Goal: Task Accomplishment & Management: Use online tool/utility

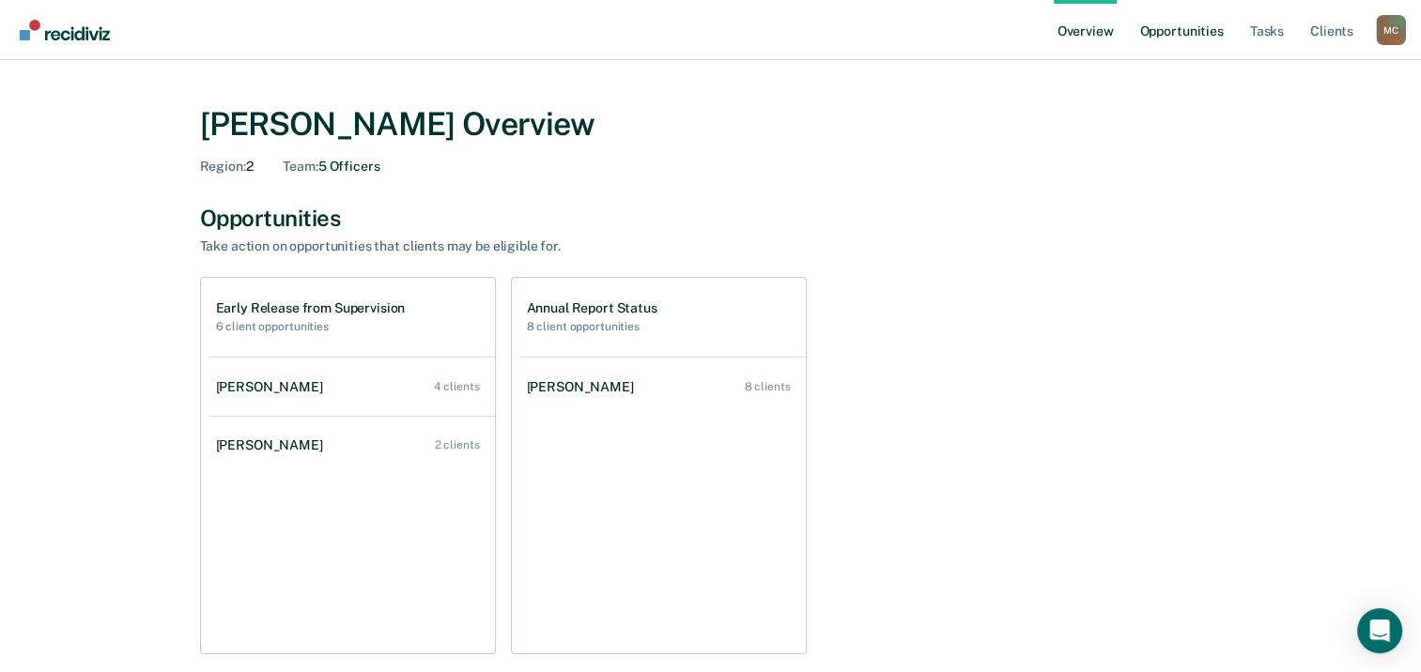
click at [1177, 38] on link "Opportunities" at bounding box center [1180, 30] width 91 height 60
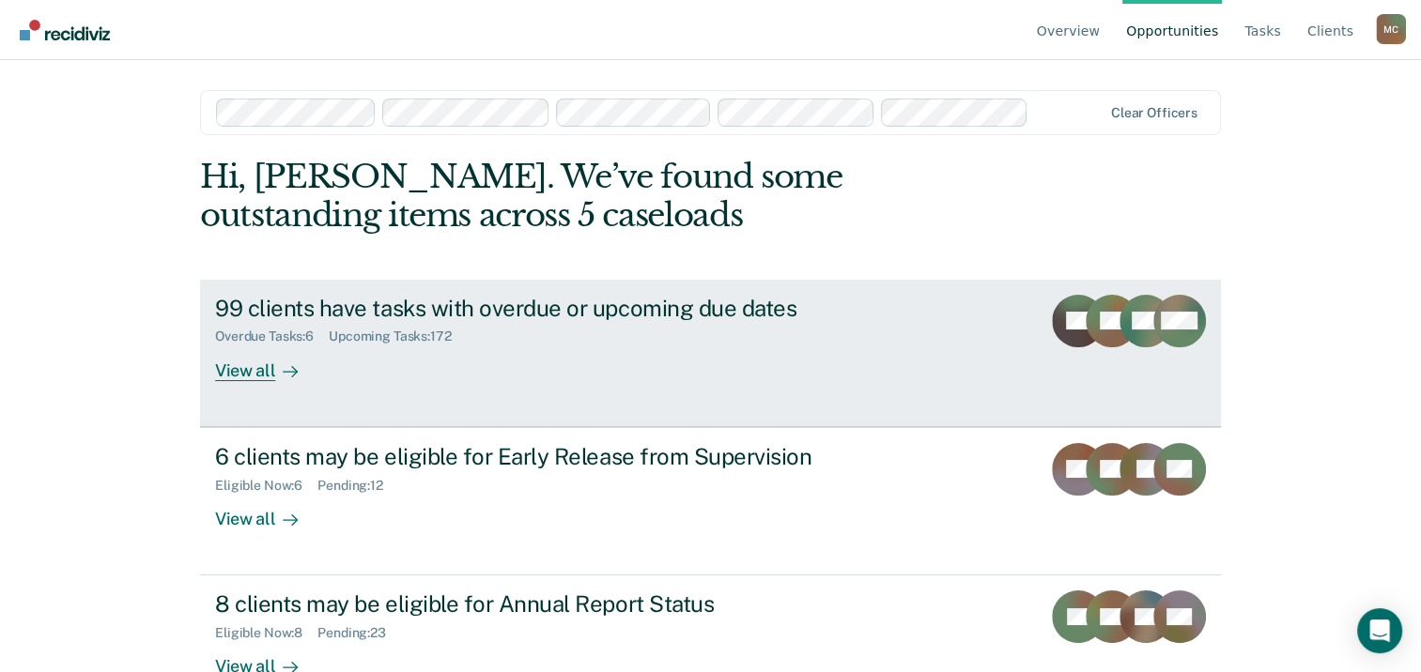
scroll to position [50, 0]
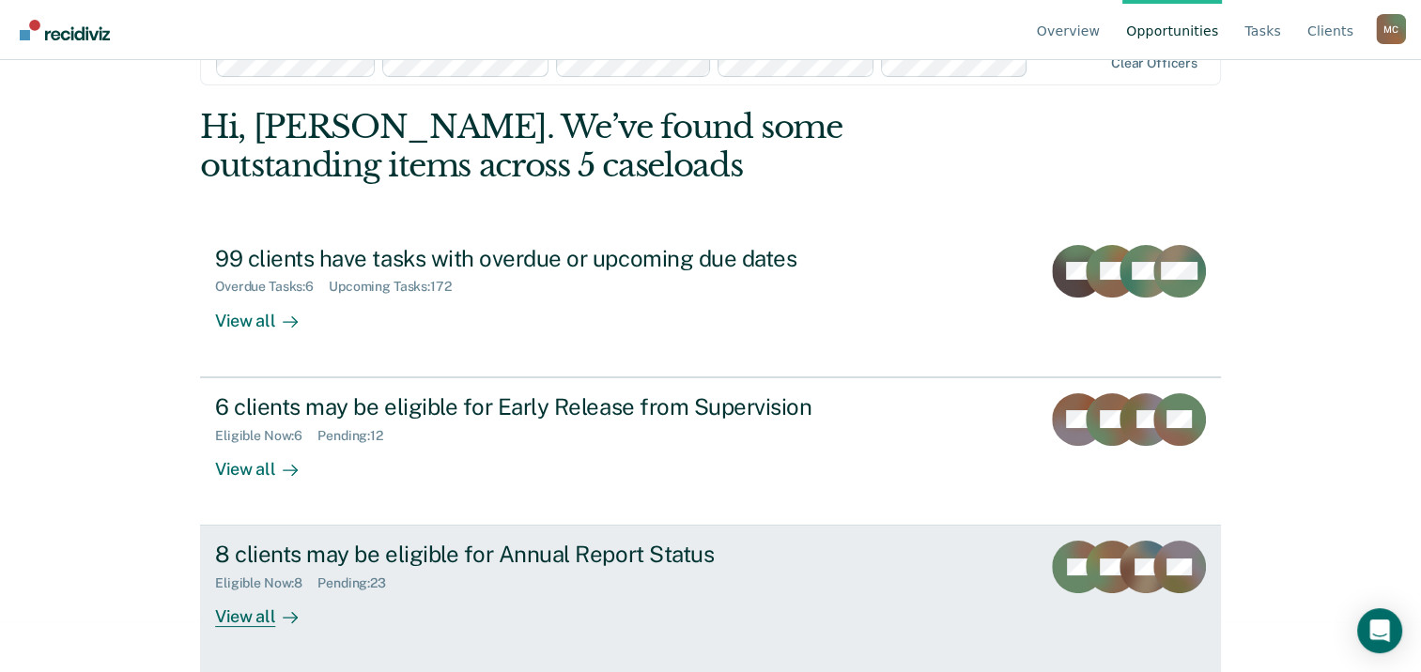
click at [278, 581] on div "Eligible Now : 8" at bounding box center [266, 584] width 102 height 16
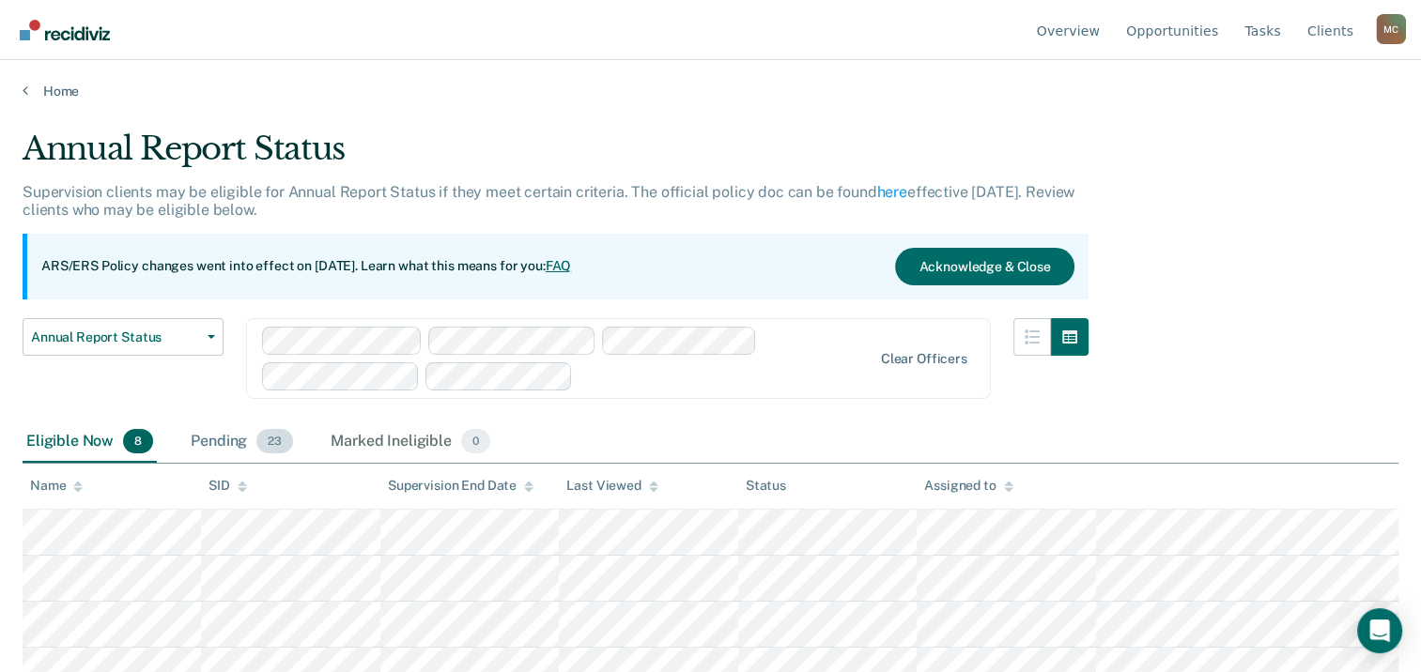
click at [238, 444] on div "Pending 23" at bounding box center [242, 442] width 110 height 41
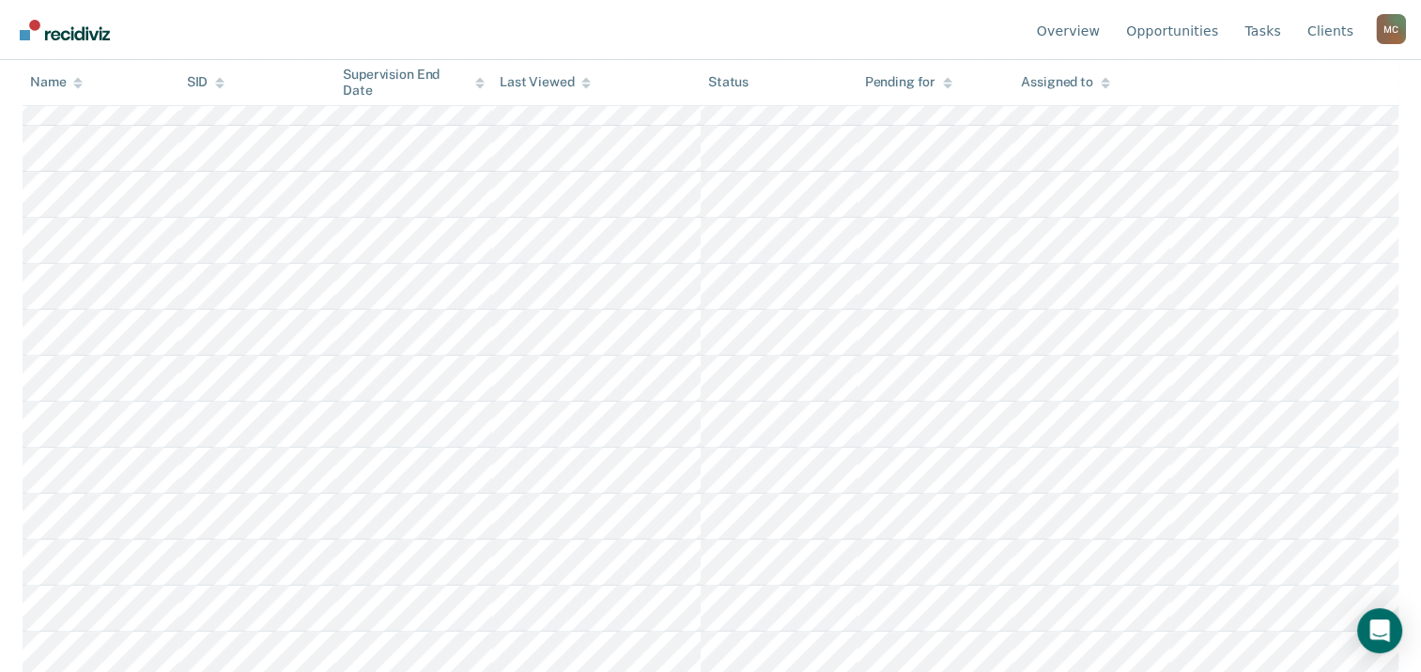
scroll to position [612, 0]
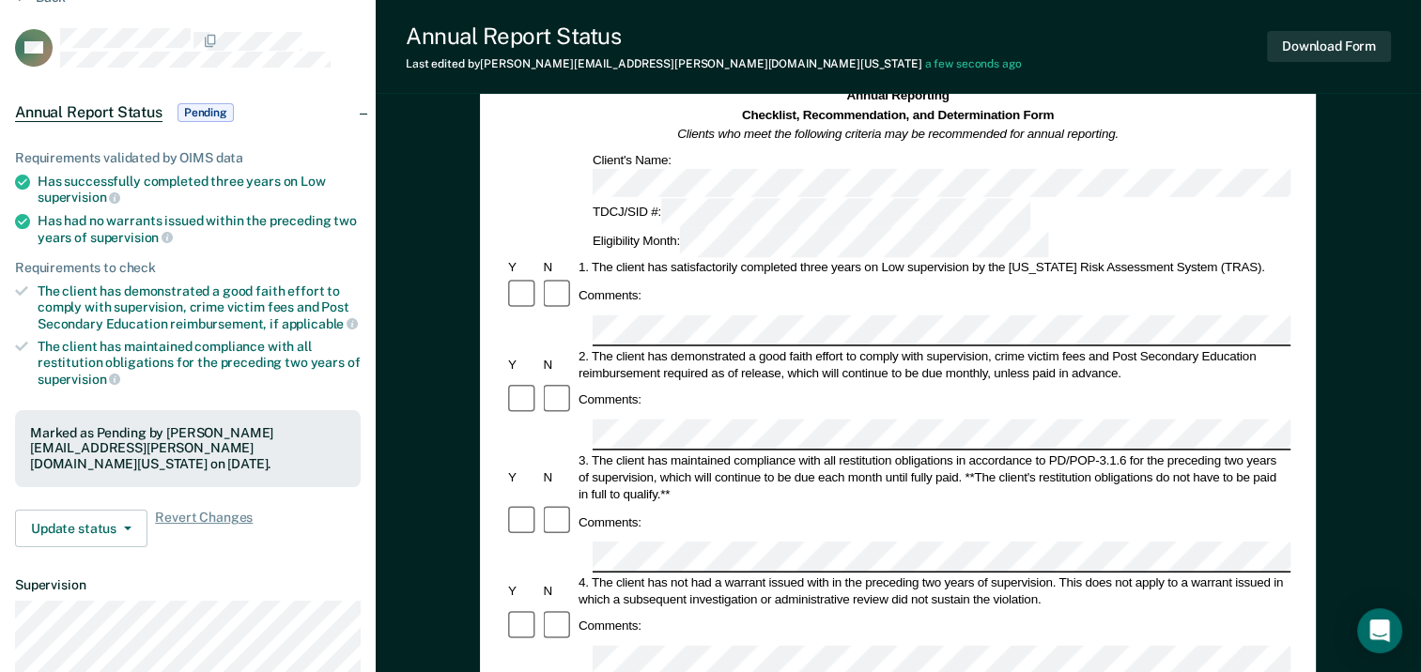
scroll to position [376, 0]
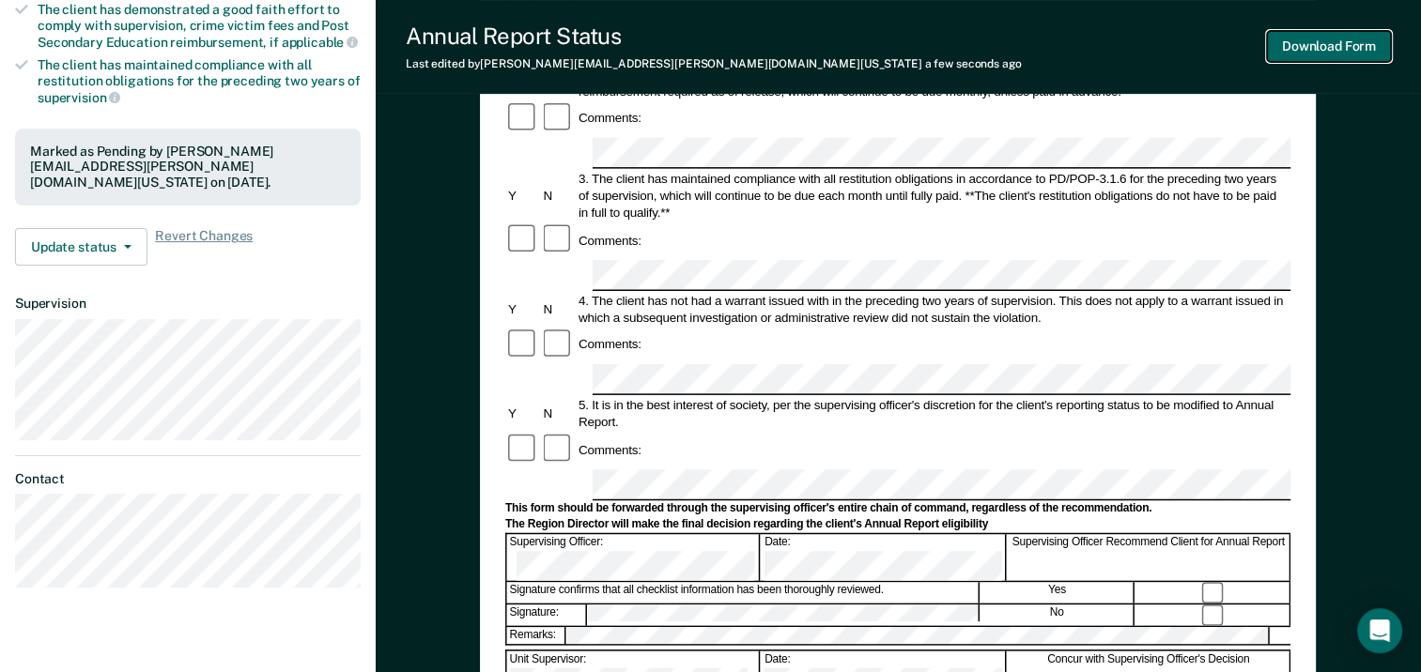
click at [1324, 52] on button "Download Form" at bounding box center [1329, 46] width 124 height 31
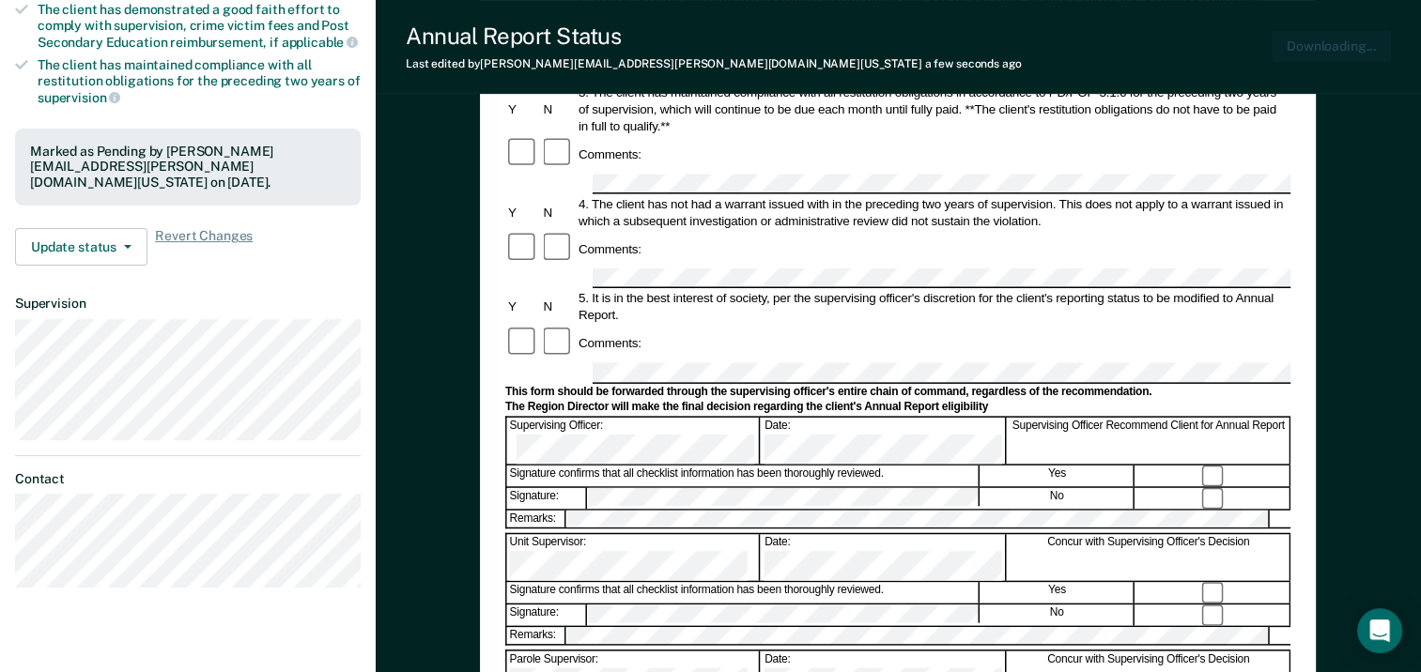
scroll to position [0, 0]
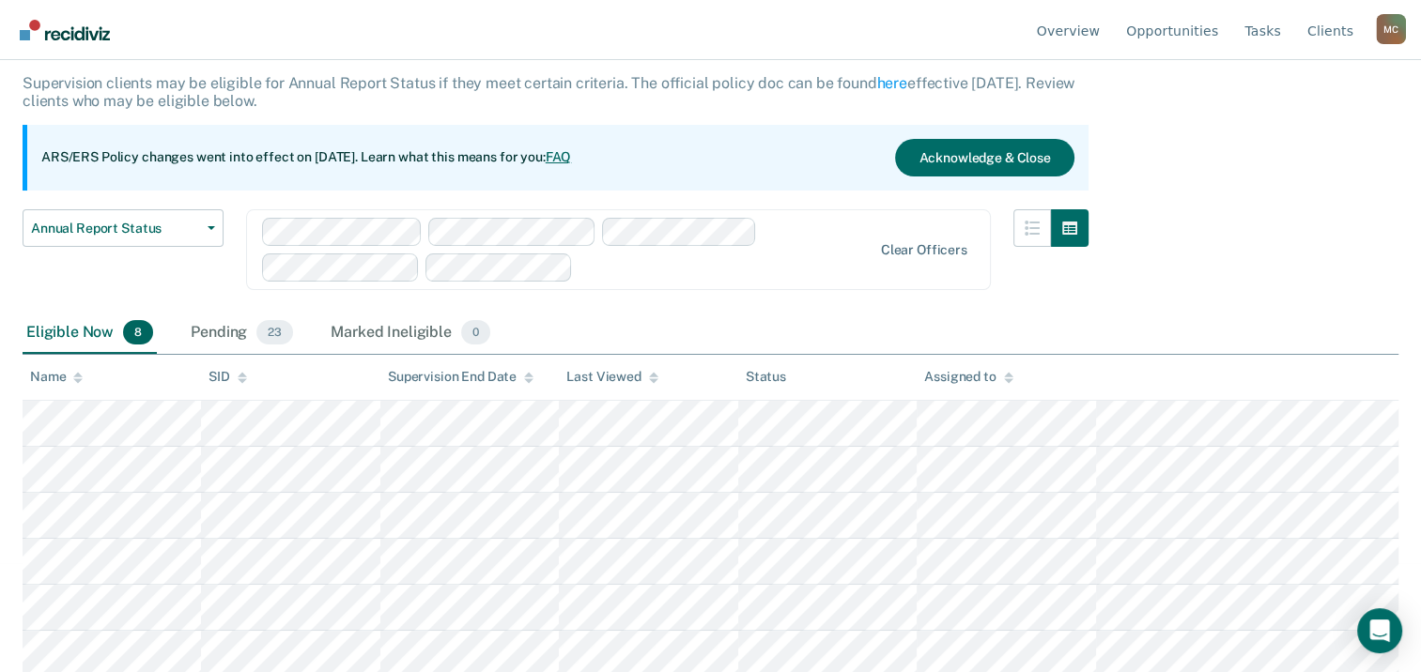
scroll to position [203, 0]
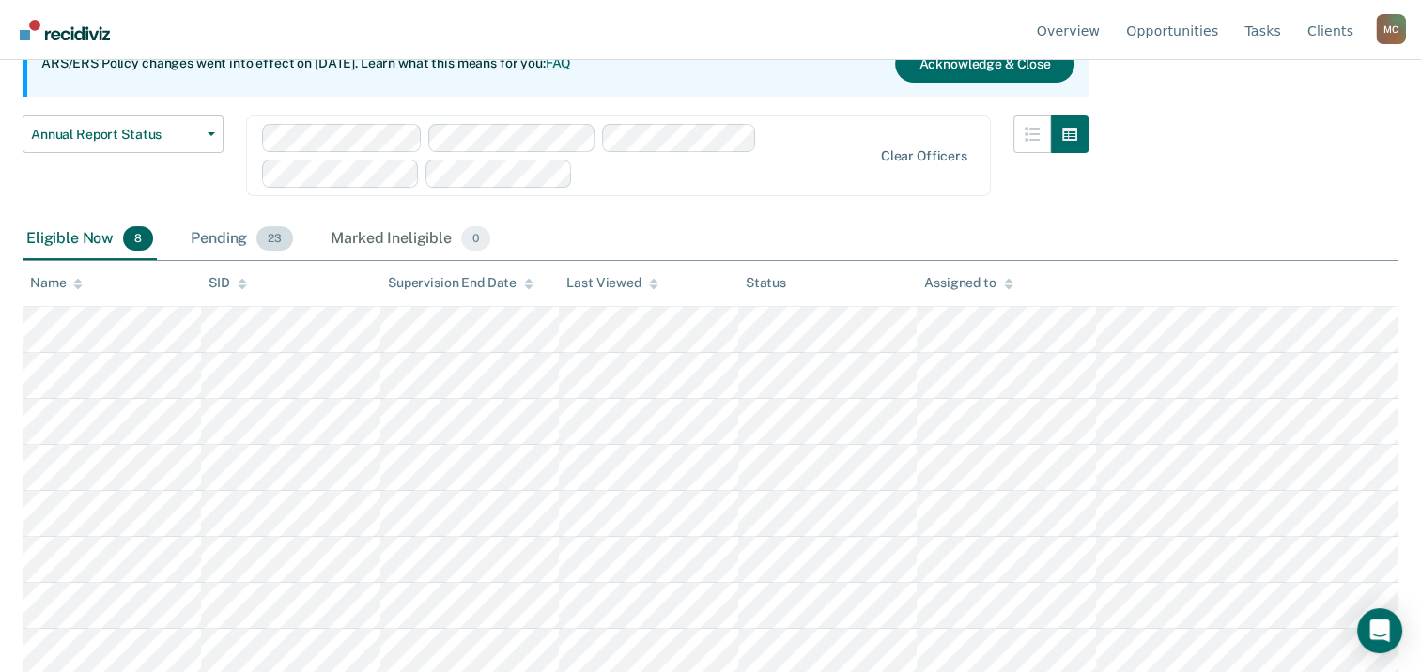
click at [233, 232] on div "Pending 23" at bounding box center [242, 239] width 110 height 41
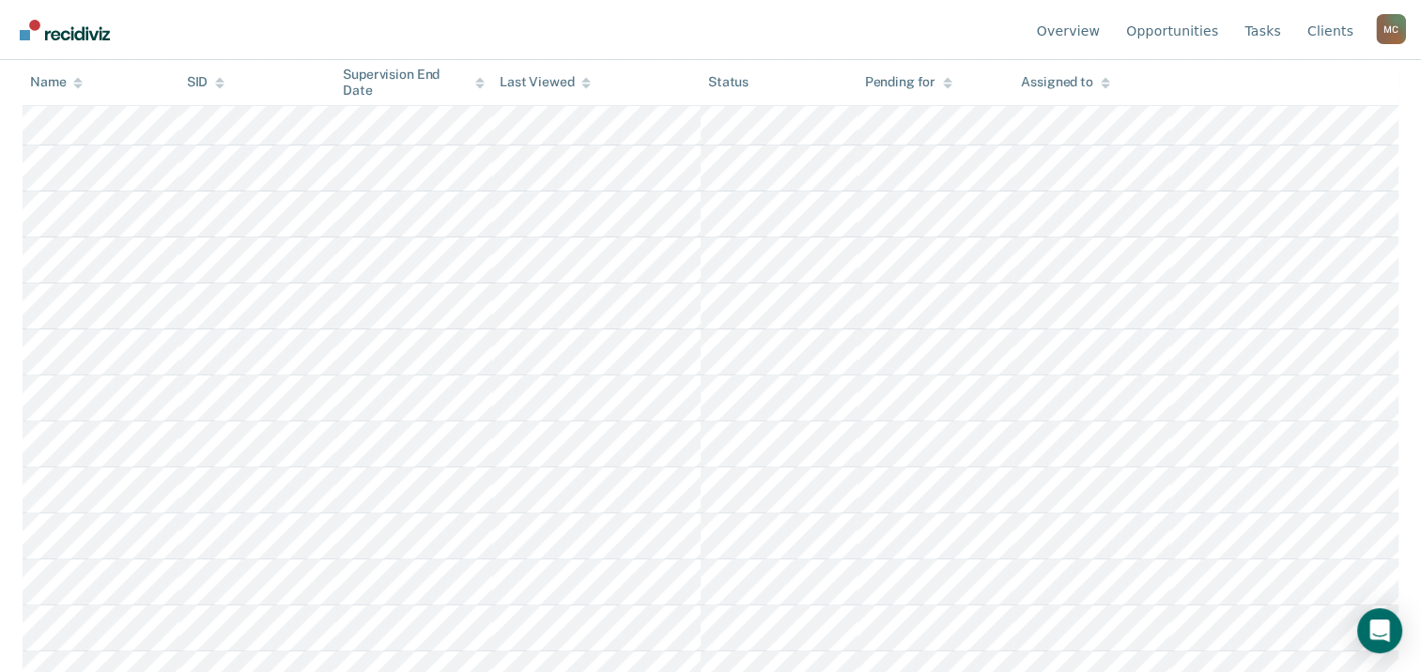
scroll to position [518, 0]
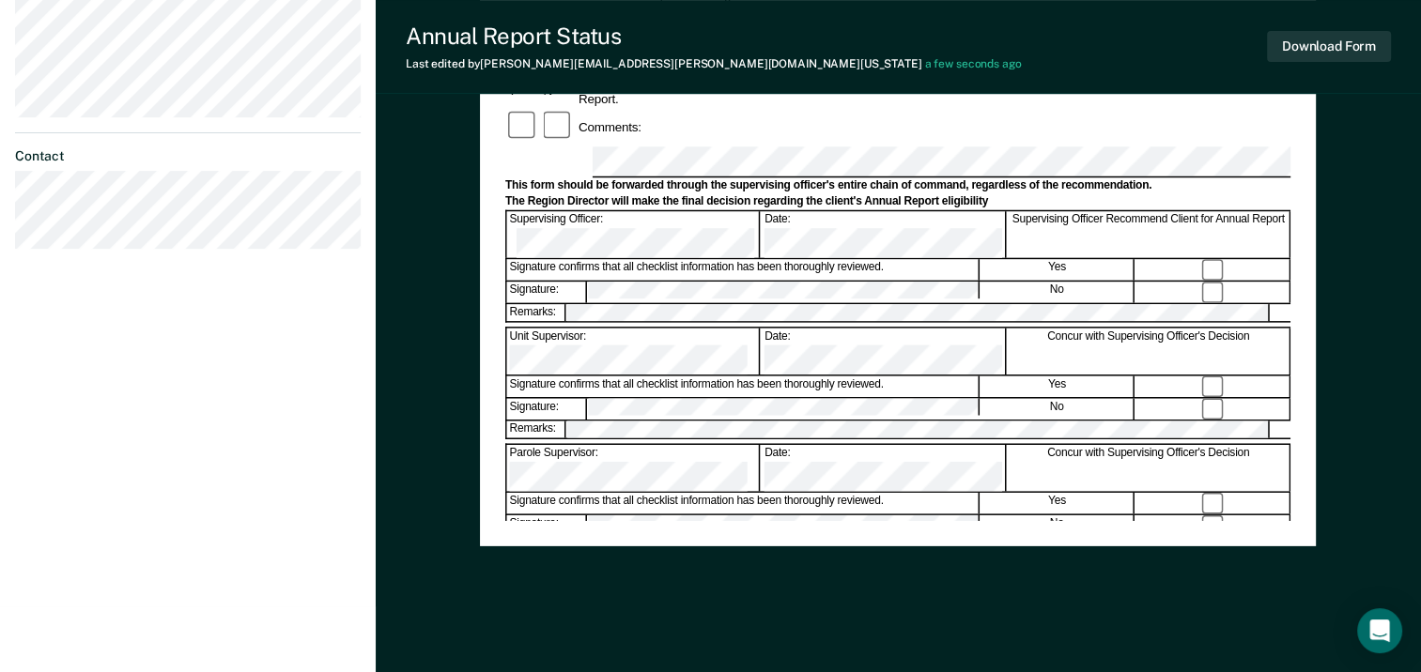
scroll to position [718, 0]
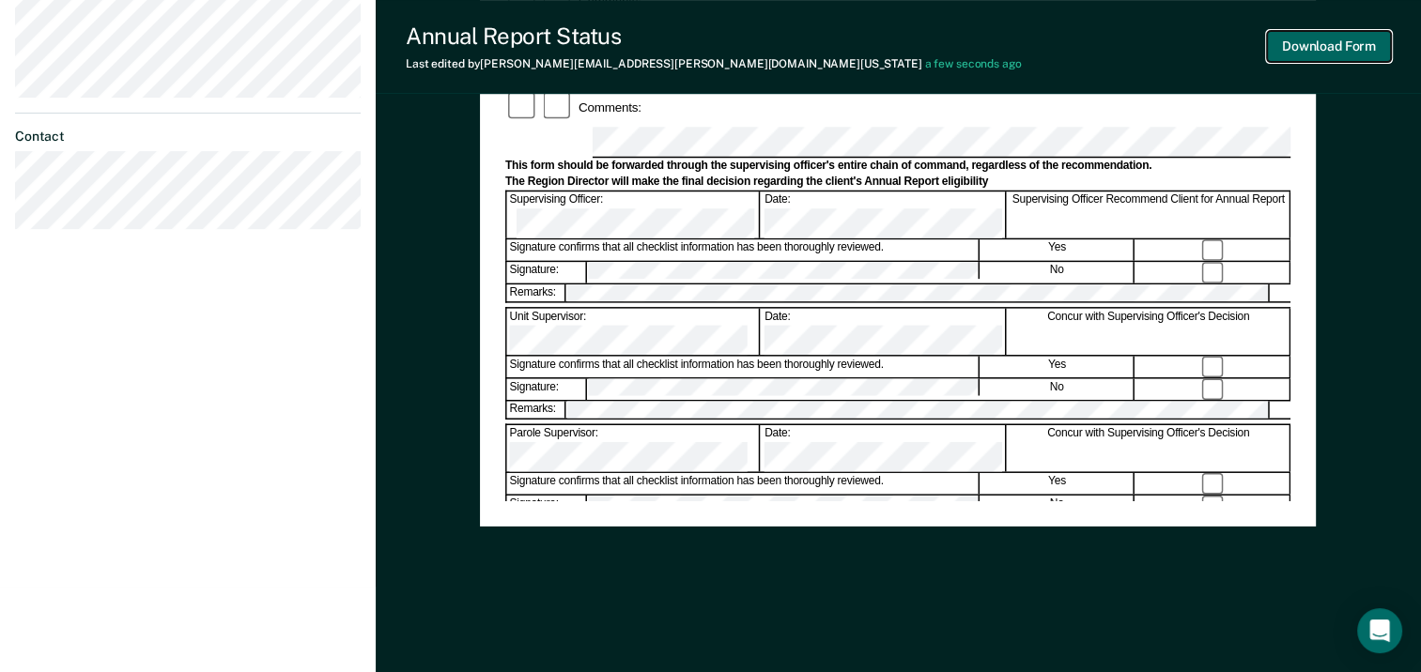
click at [1342, 55] on button "Download Form" at bounding box center [1329, 46] width 124 height 31
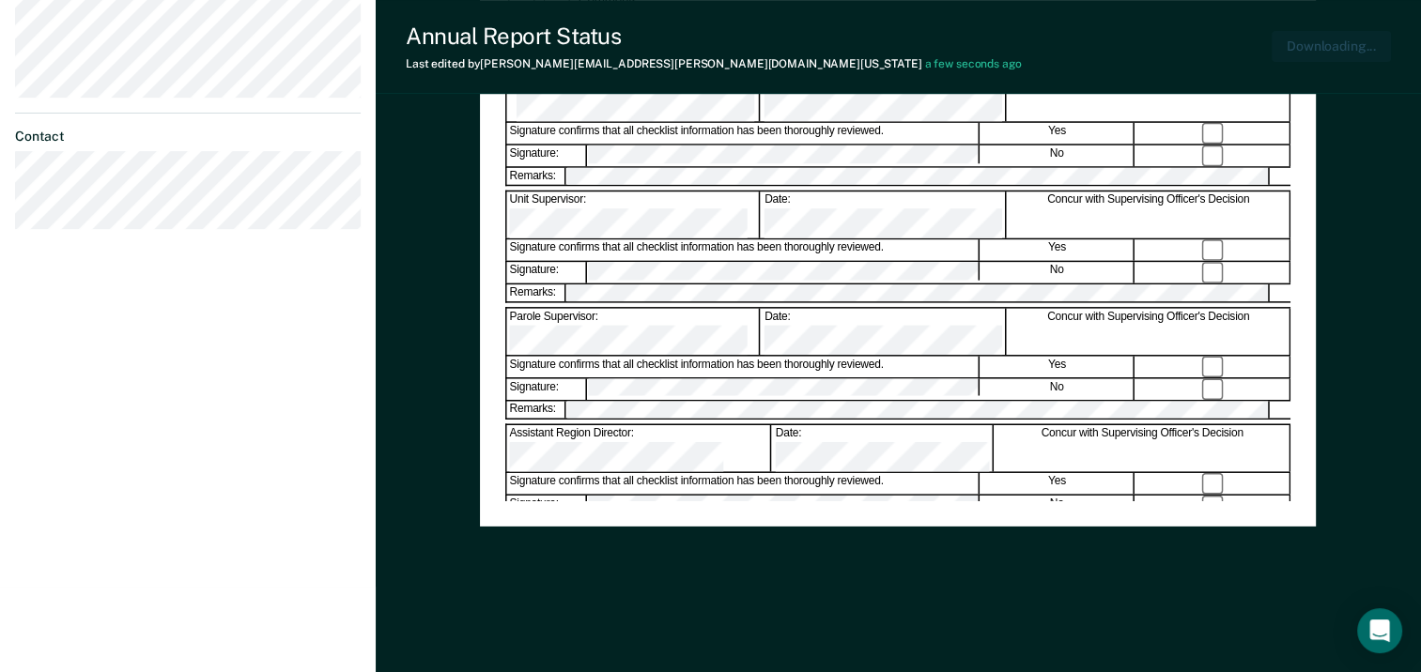
scroll to position [0, 0]
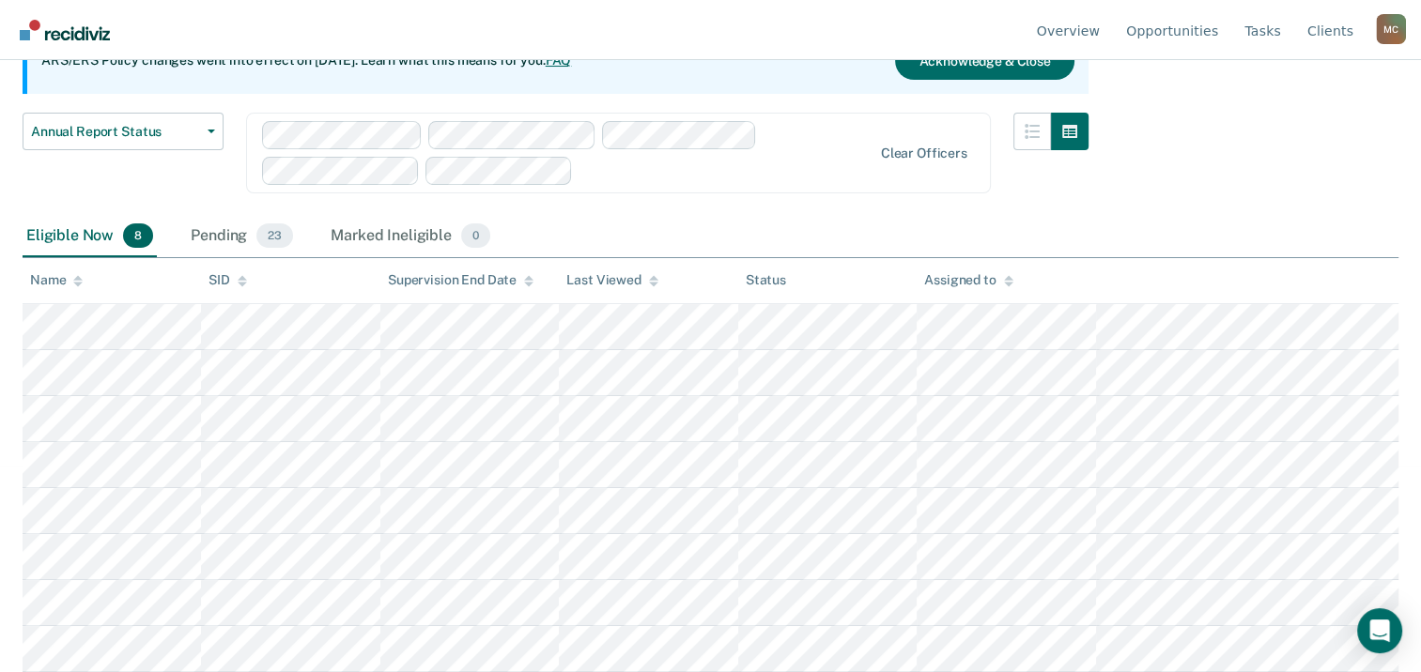
scroll to position [203, 0]
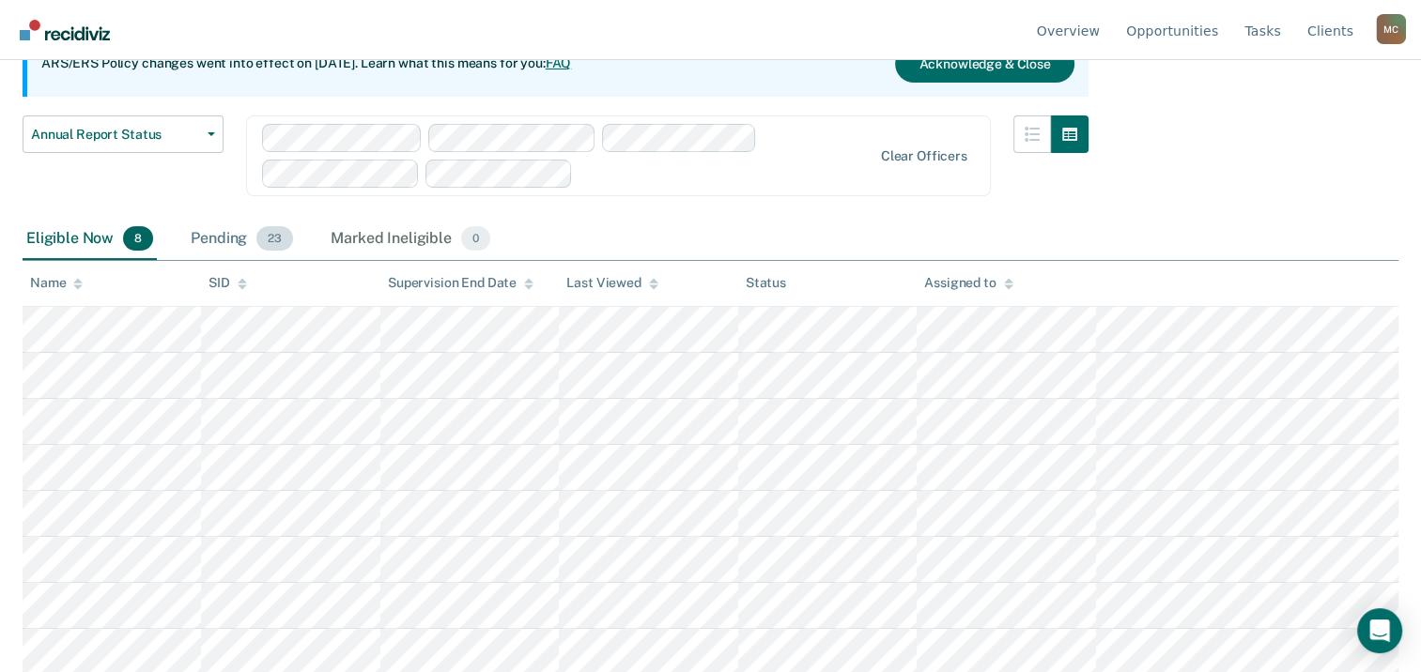
click at [229, 237] on div "Pending 23" at bounding box center [242, 239] width 110 height 41
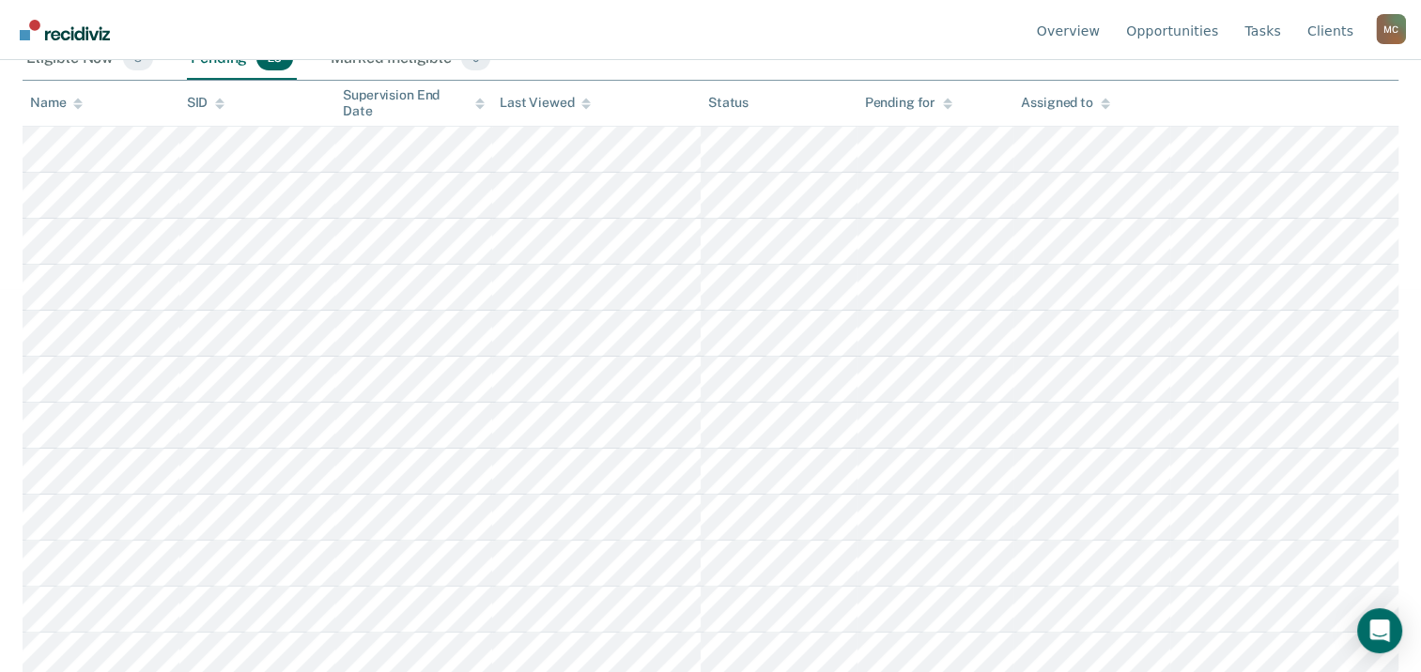
scroll to position [391, 0]
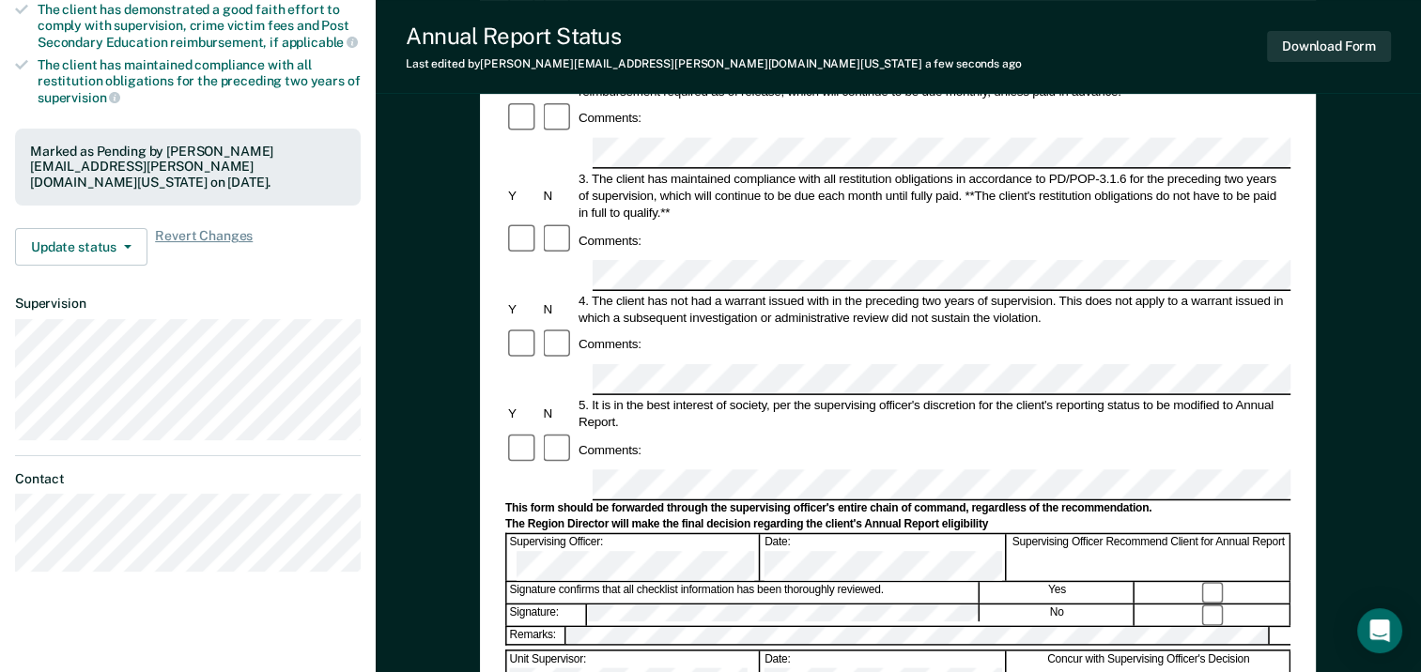
scroll to position [376, 0]
click at [1338, 49] on button "Download Form" at bounding box center [1329, 46] width 124 height 31
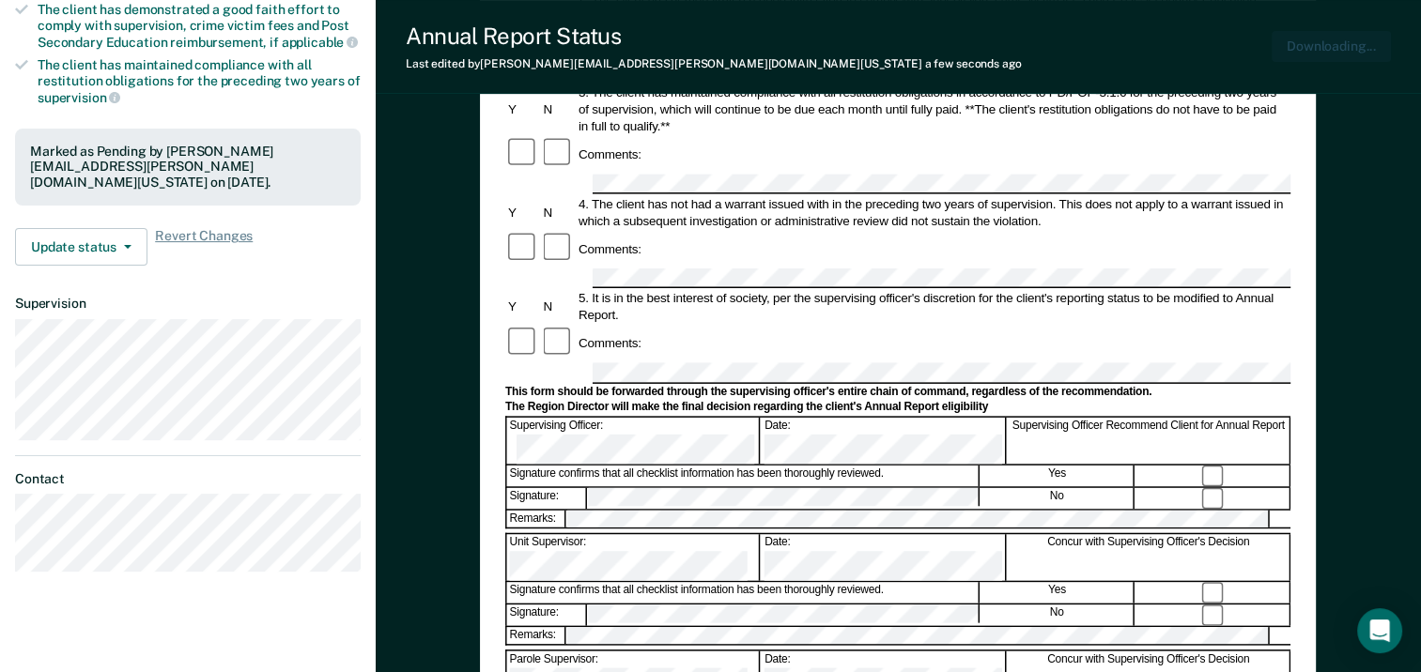
scroll to position [0, 0]
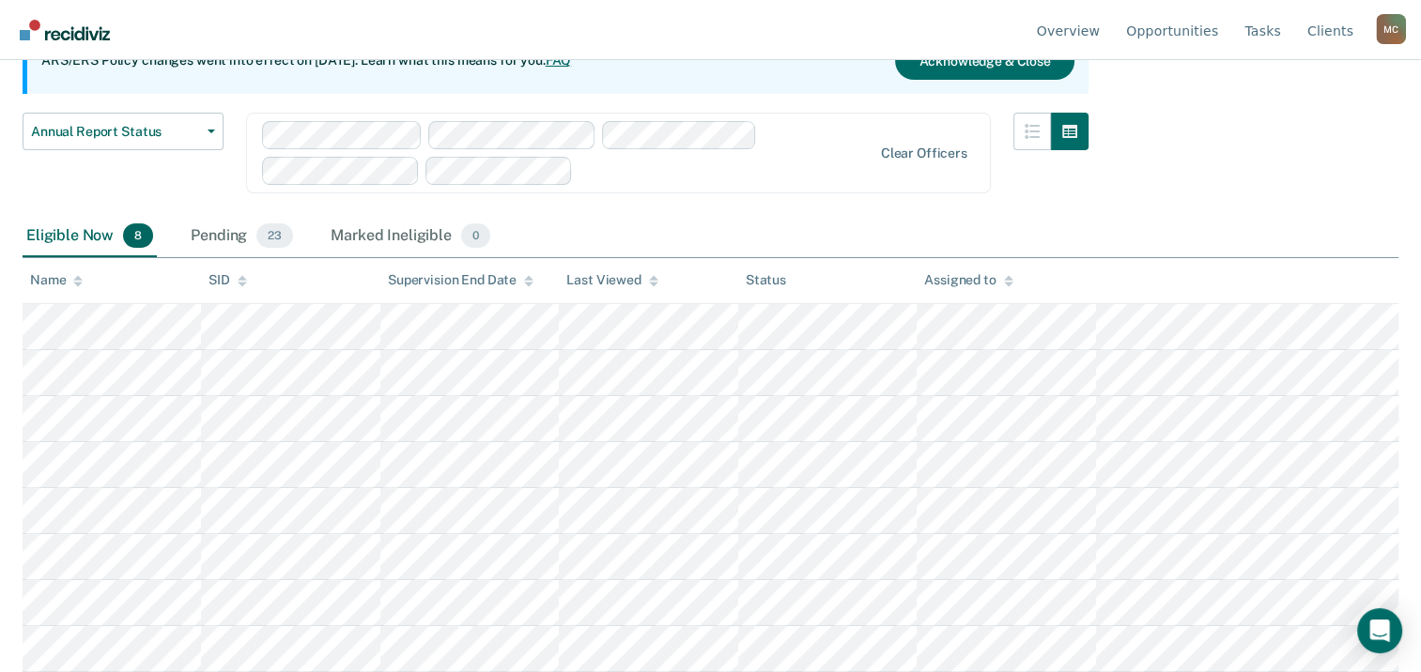
scroll to position [203, 0]
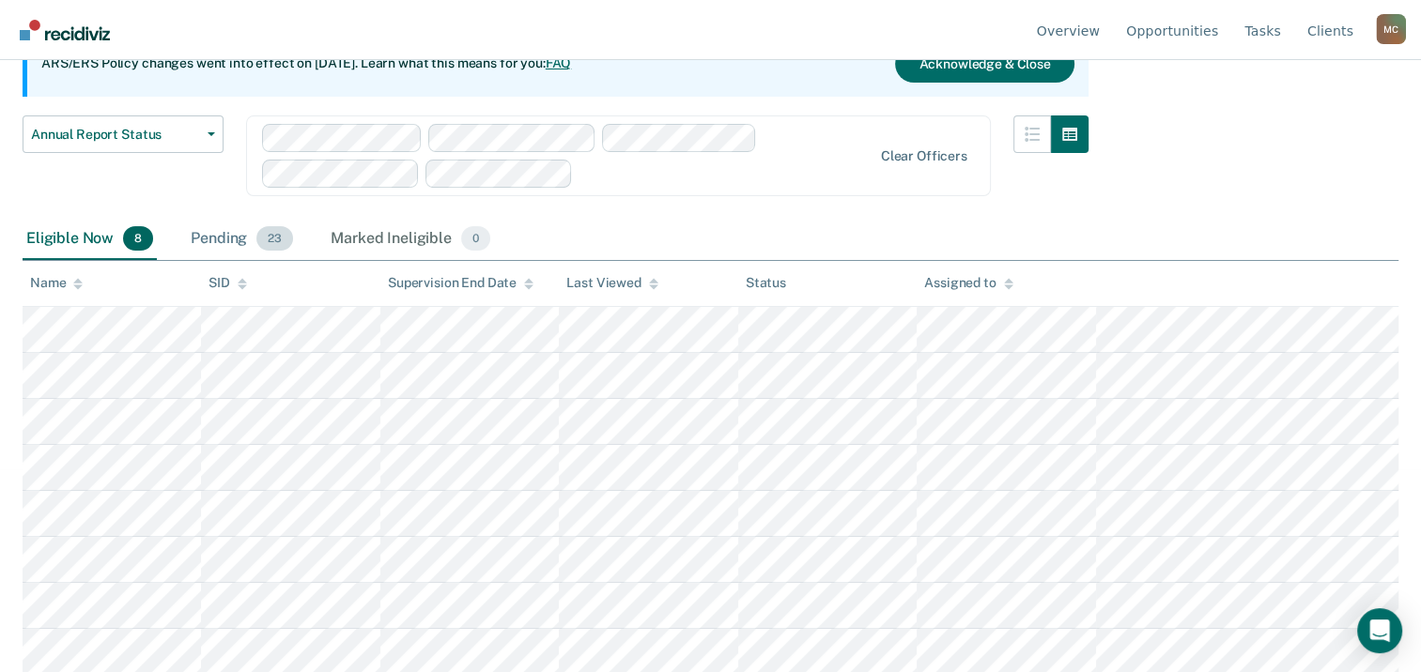
click at [222, 252] on div "Pending 23" at bounding box center [242, 239] width 110 height 41
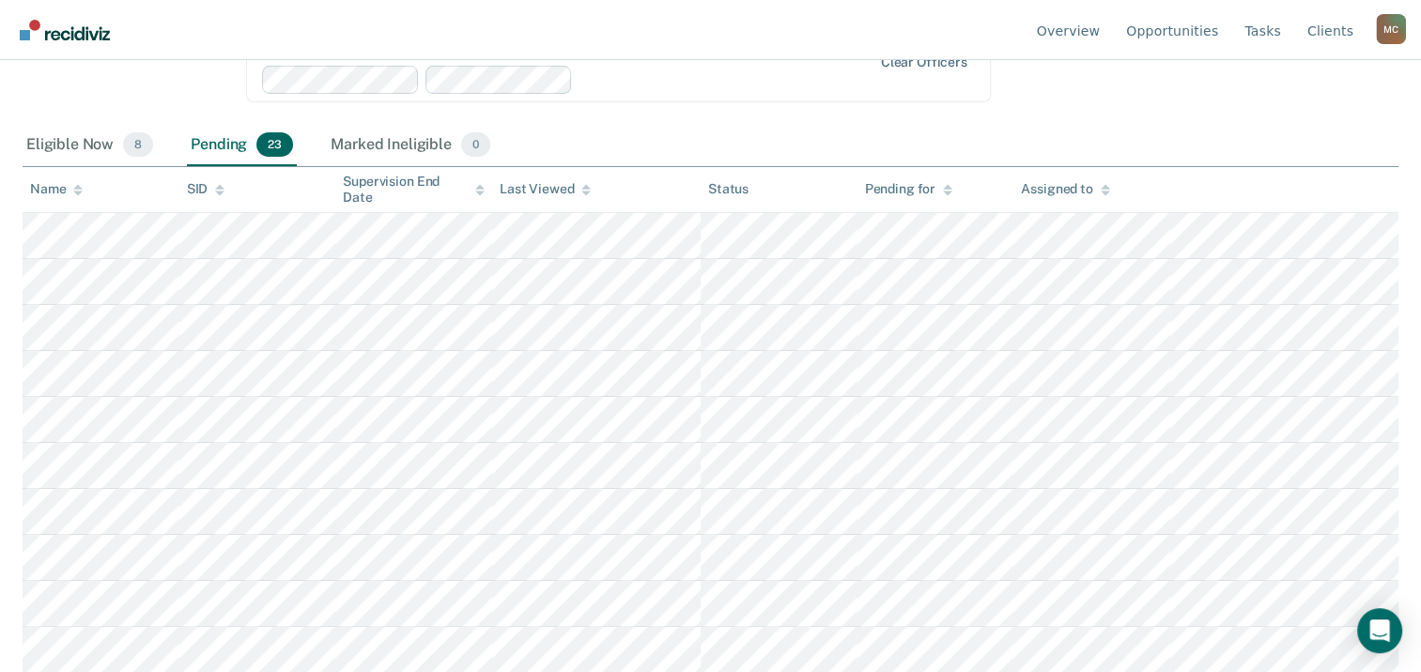
scroll to position [391, 0]
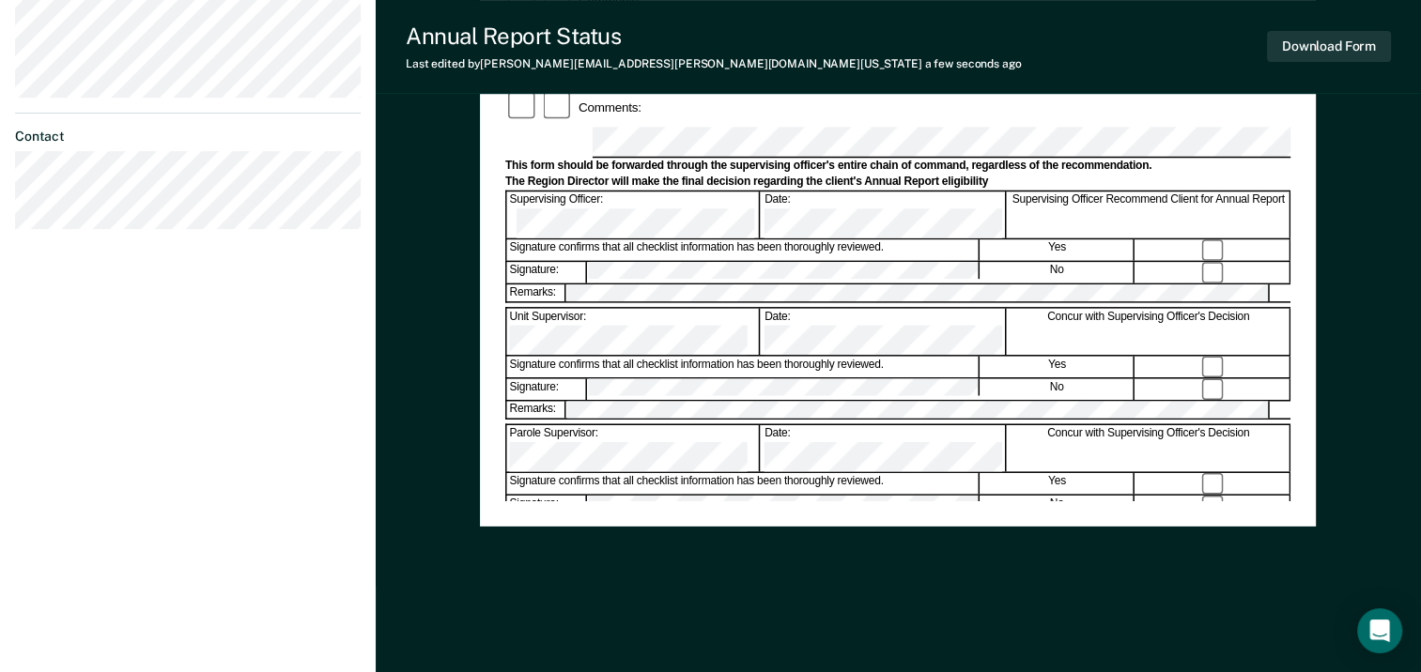
scroll to position [624, 0]
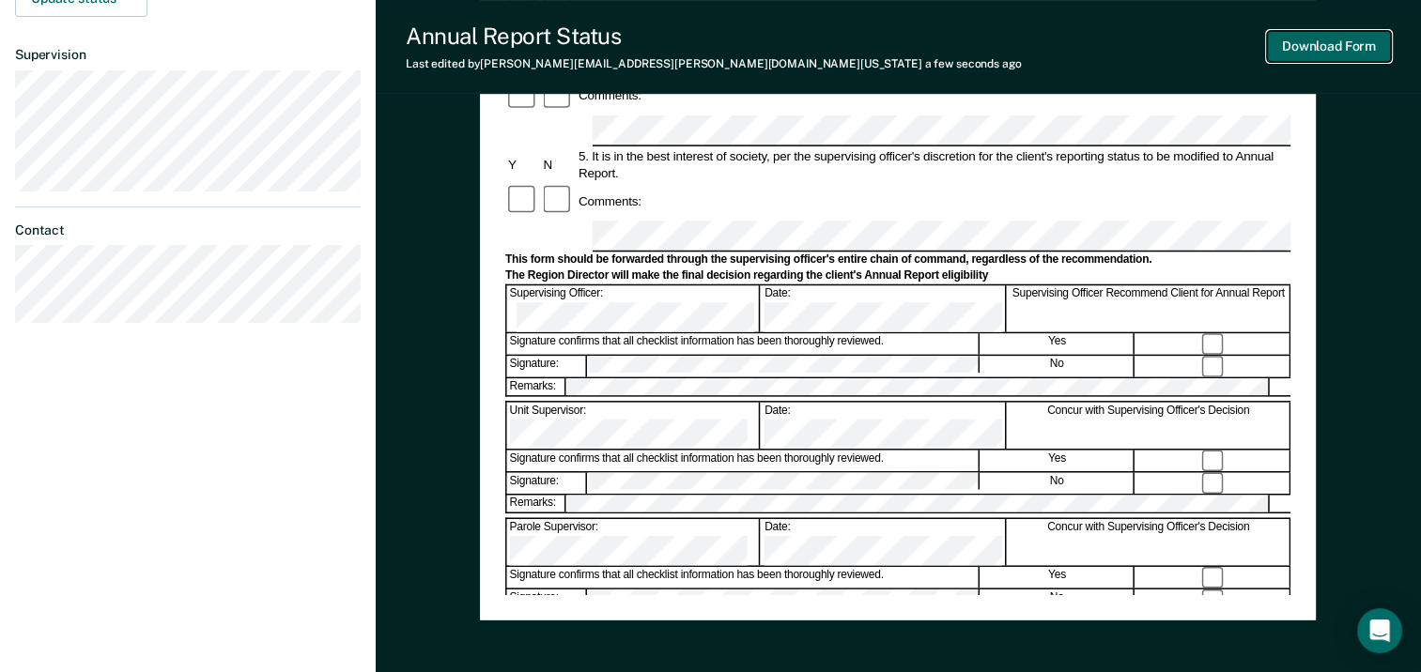
click at [1315, 45] on button "Download Form" at bounding box center [1329, 46] width 124 height 31
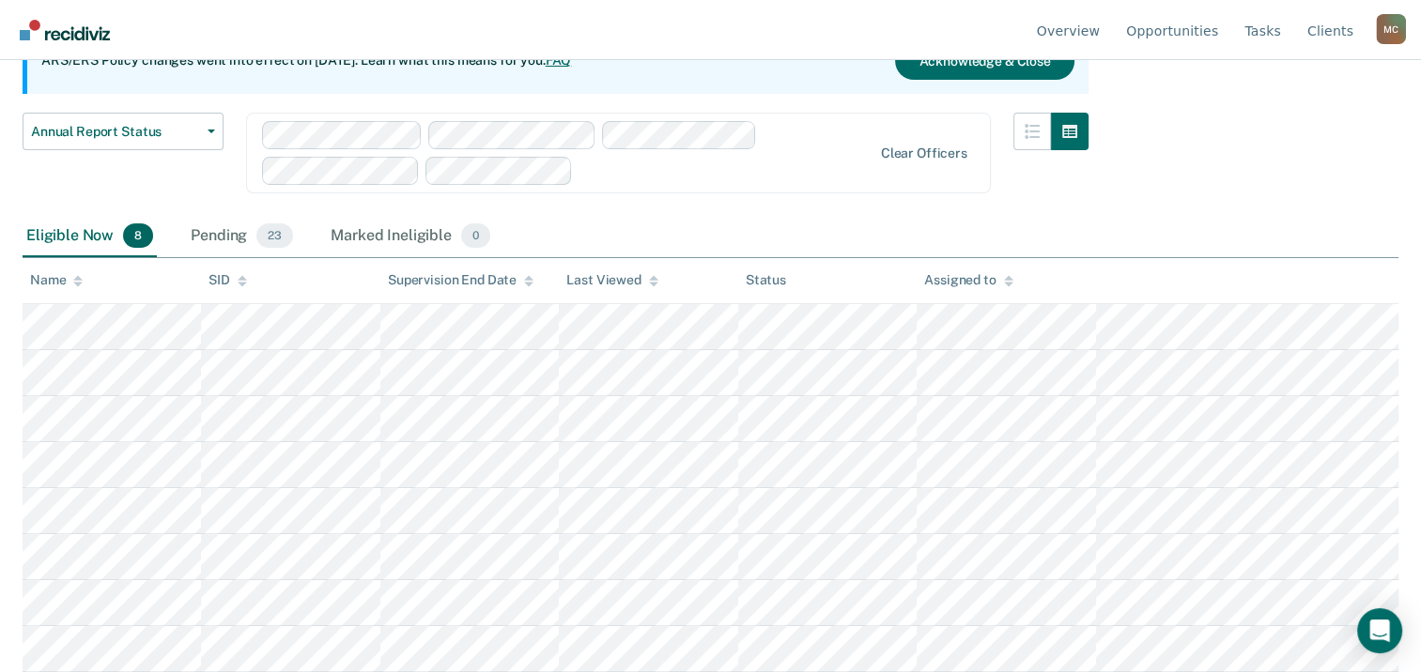
scroll to position [203, 0]
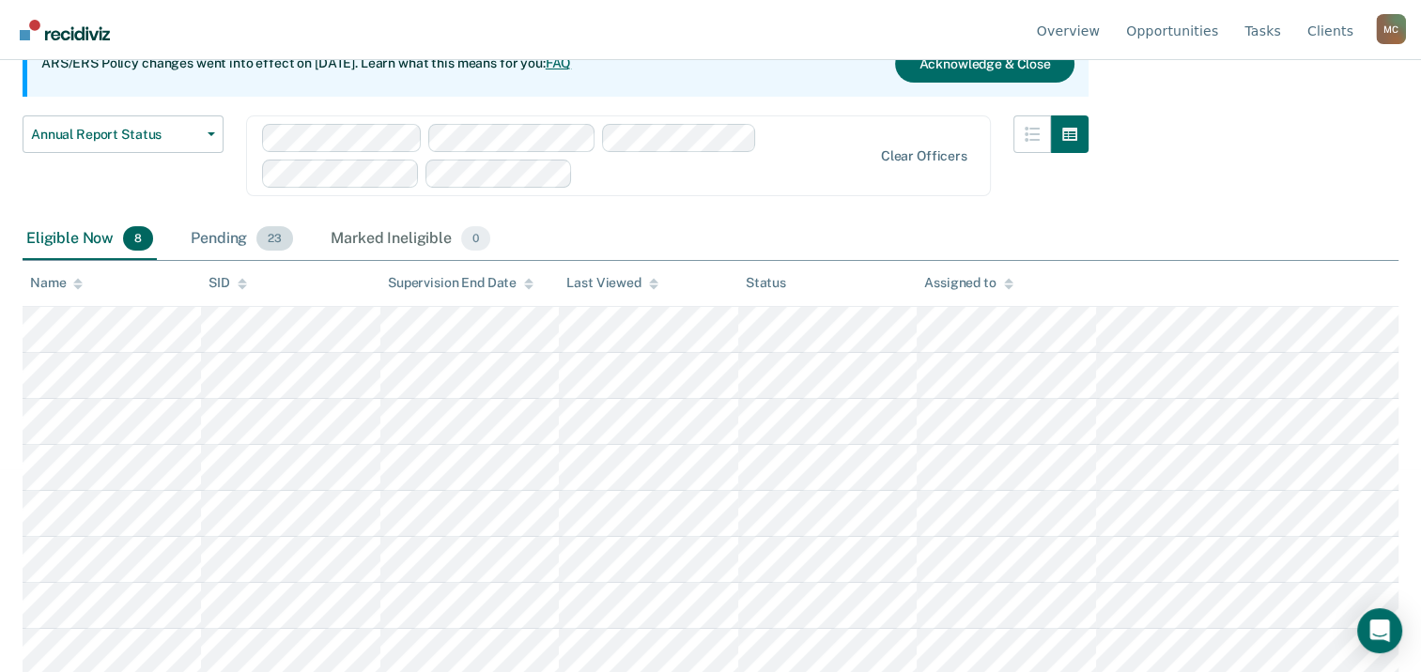
click at [241, 245] on div "Pending 23" at bounding box center [242, 239] width 110 height 41
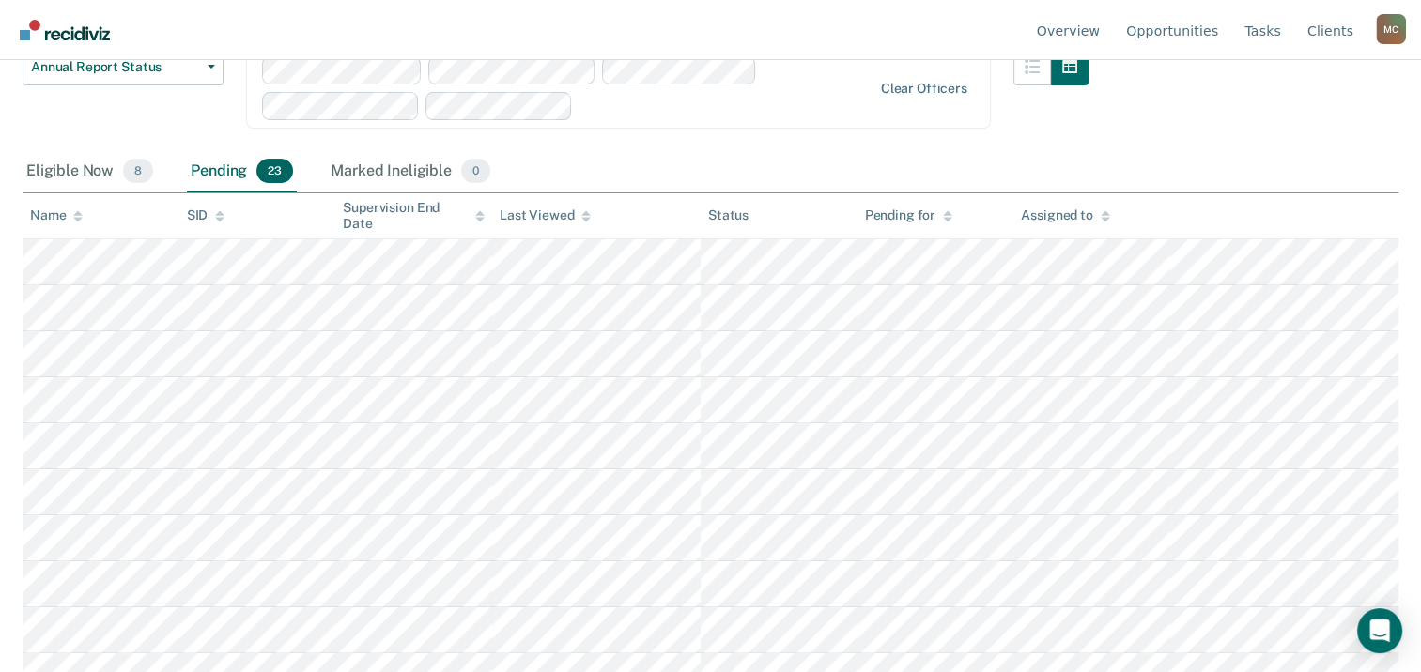
scroll to position [297, 0]
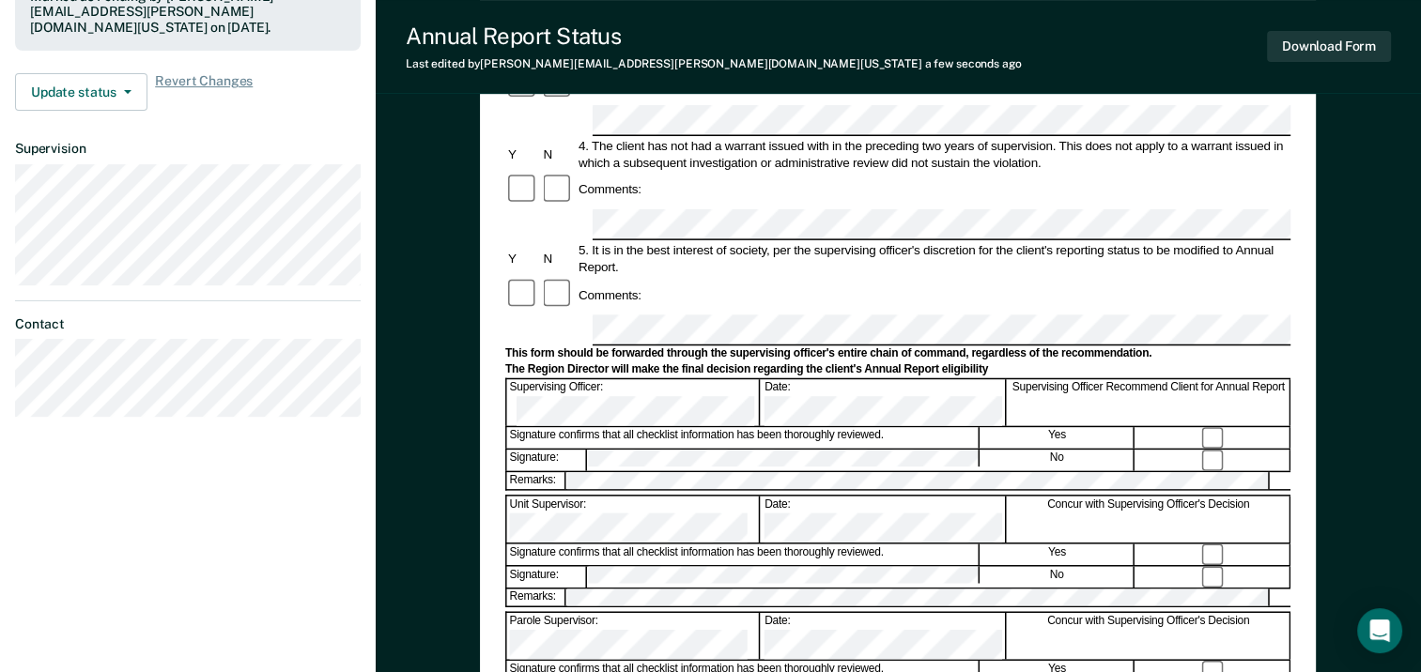
scroll to position [563, 0]
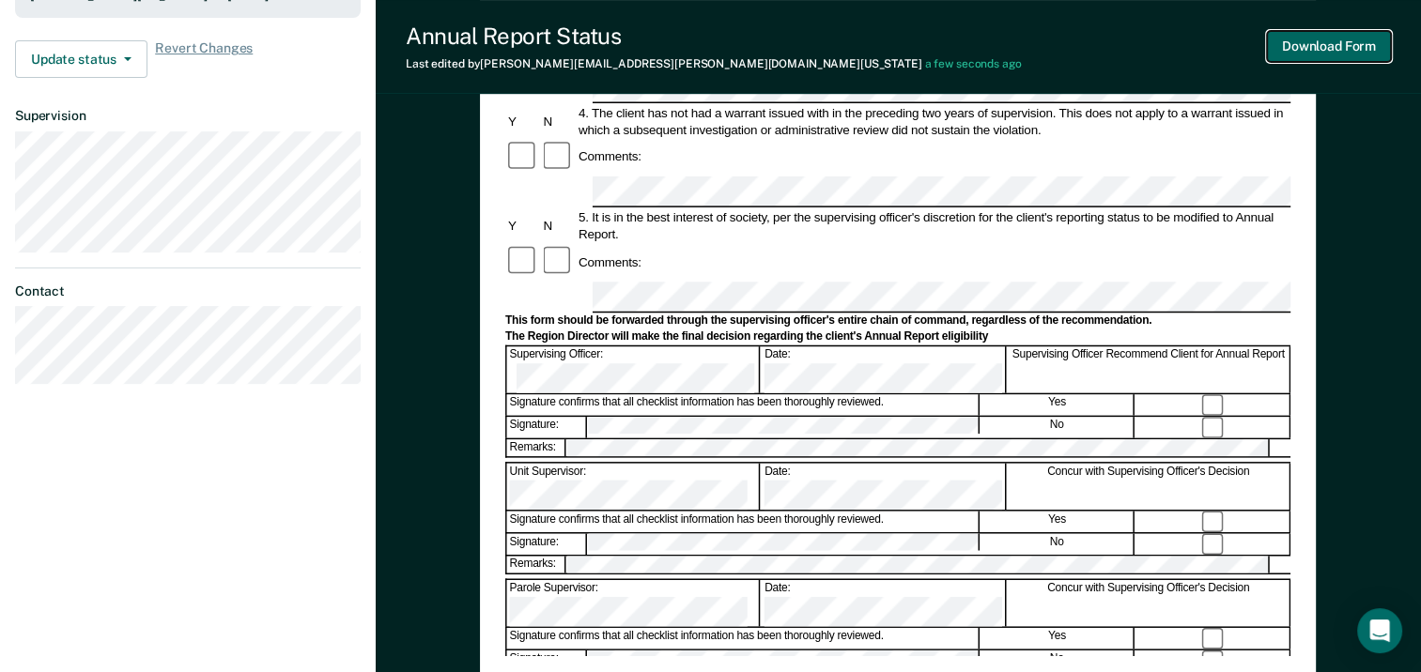
click at [1341, 45] on button "Download Form" at bounding box center [1329, 46] width 124 height 31
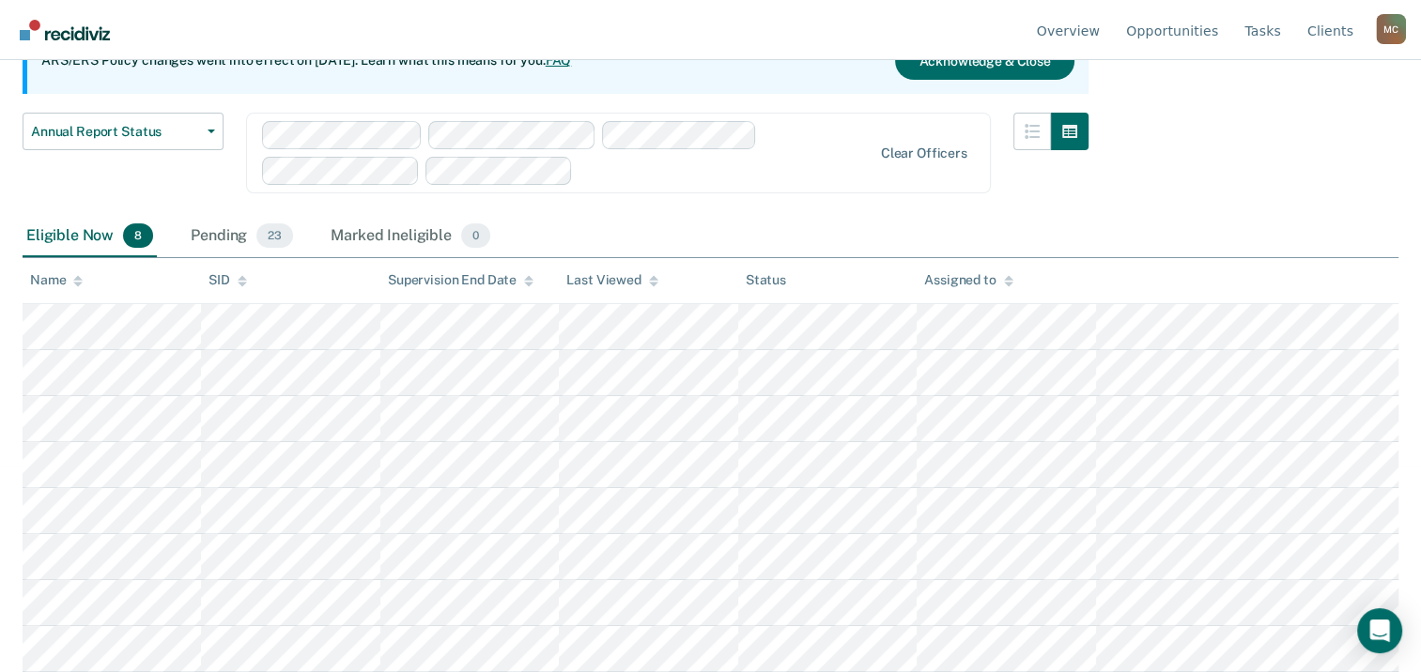
scroll to position [203, 0]
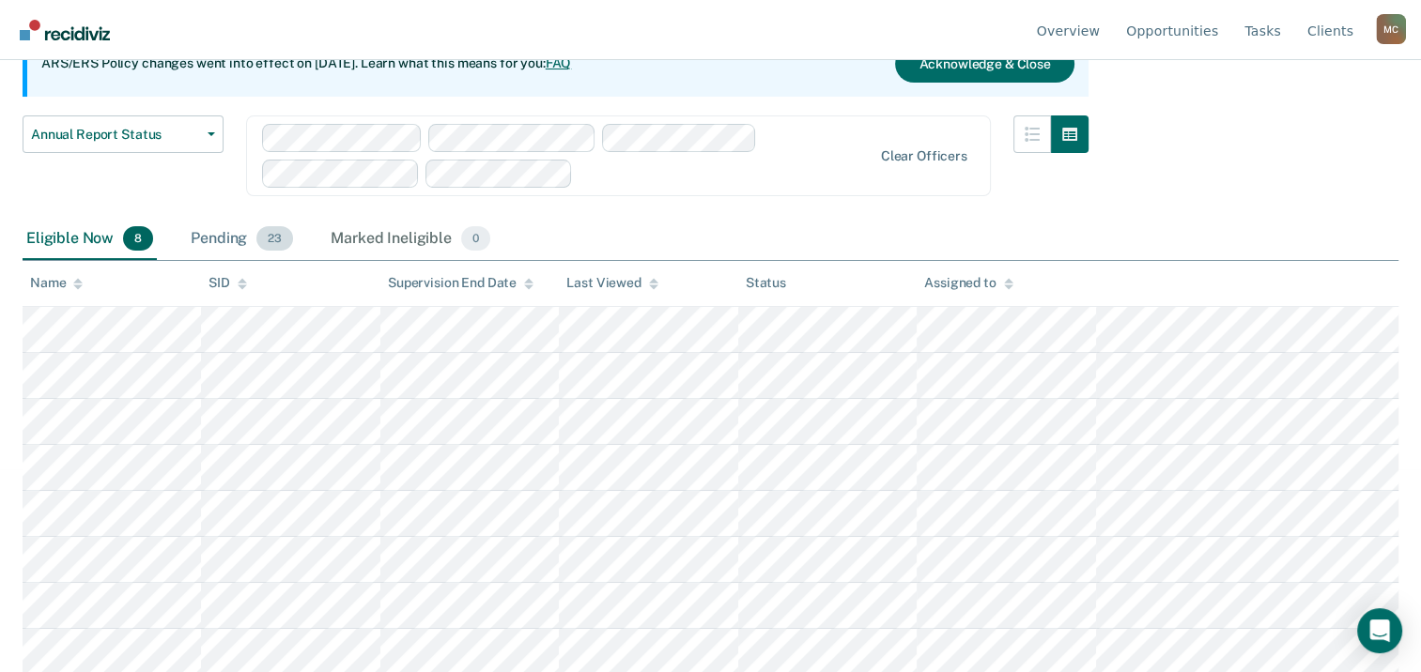
click at [196, 236] on div "Pending 23" at bounding box center [242, 239] width 110 height 41
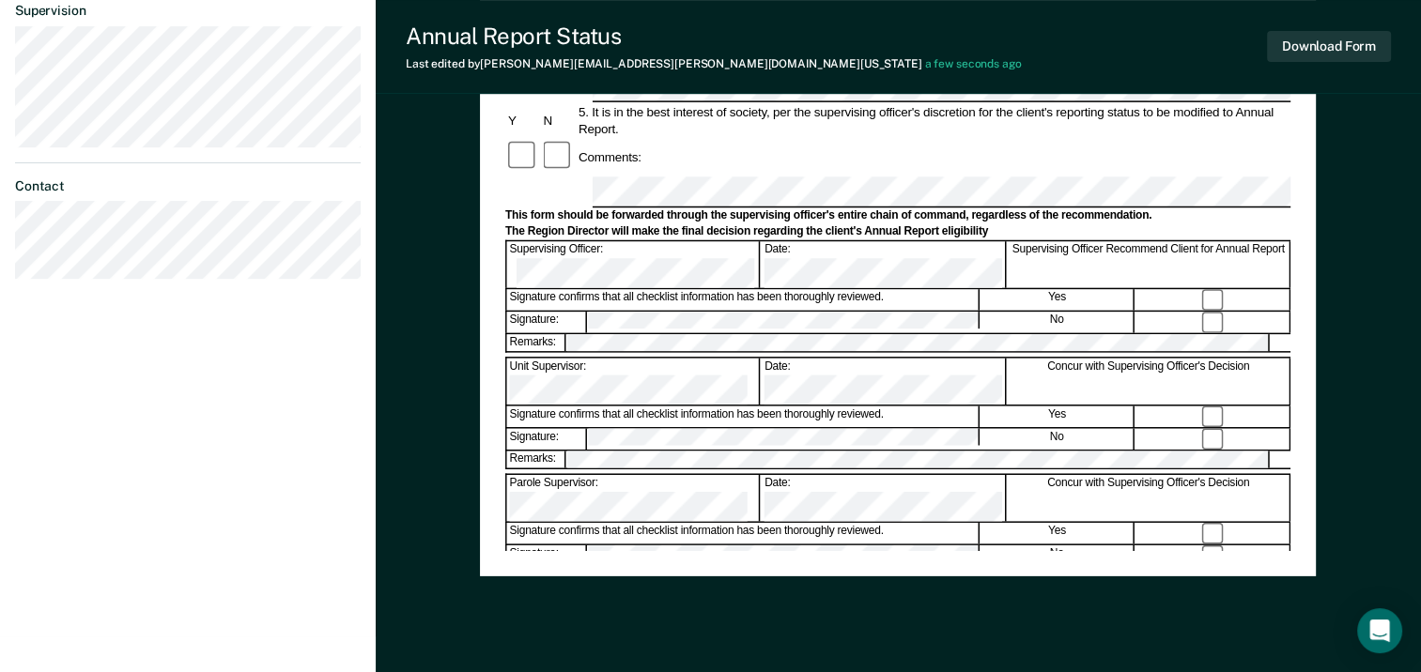
scroll to position [718, 0]
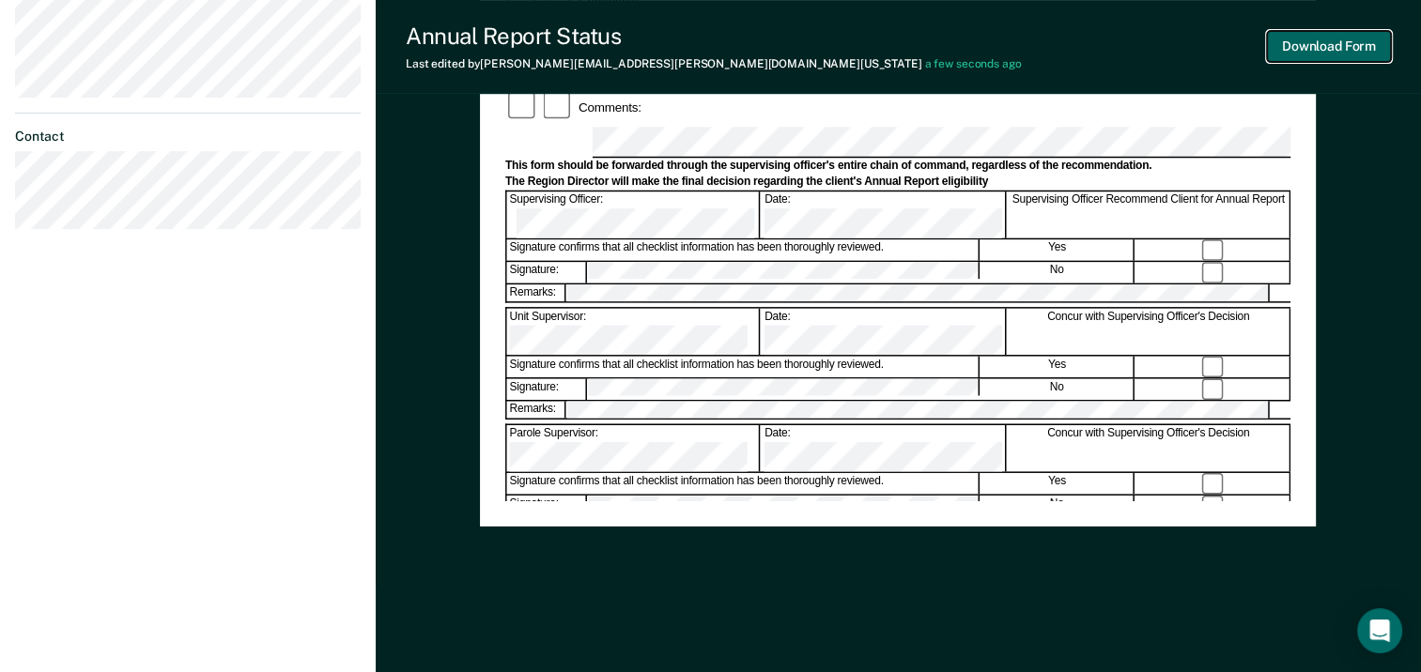
click at [1321, 54] on button "Download Form" at bounding box center [1329, 46] width 124 height 31
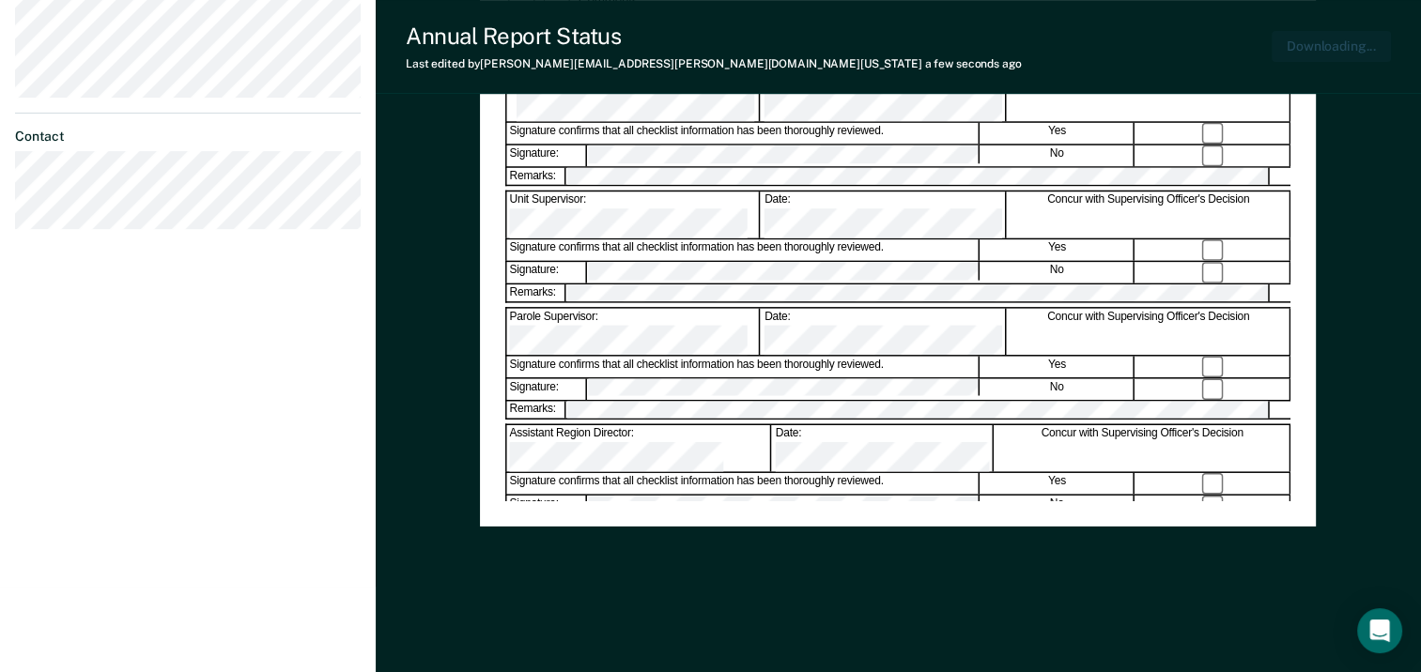
scroll to position [0, 0]
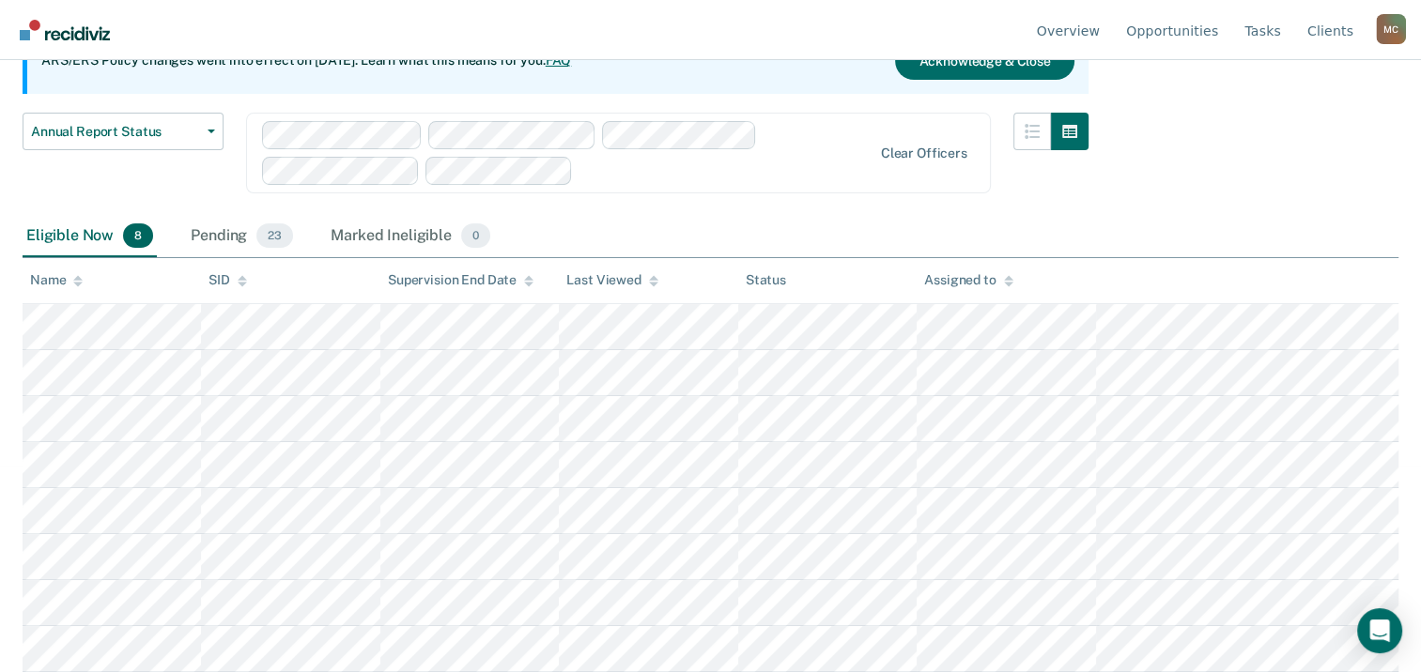
scroll to position [203, 0]
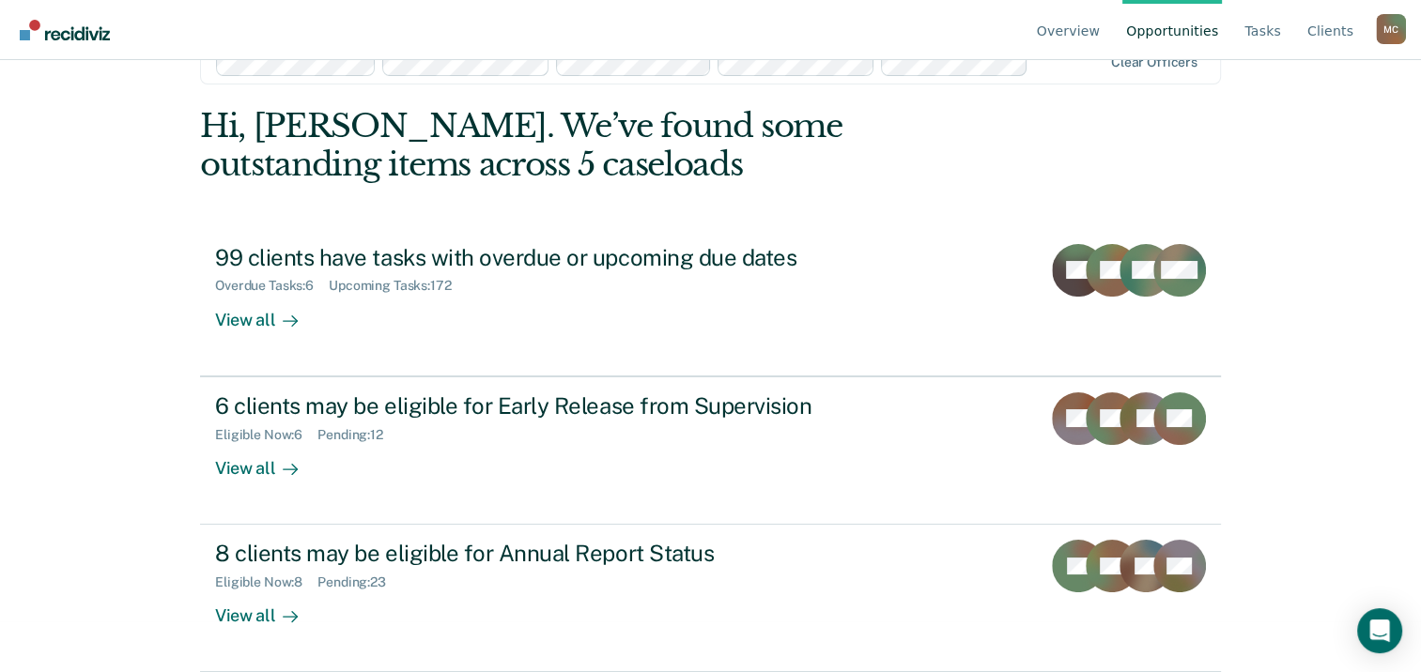
scroll to position [50, 0]
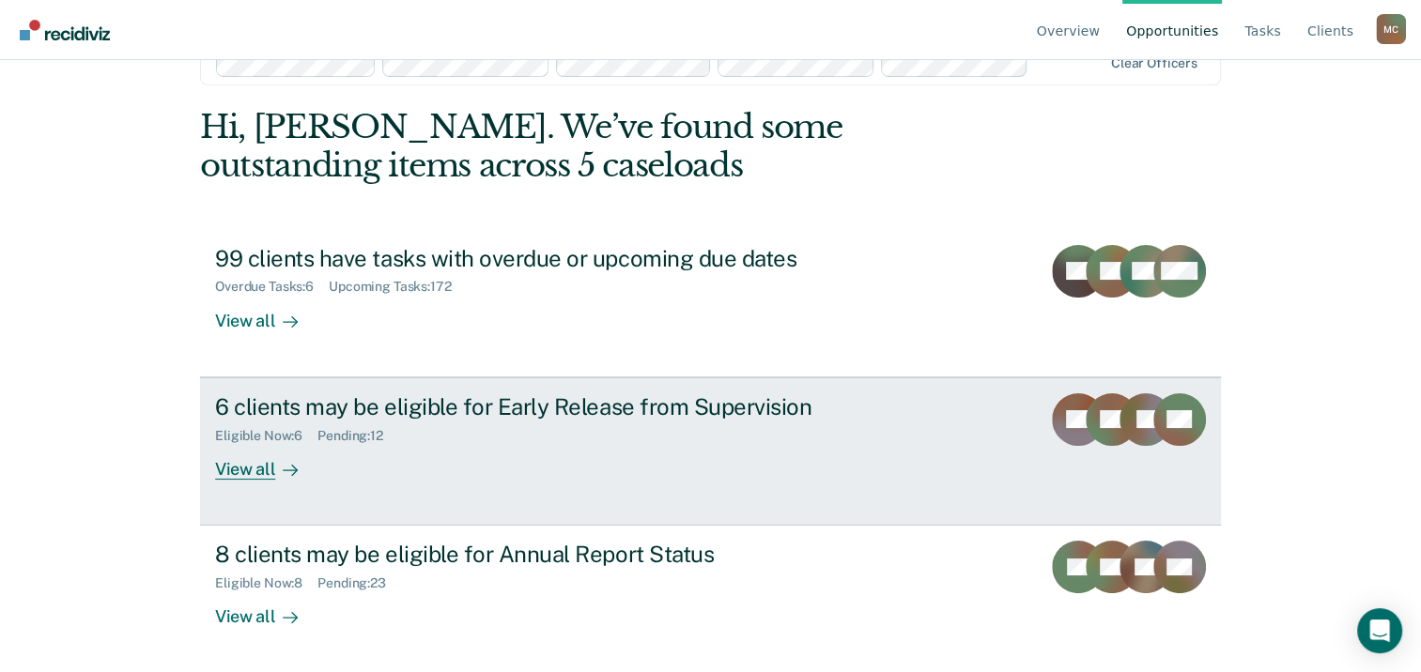
click at [255, 475] on div "View all" at bounding box center [267, 461] width 105 height 37
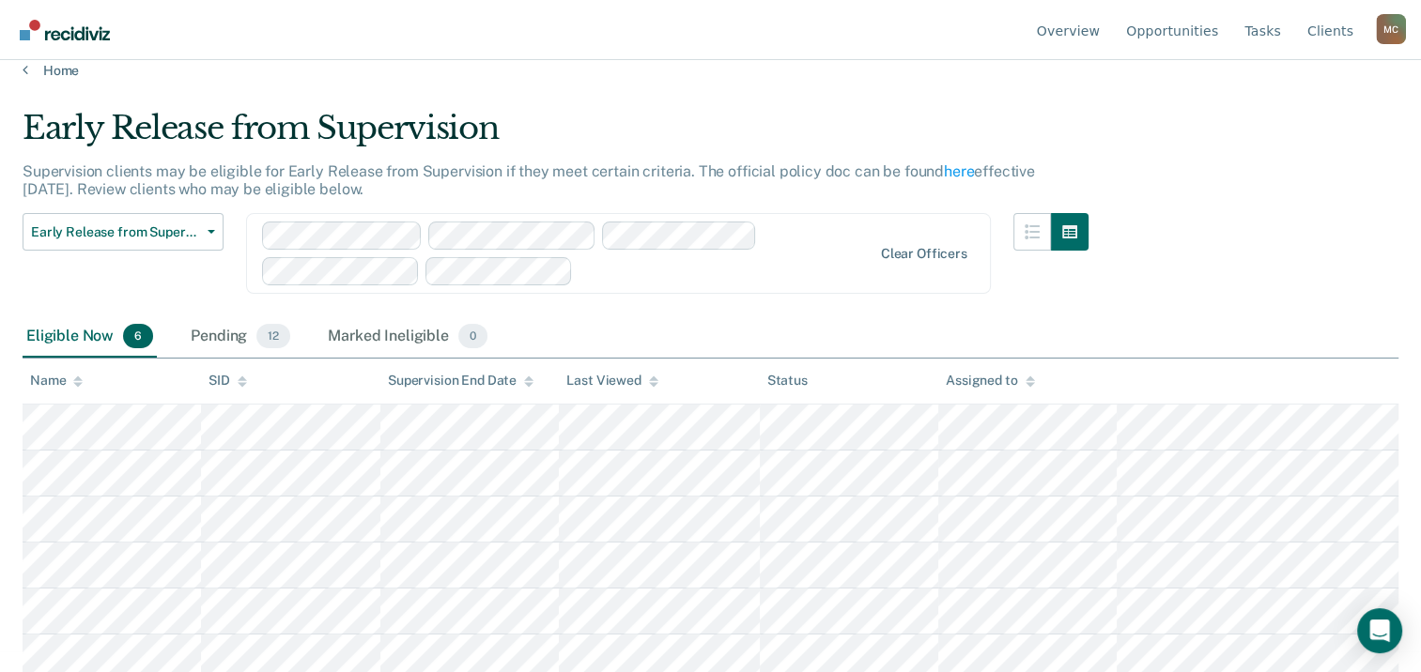
scroll to position [26, 0]
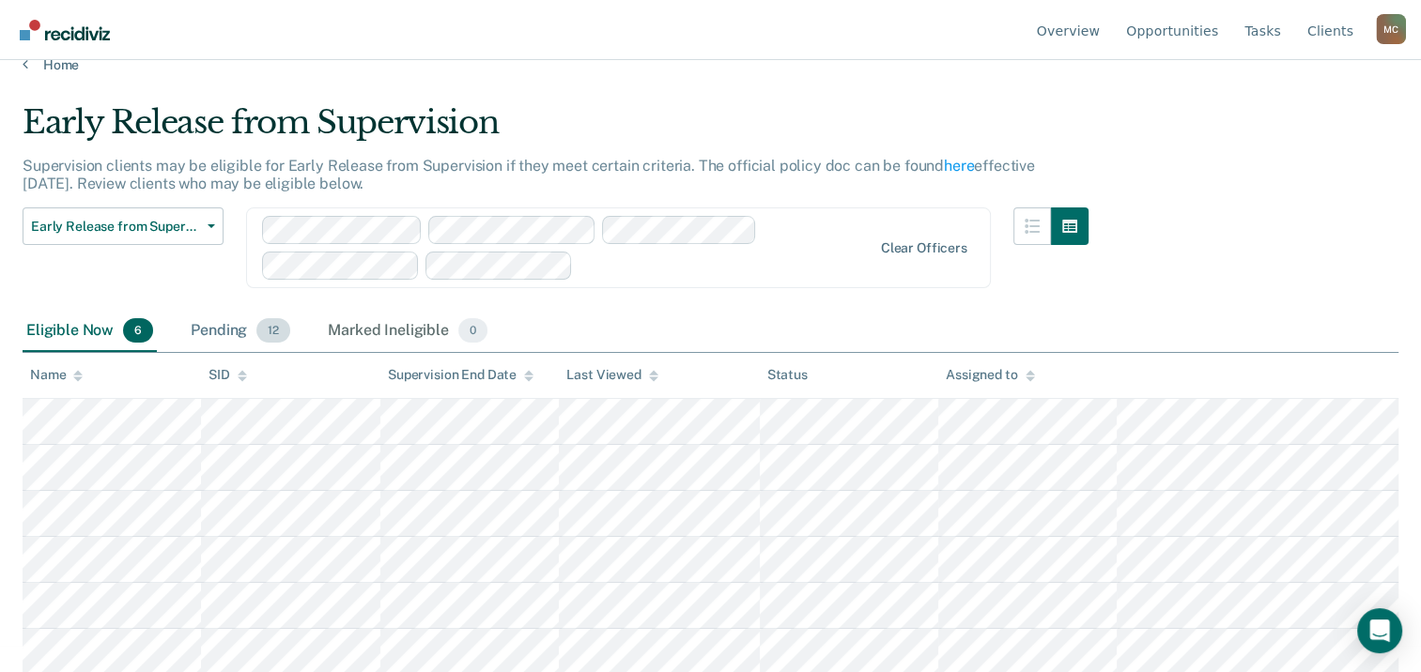
click at [211, 331] on div "Pending 12" at bounding box center [240, 331] width 107 height 41
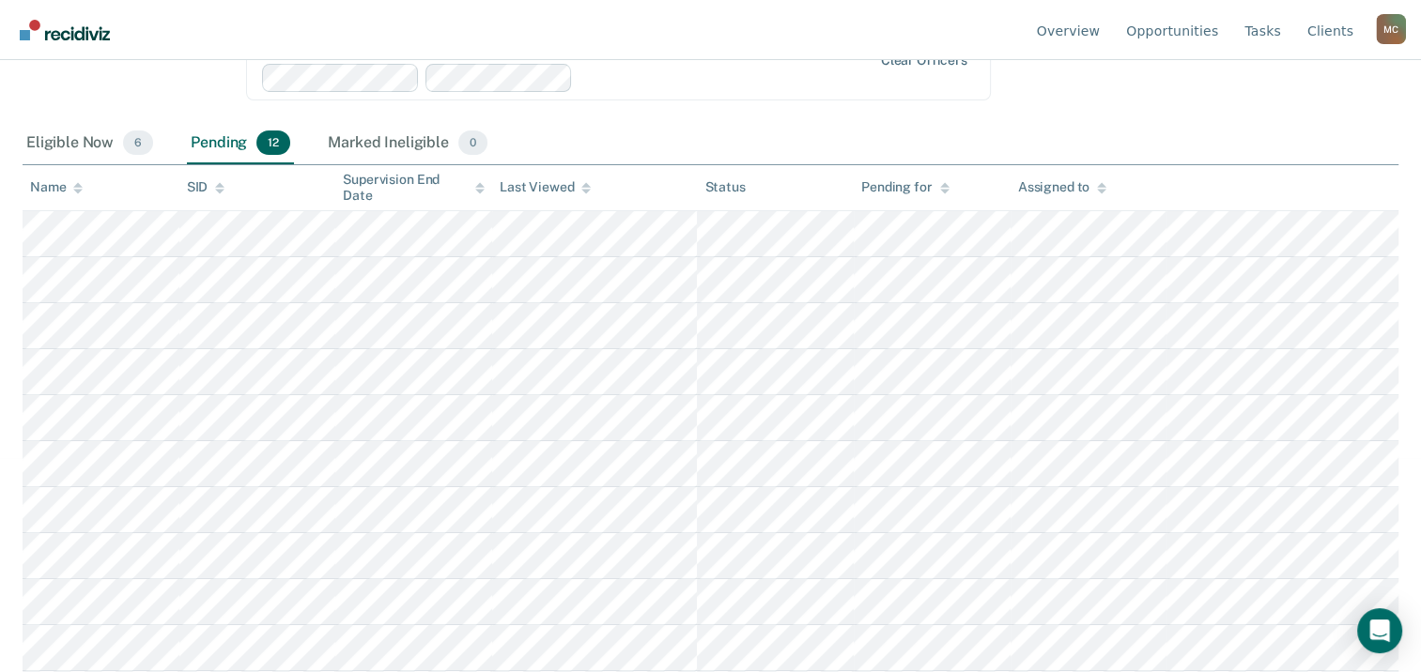
scroll to position [302, 0]
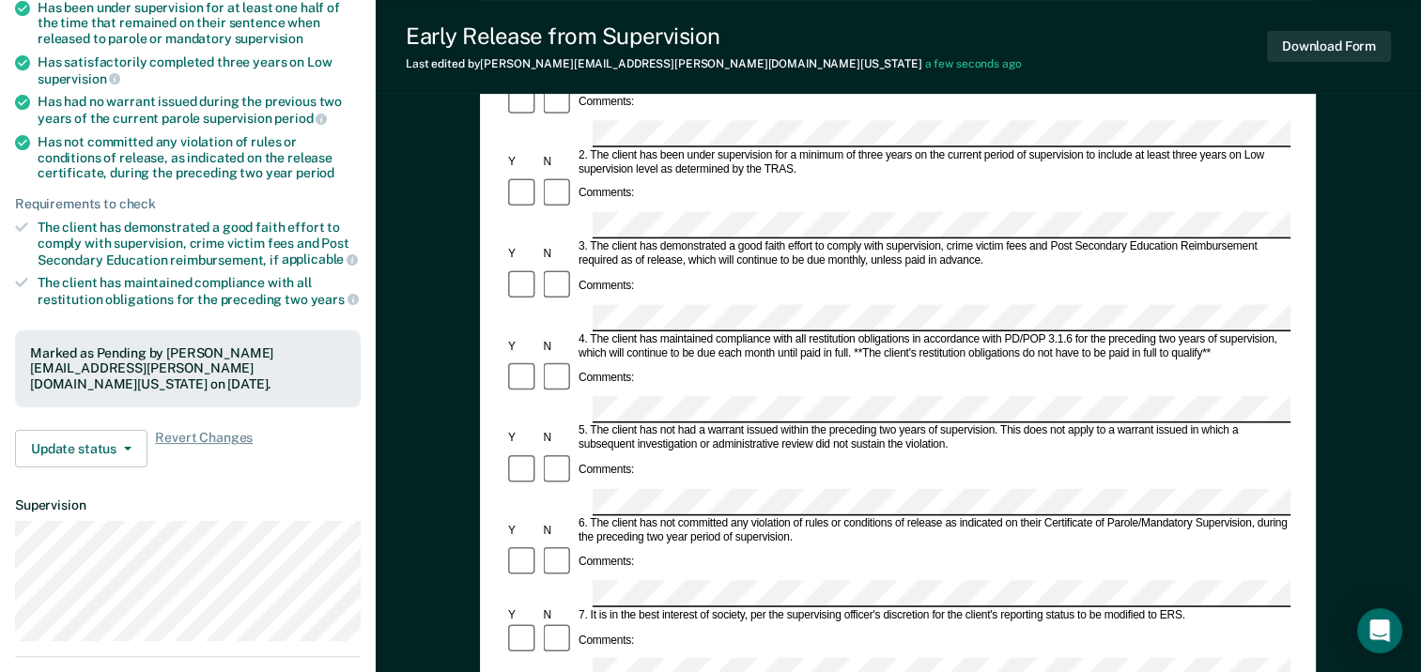
scroll to position [249, 0]
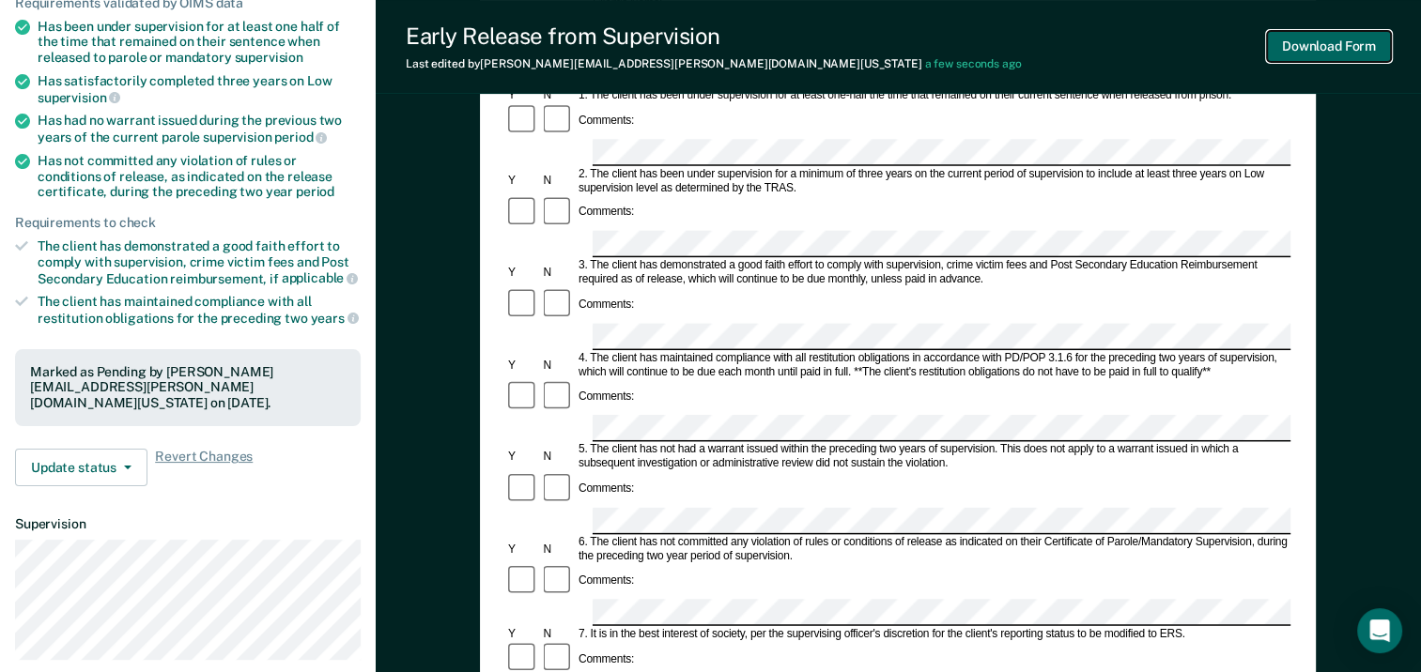
click at [1350, 41] on button "Download Form" at bounding box center [1329, 46] width 124 height 31
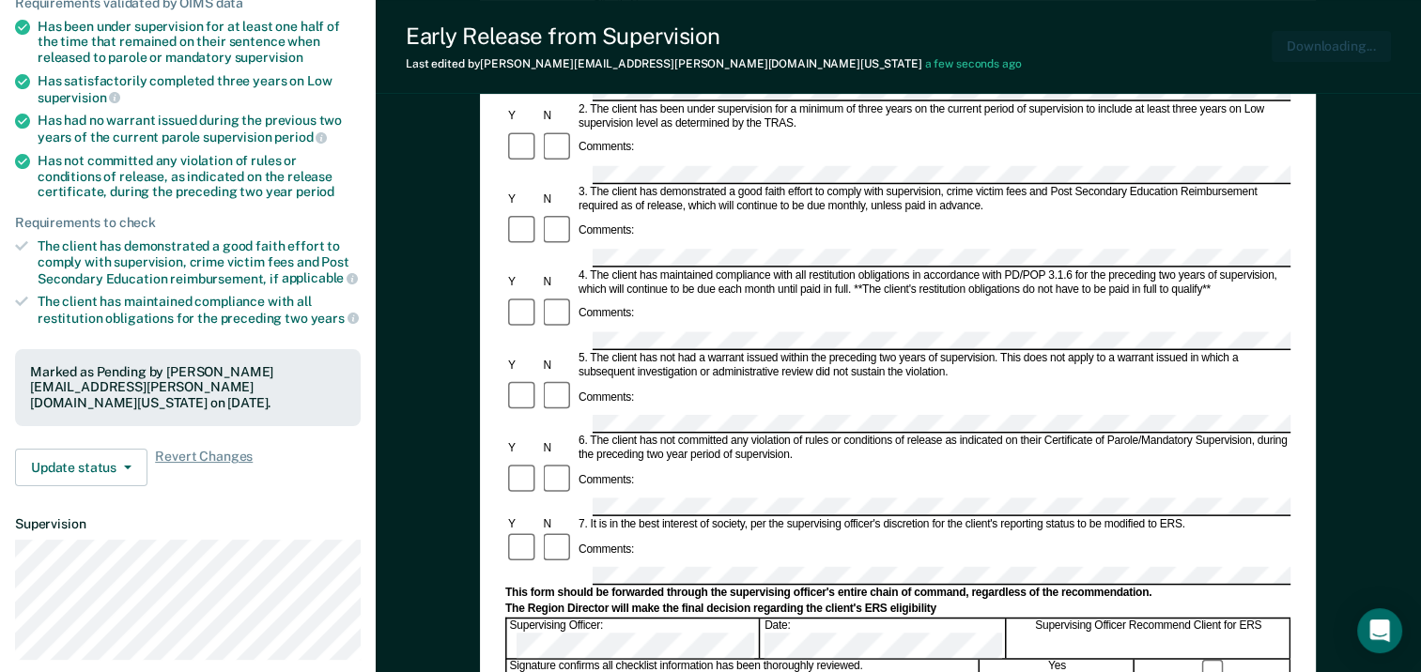
scroll to position [0, 0]
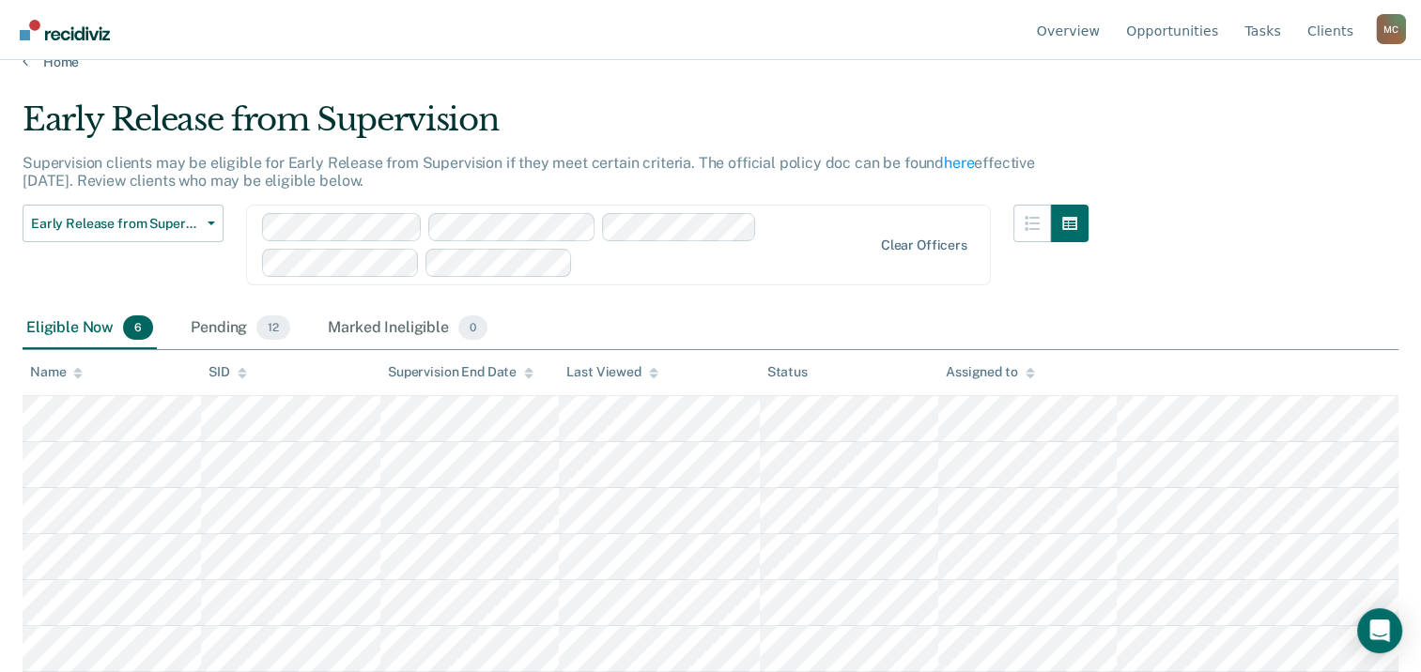
scroll to position [26, 0]
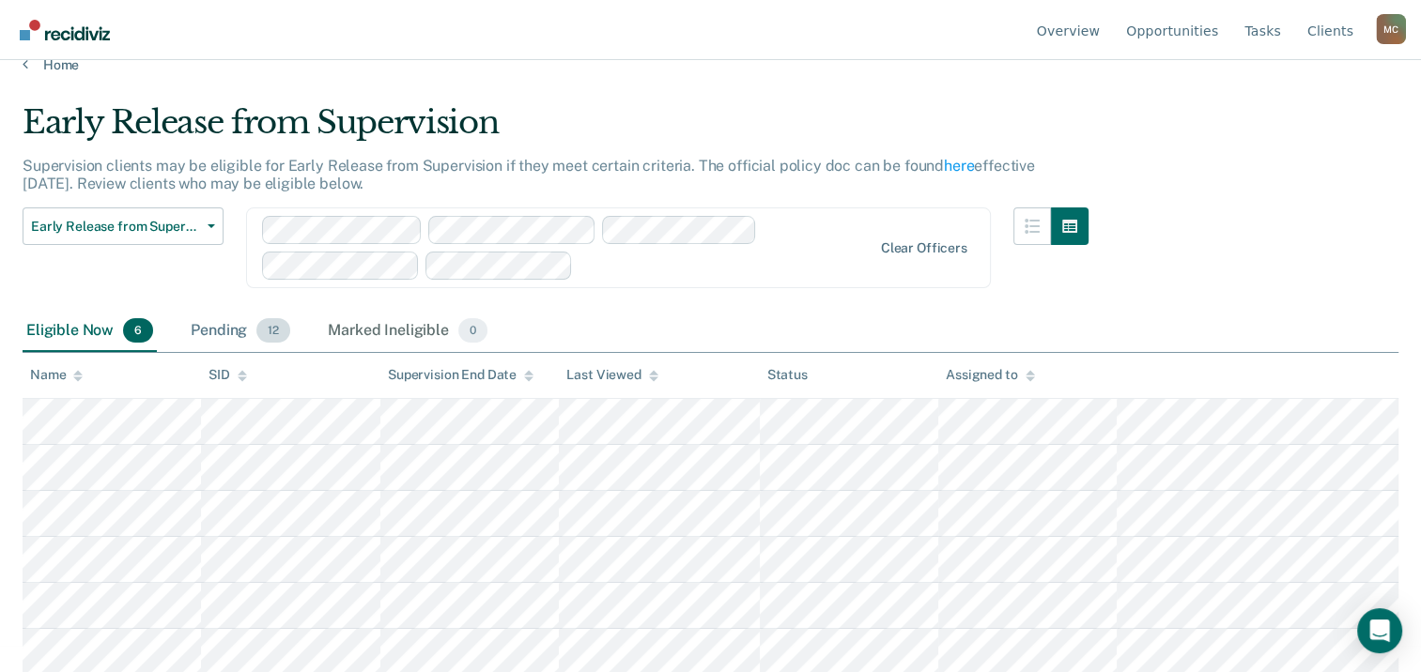
click at [238, 319] on div "Pending 12" at bounding box center [240, 331] width 107 height 41
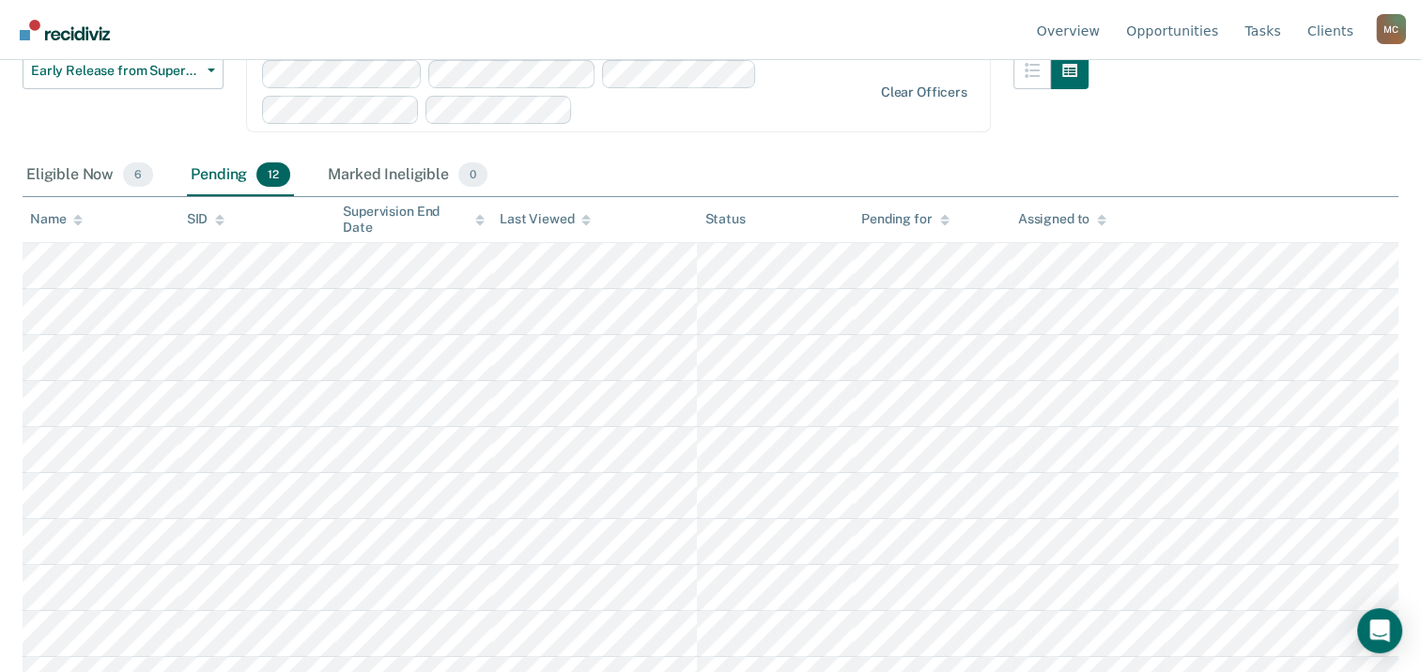
scroll to position [214, 0]
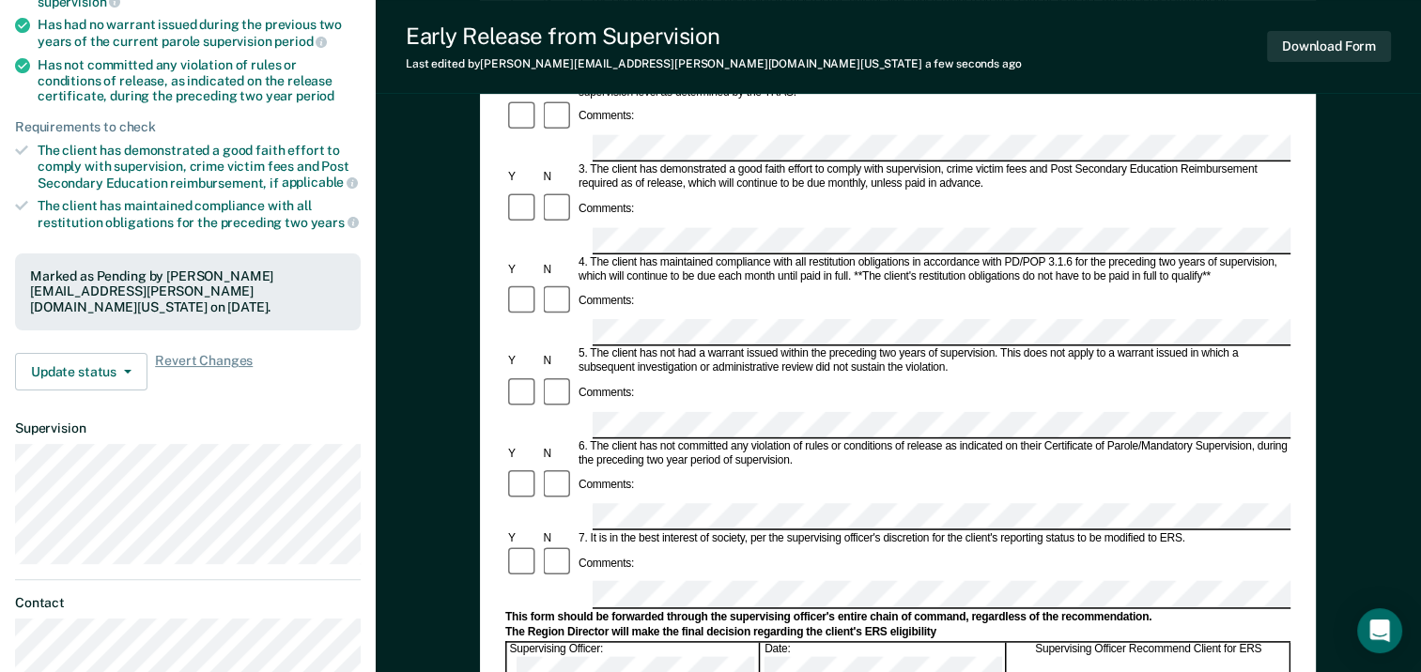
scroll to position [376, 0]
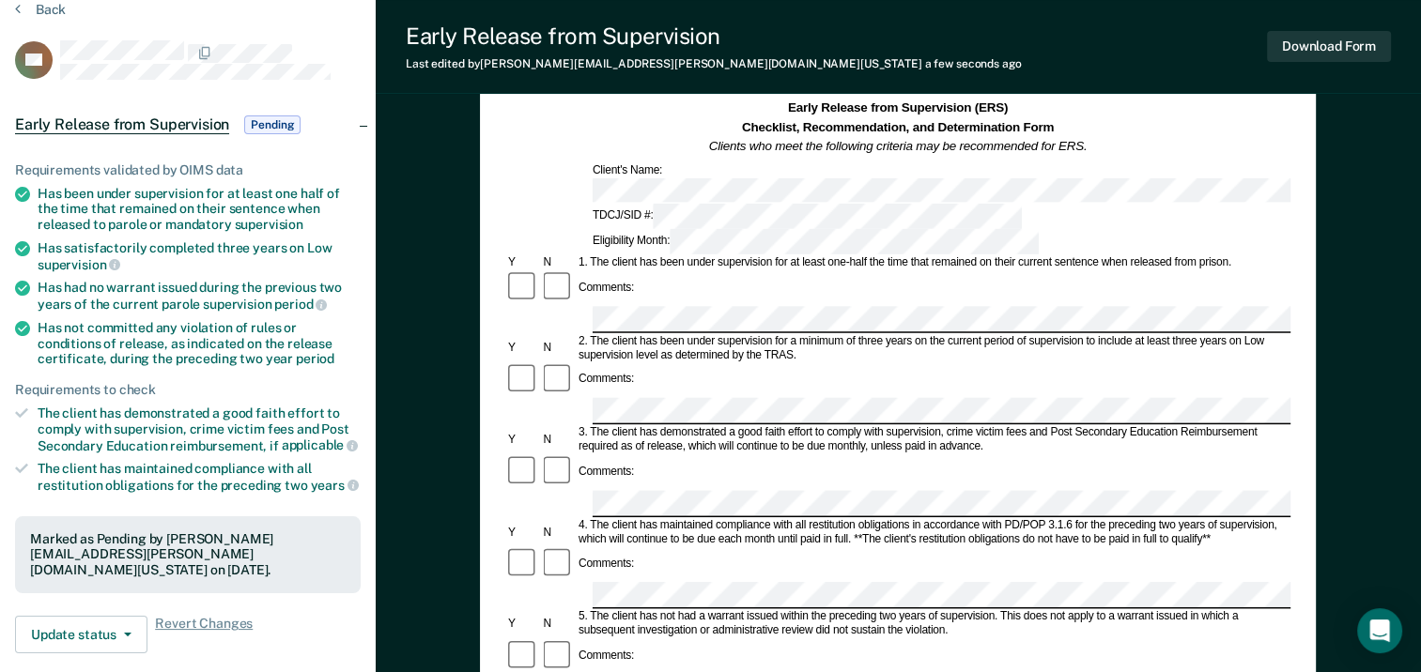
scroll to position [0, 0]
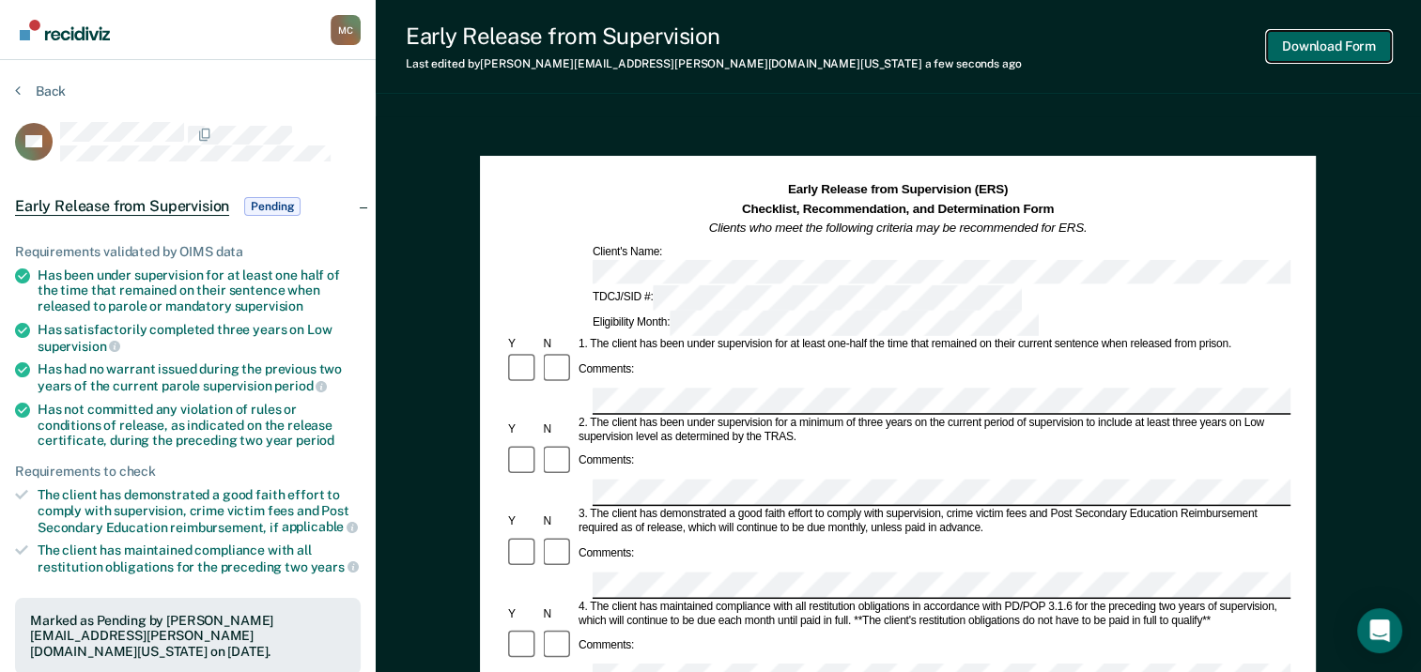
click at [1316, 51] on button "Download Form" at bounding box center [1329, 46] width 124 height 31
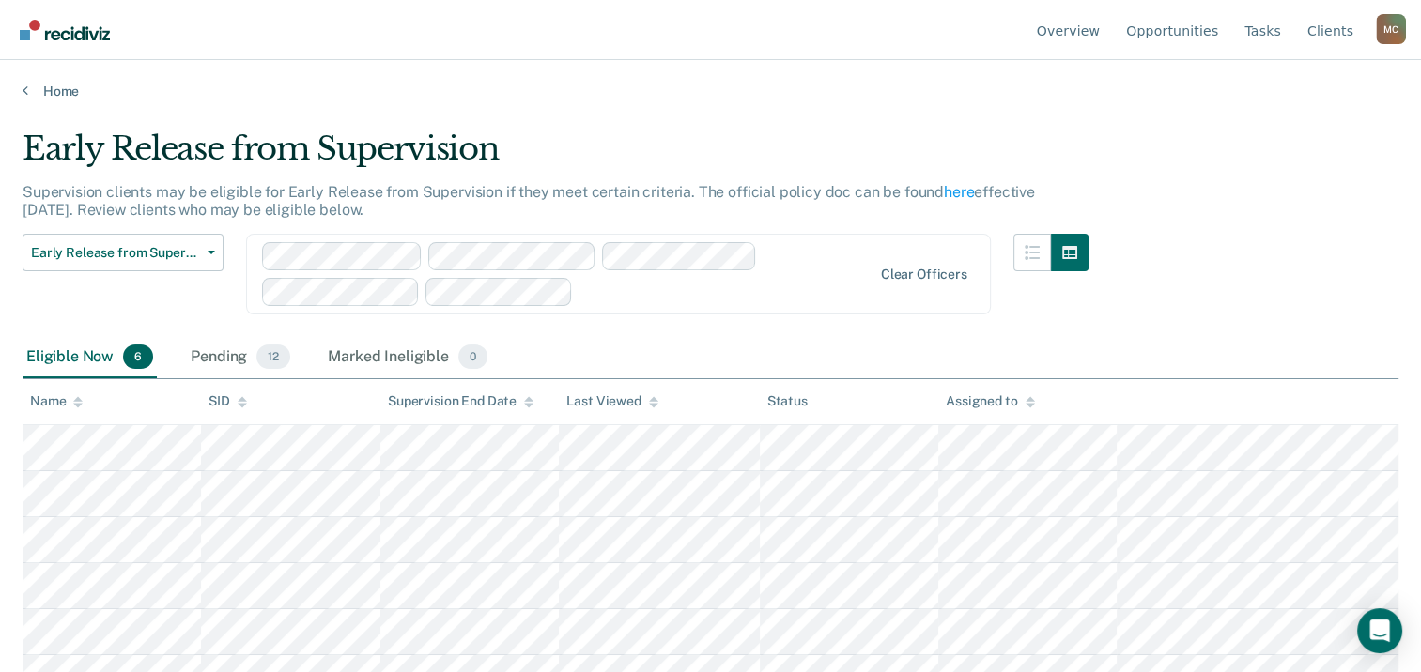
scroll to position [26, 0]
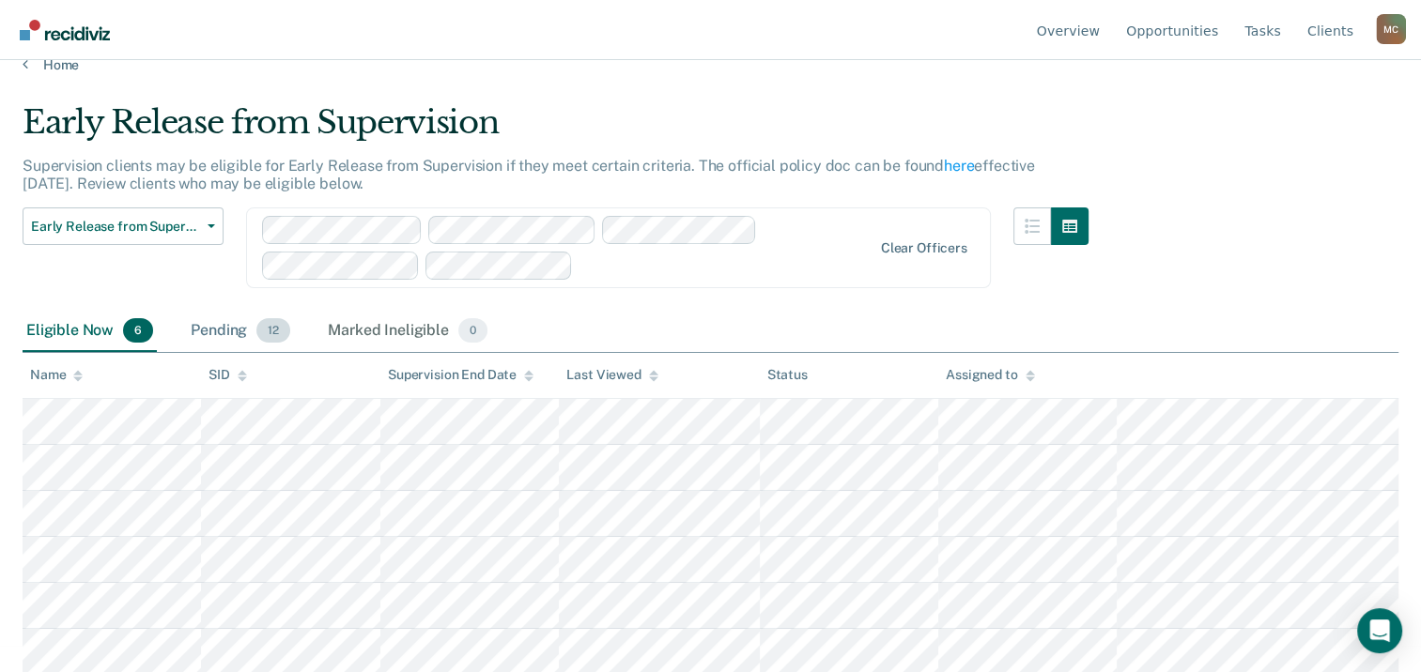
click at [226, 328] on div "Pending 12" at bounding box center [240, 331] width 107 height 41
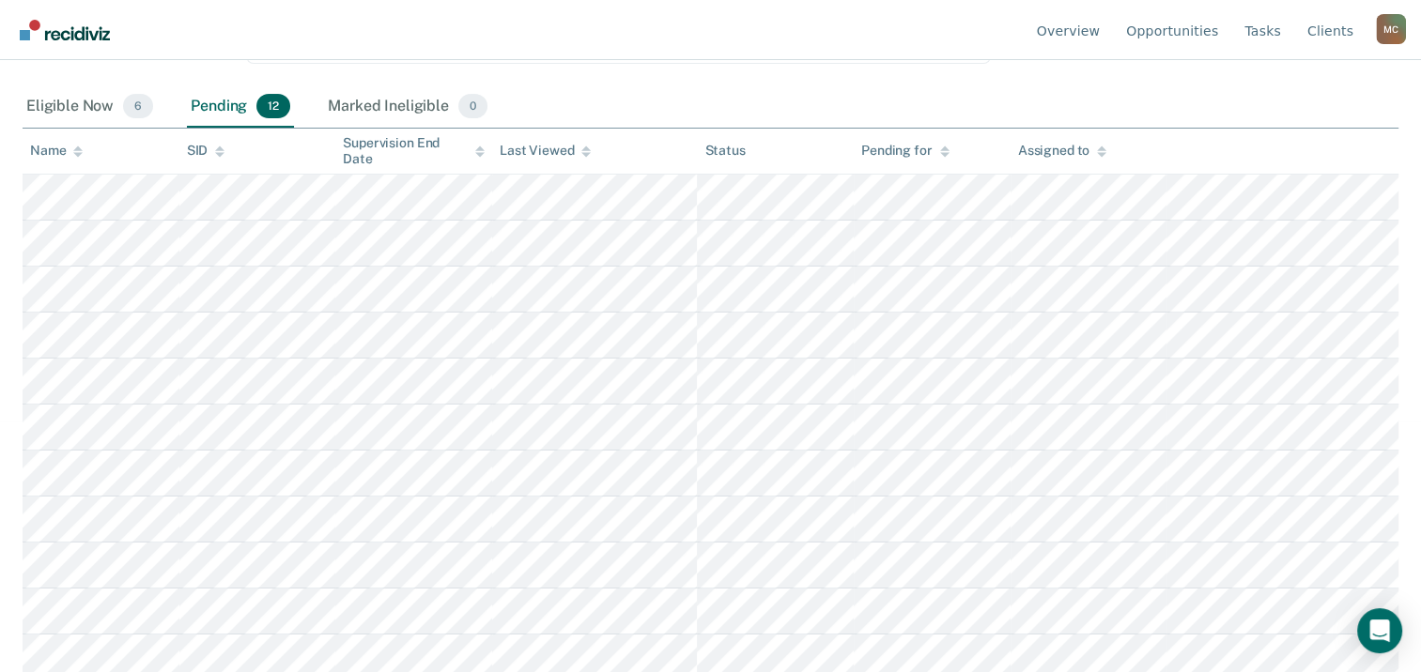
scroll to position [302, 0]
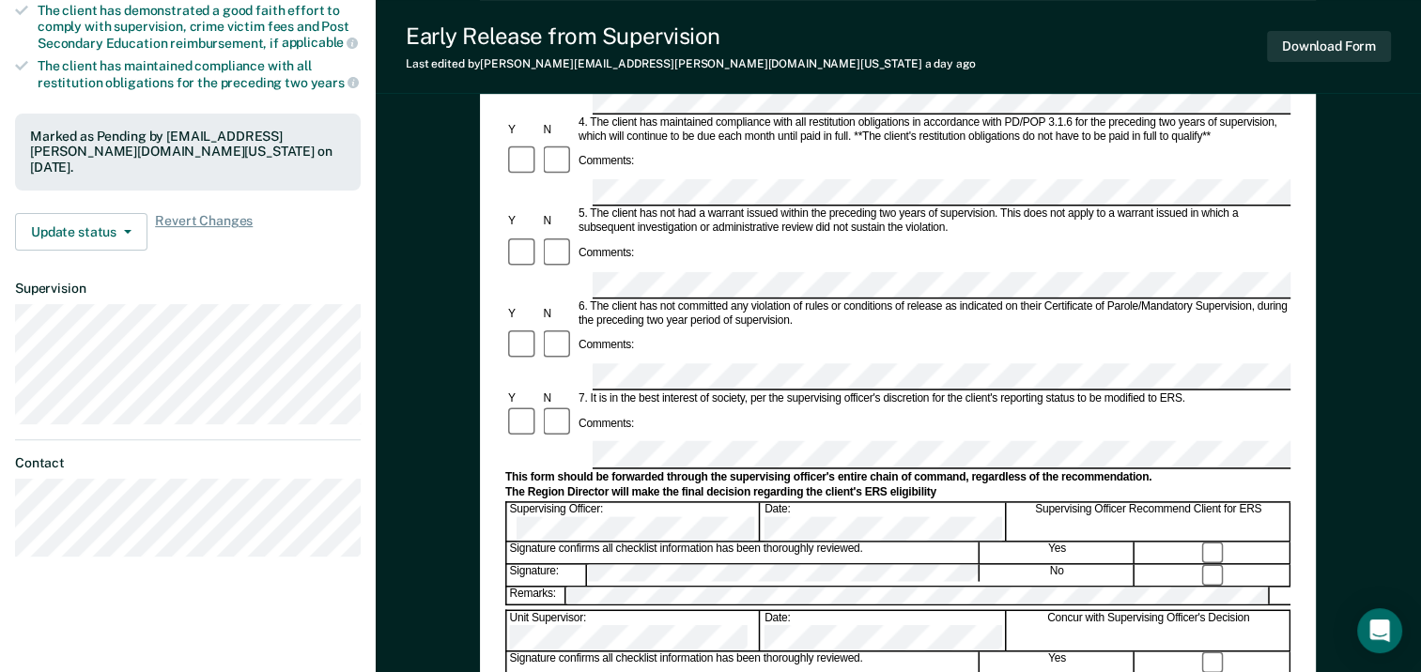
scroll to position [376, 0]
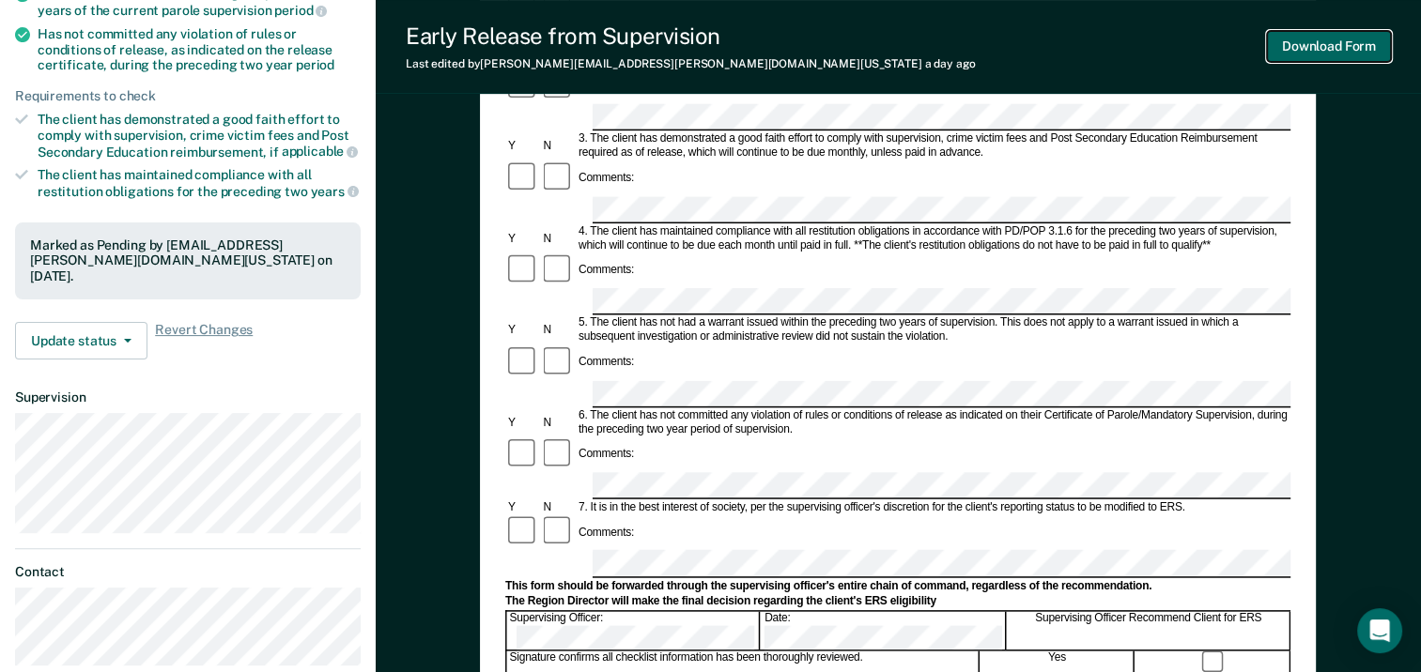
click at [1311, 40] on button "Download Form" at bounding box center [1329, 46] width 124 height 31
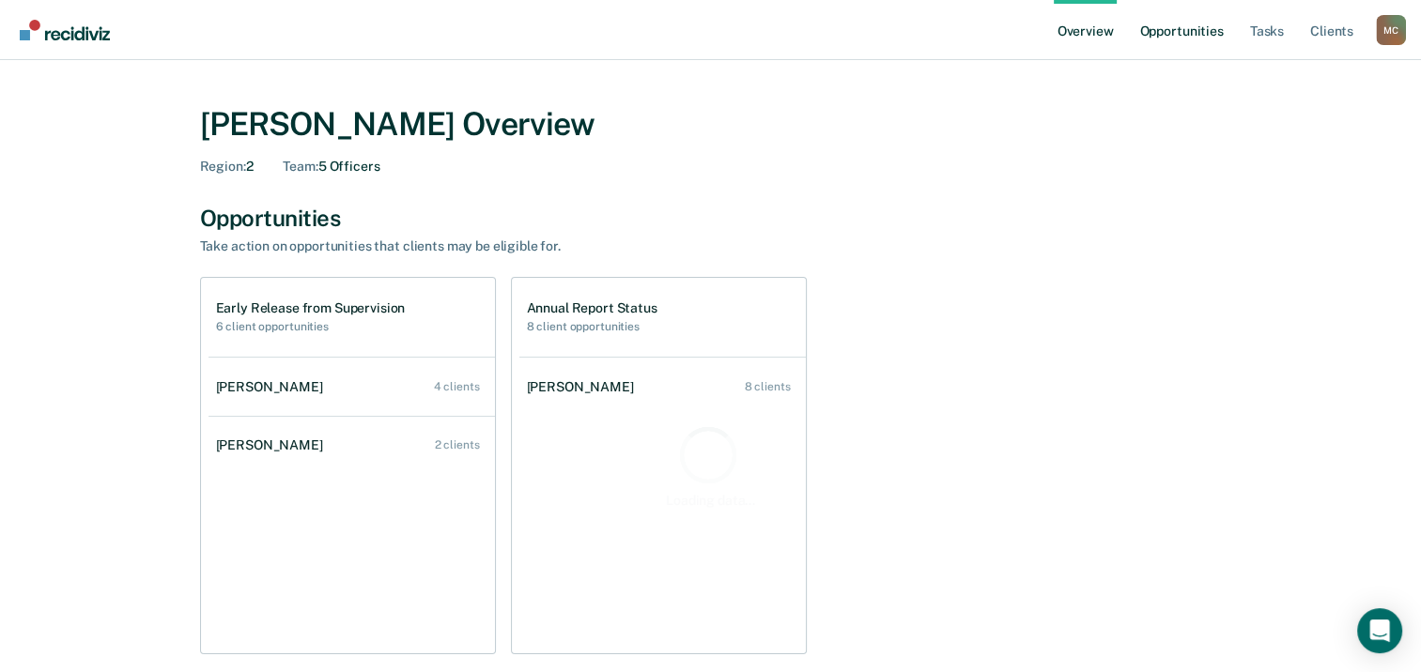
click at [1185, 38] on link "Opportunities" at bounding box center [1180, 30] width 91 height 60
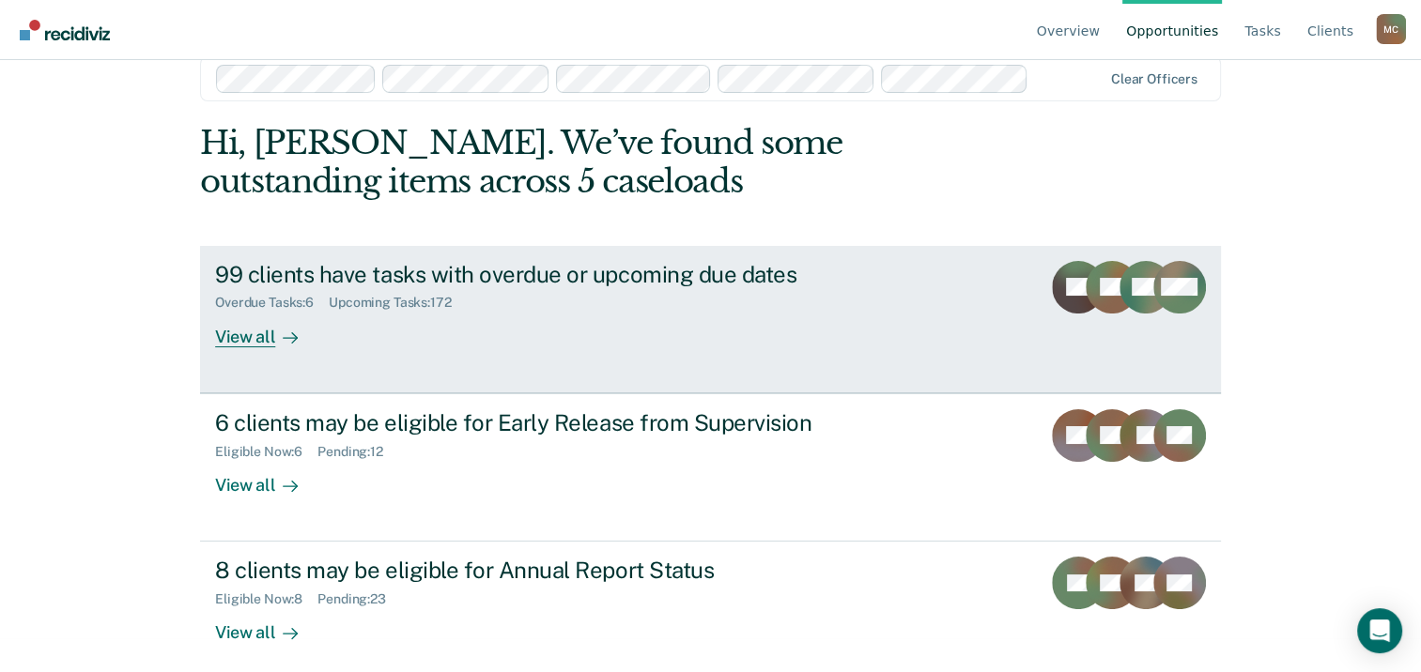
scroll to position [50, 0]
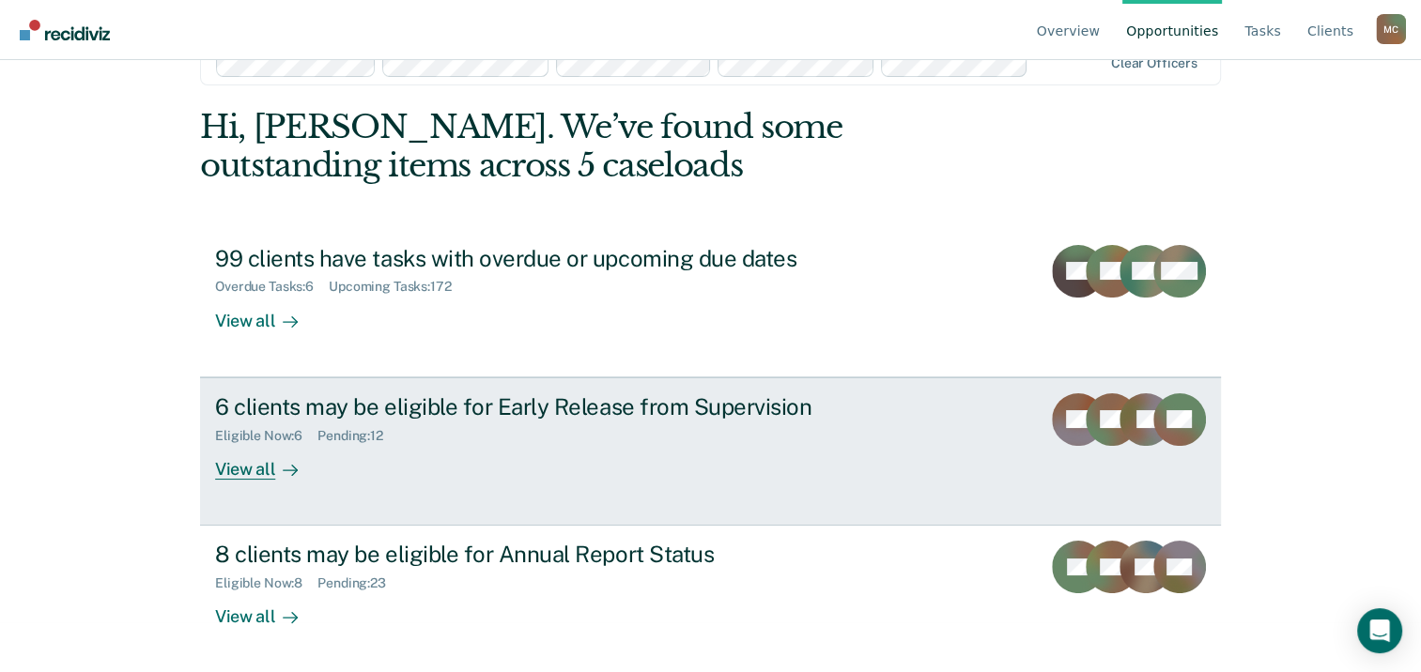
click at [349, 410] on div "6 clients may be eligible for Early Release from Supervision" at bounding box center [544, 406] width 659 height 27
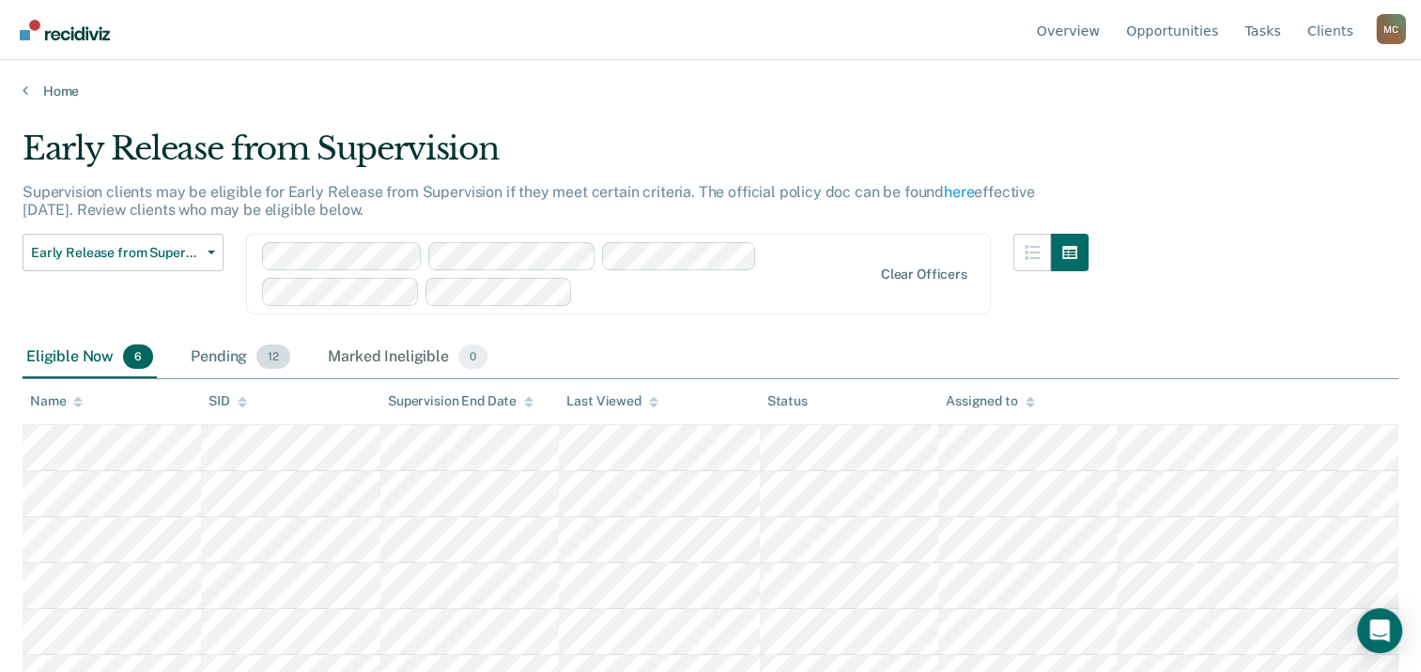
click at [241, 364] on div "Pending 12" at bounding box center [240, 357] width 107 height 41
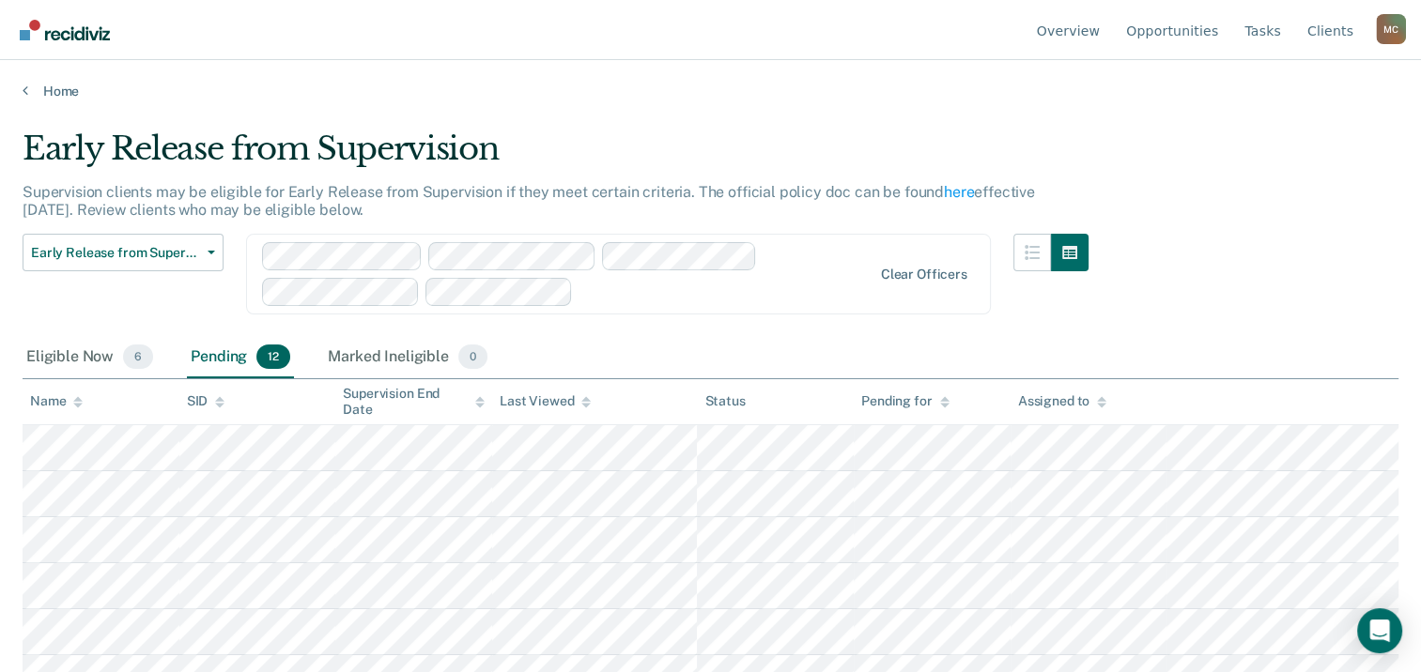
scroll to position [50, 0]
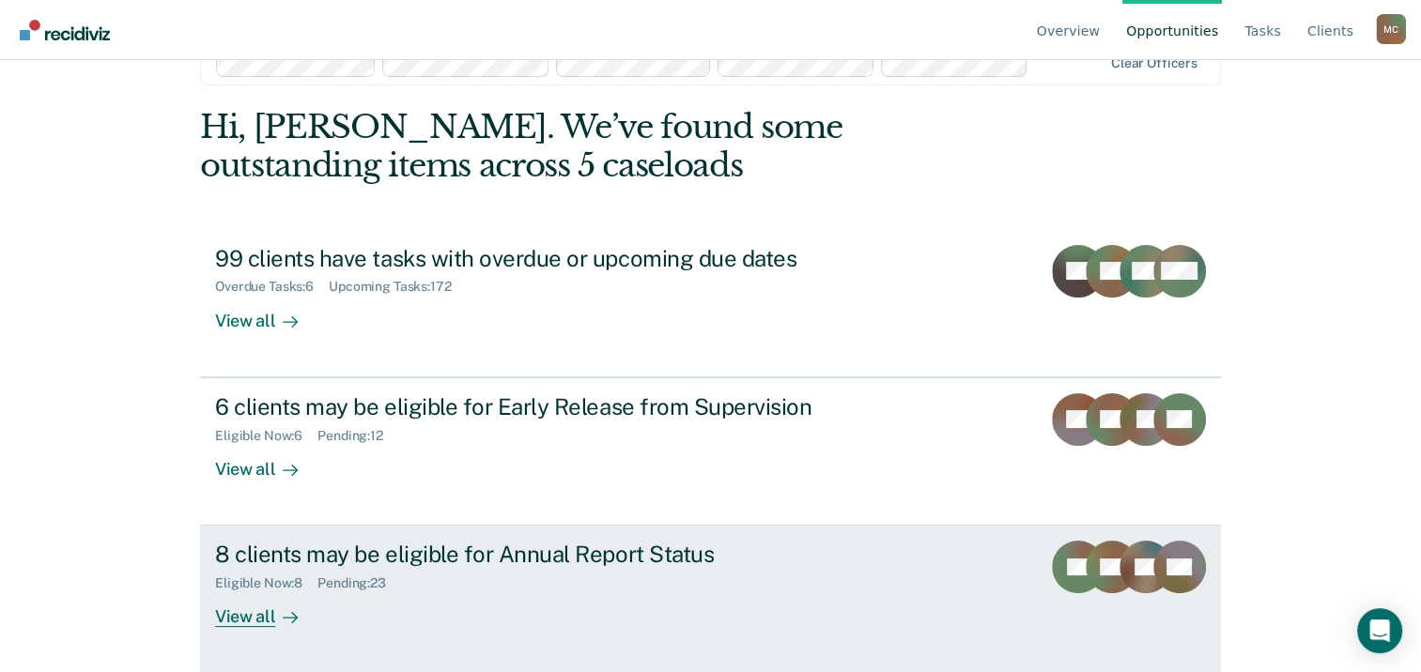
click at [254, 609] on div "View all" at bounding box center [267, 610] width 105 height 37
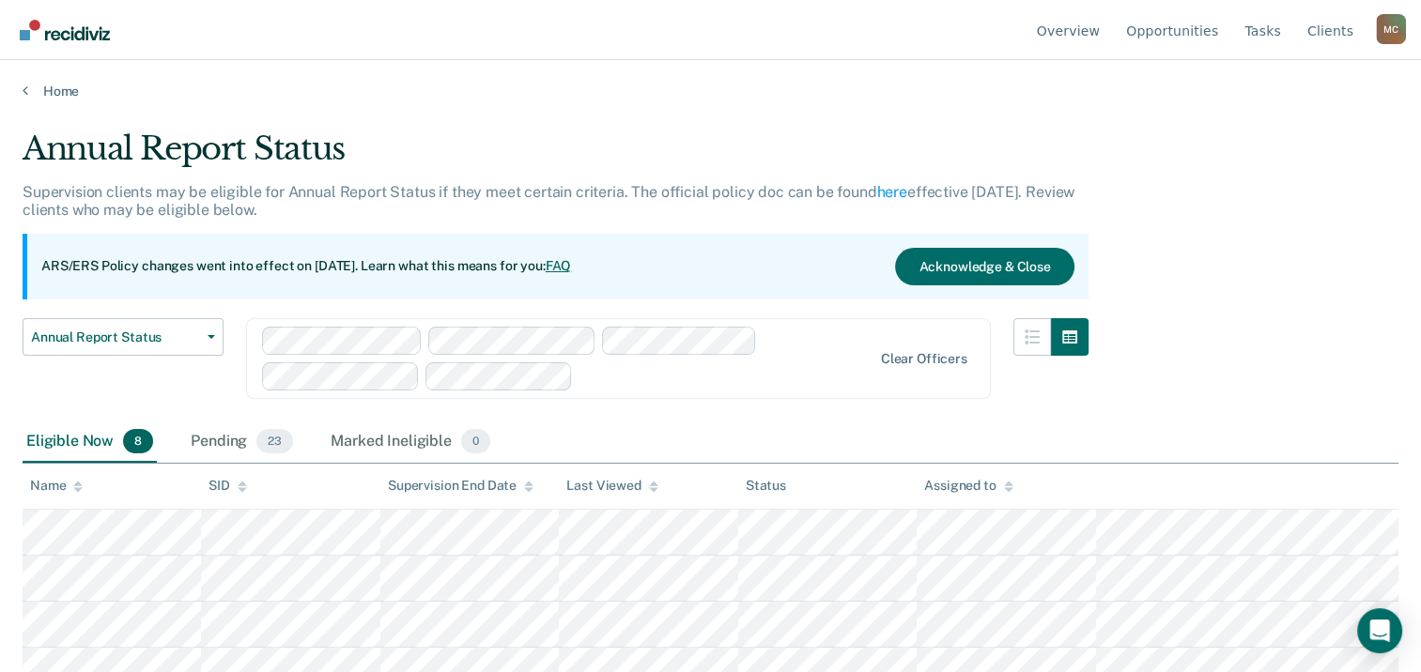
scroll to position [94, 0]
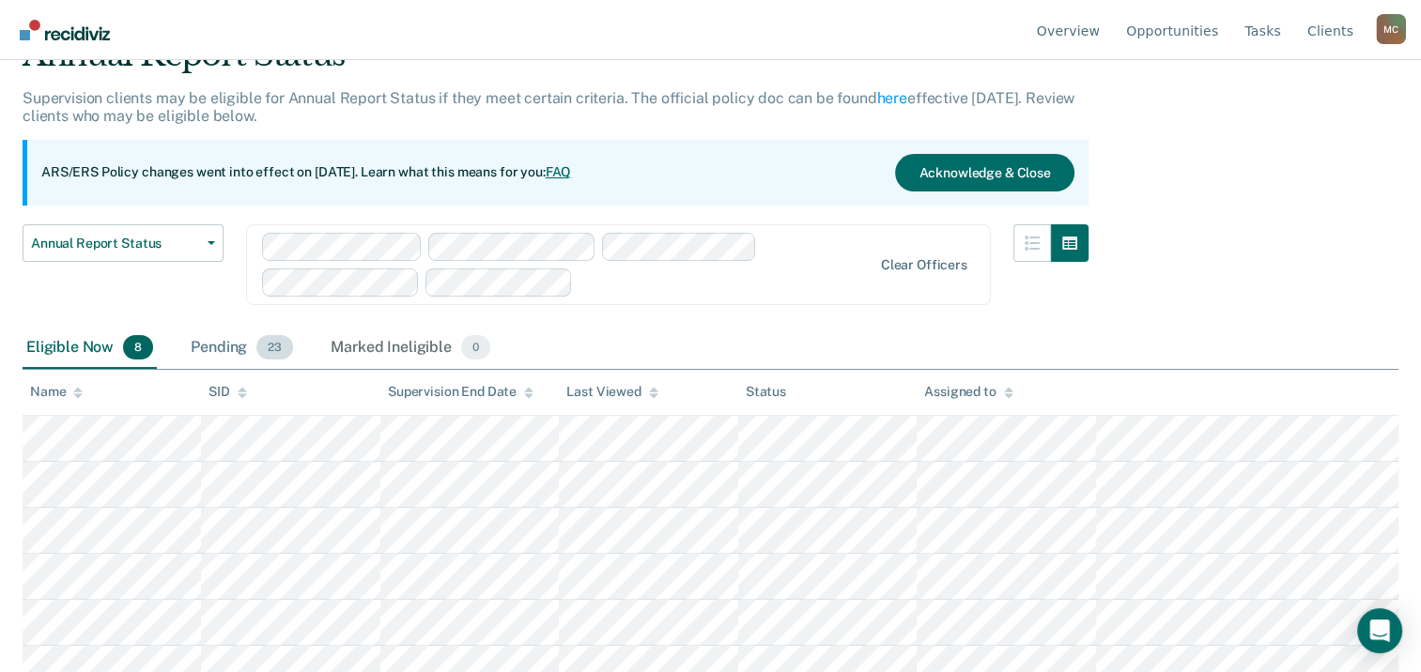
click at [223, 342] on div "Pending 23" at bounding box center [242, 348] width 110 height 41
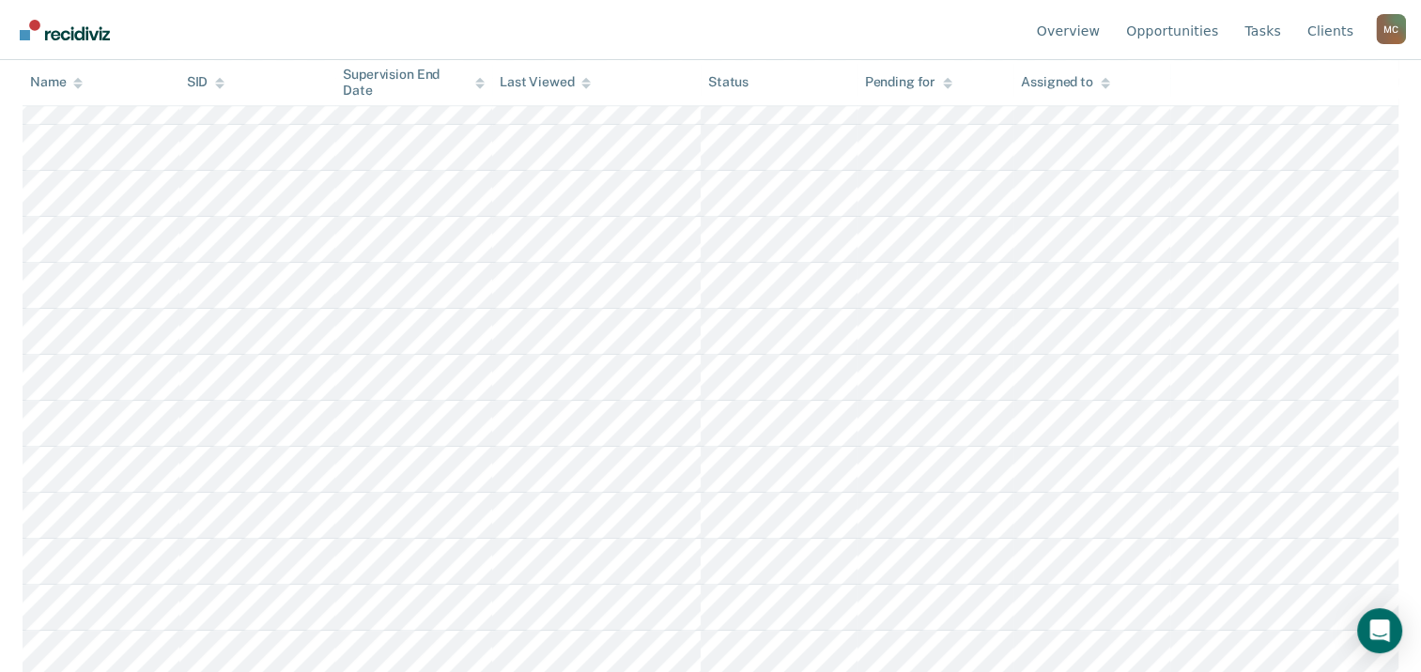
scroll to position [894, 0]
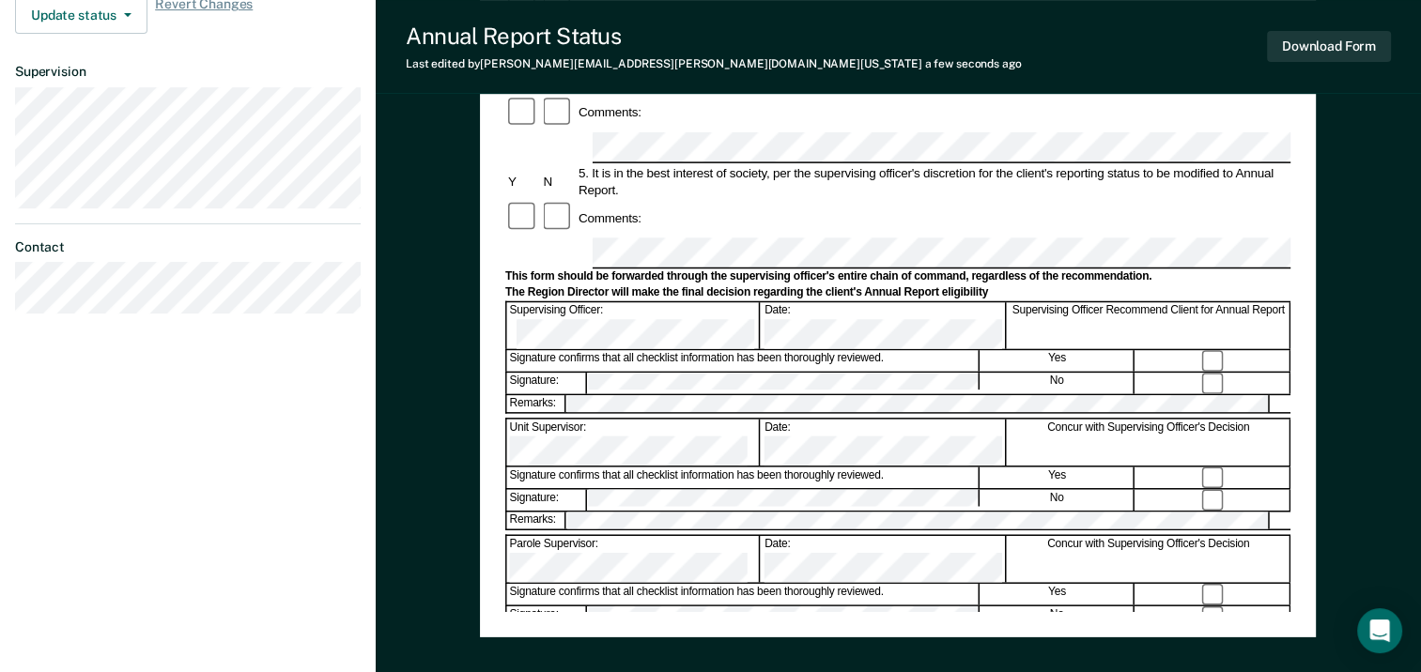
scroll to position [657, 0]
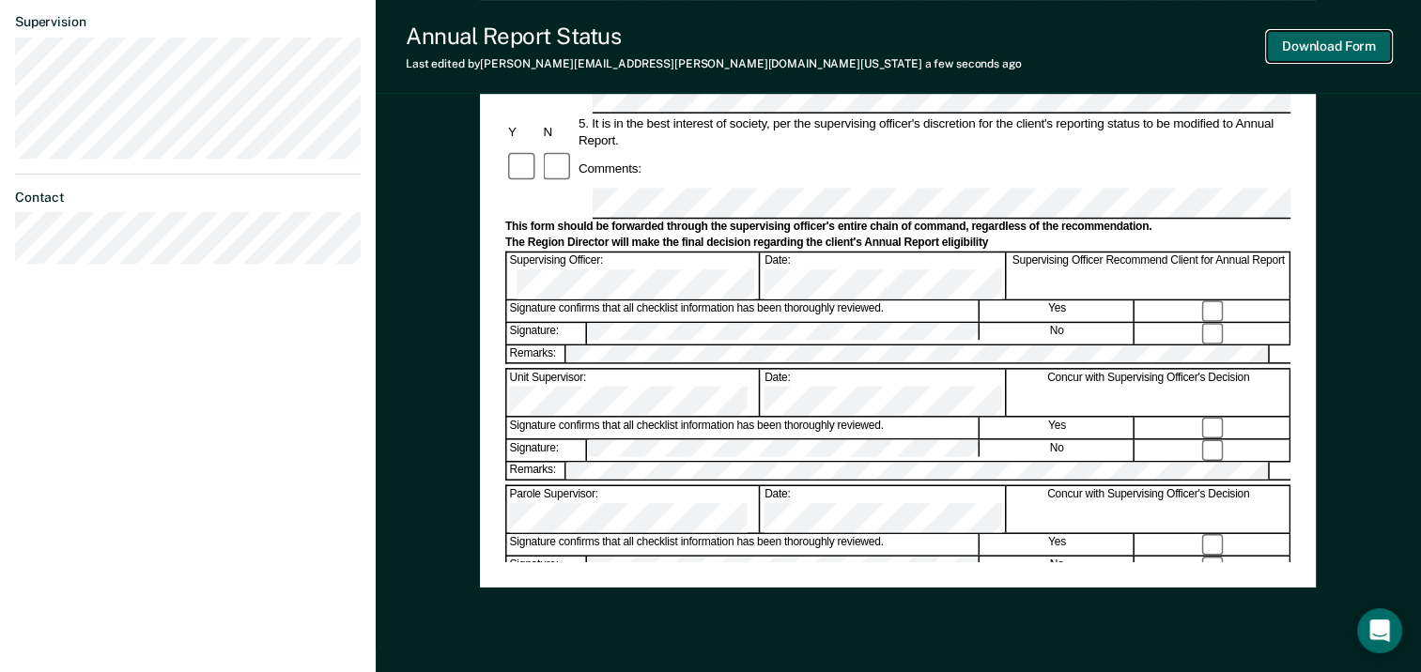
click at [1298, 53] on button "Download Form" at bounding box center [1329, 46] width 124 height 31
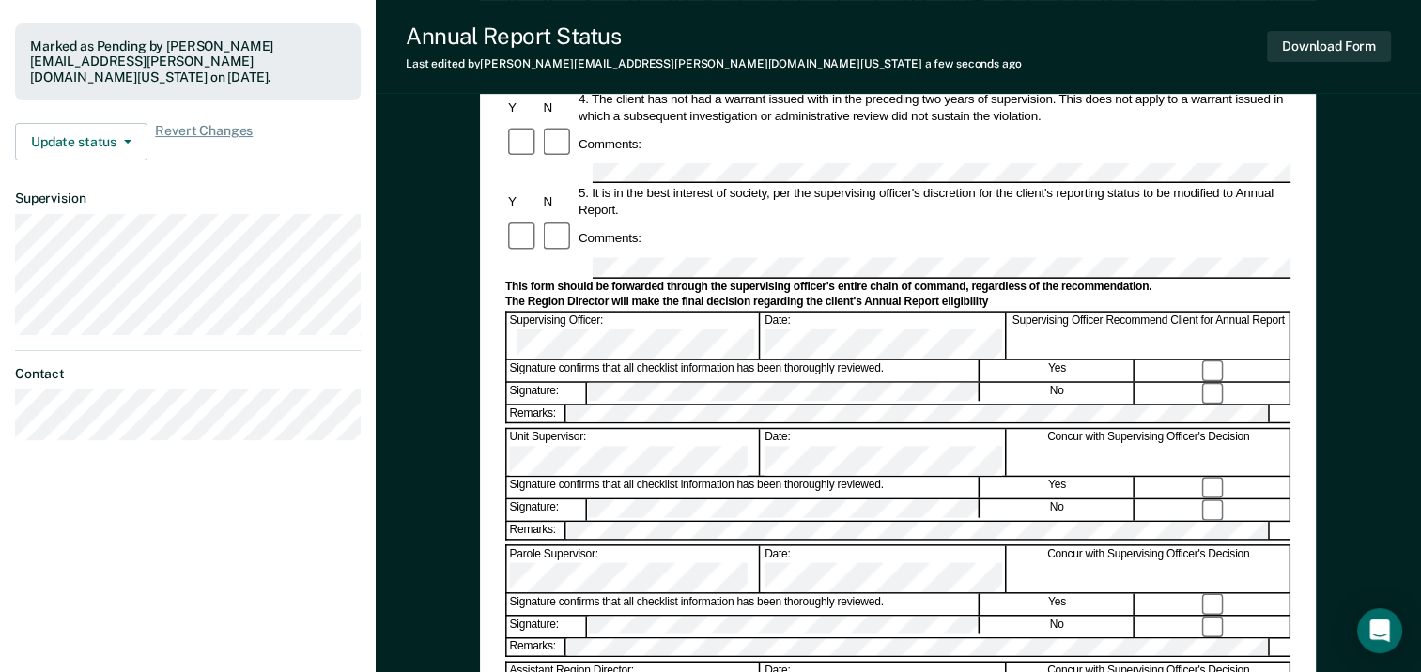
scroll to position [469, 0]
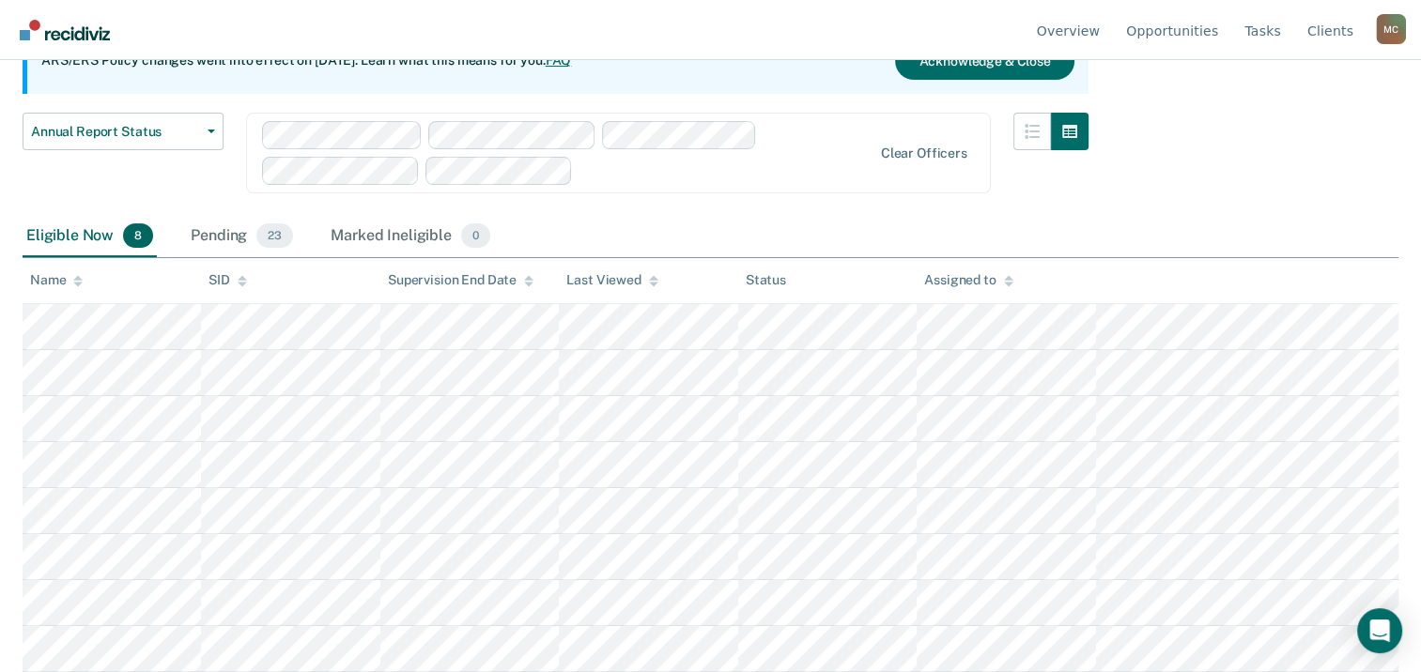
scroll to position [203, 0]
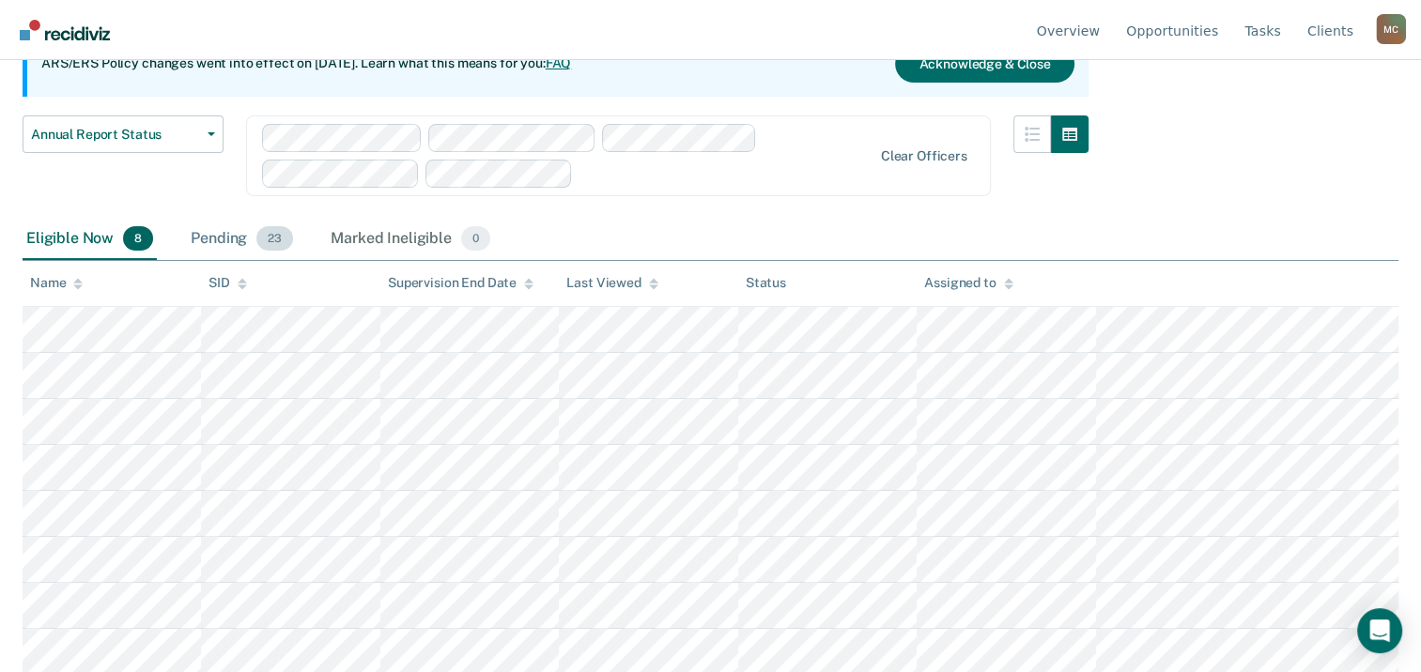
click at [222, 243] on div "Pending 23" at bounding box center [242, 239] width 110 height 41
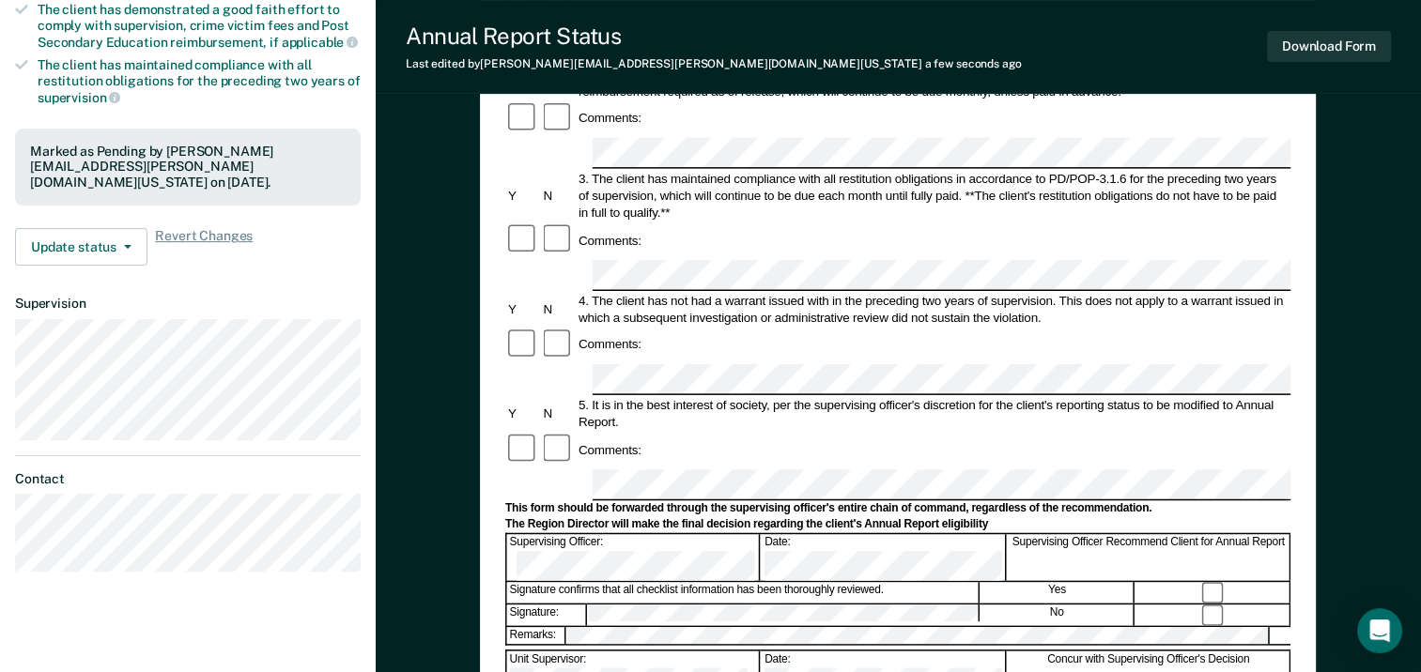
scroll to position [94, 0]
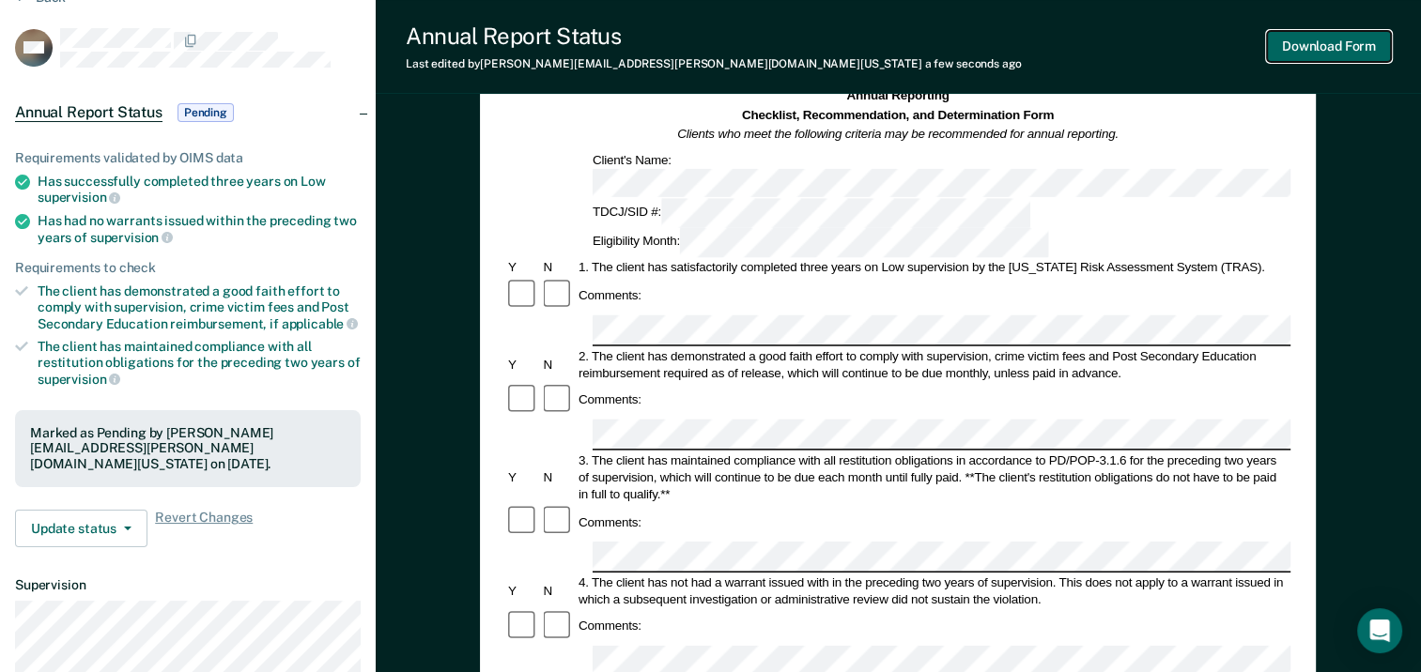
click at [1336, 46] on button "Download Form" at bounding box center [1329, 46] width 124 height 31
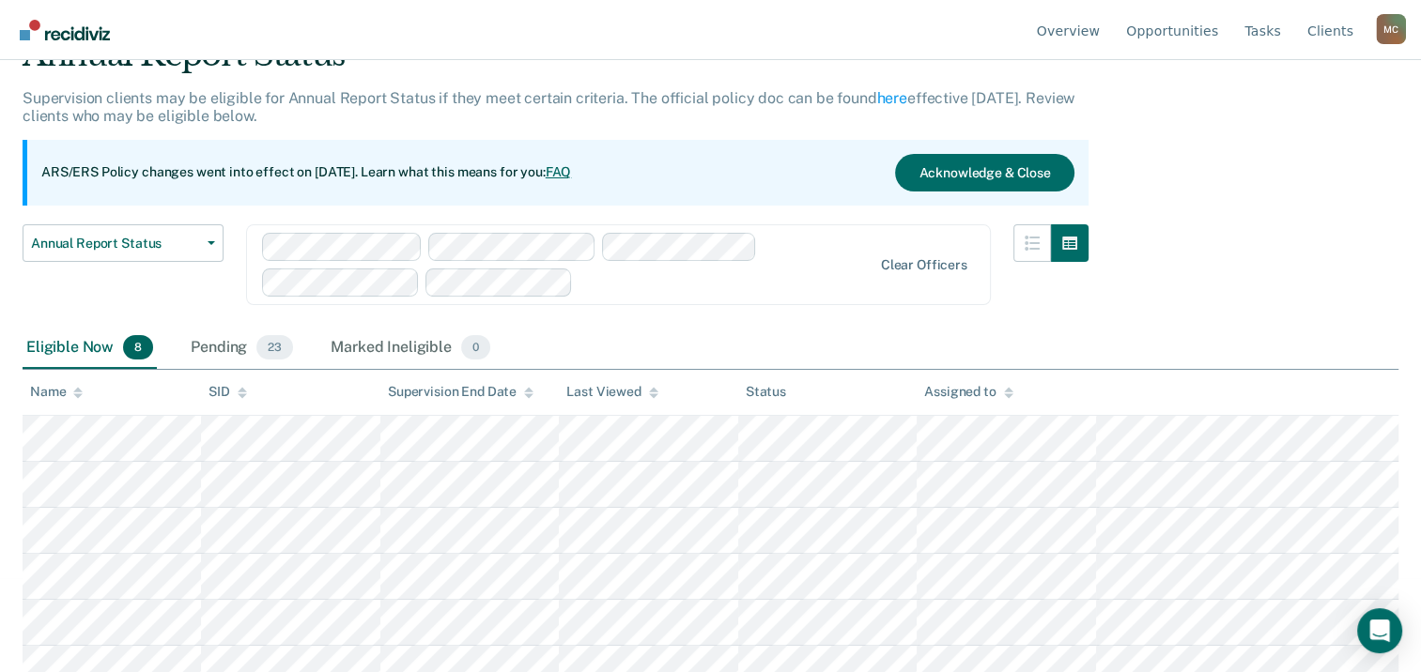
scroll to position [203, 0]
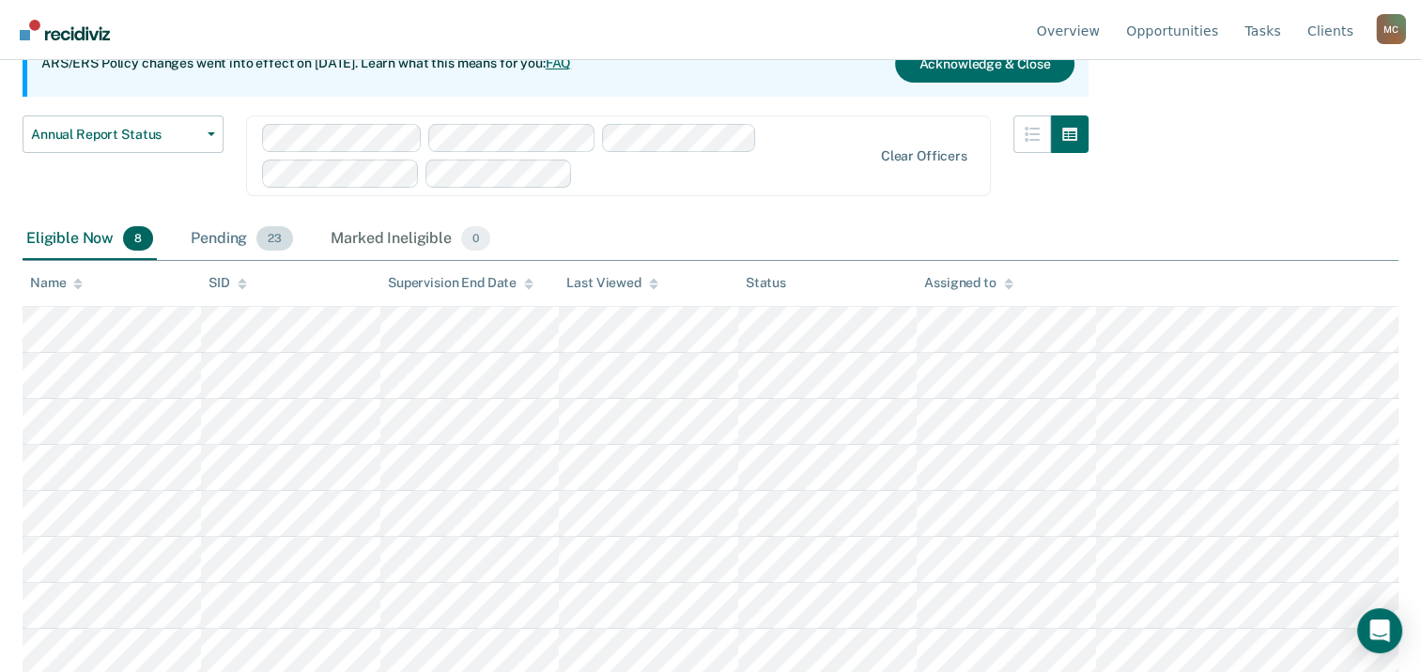
click at [240, 240] on div "Pending 23" at bounding box center [242, 239] width 110 height 41
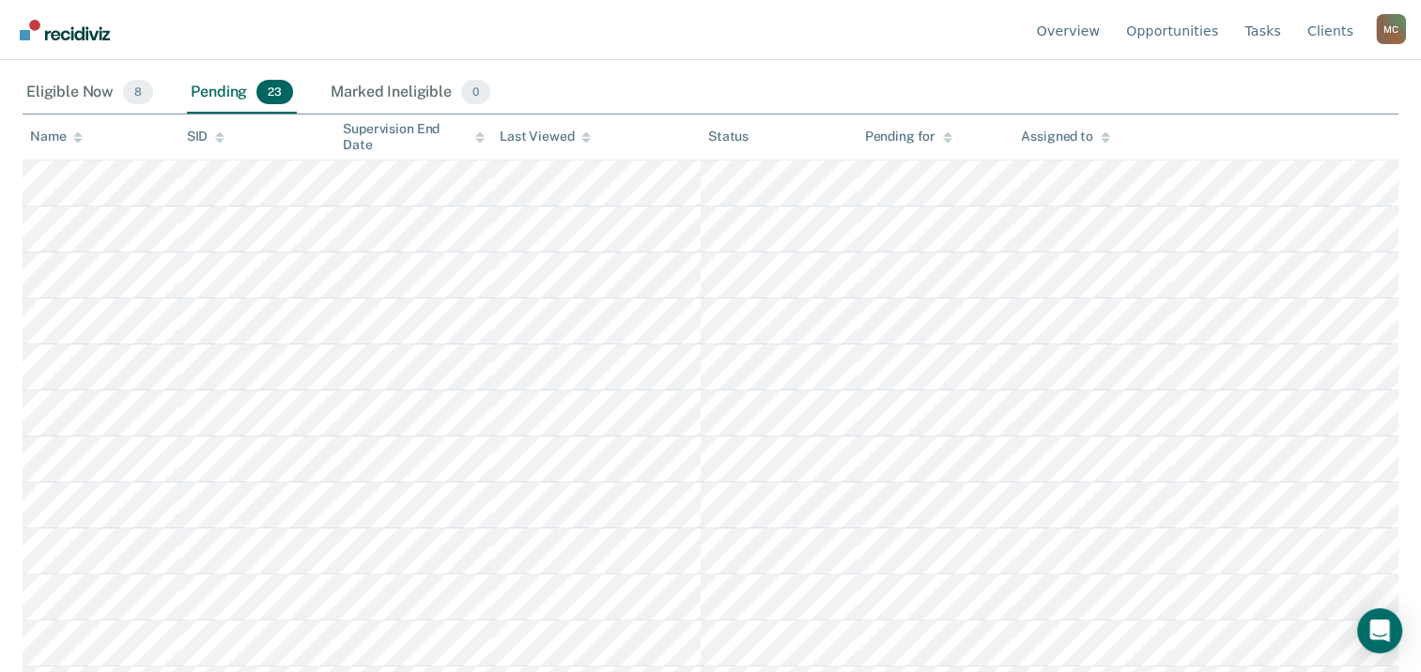
scroll to position [391, 0]
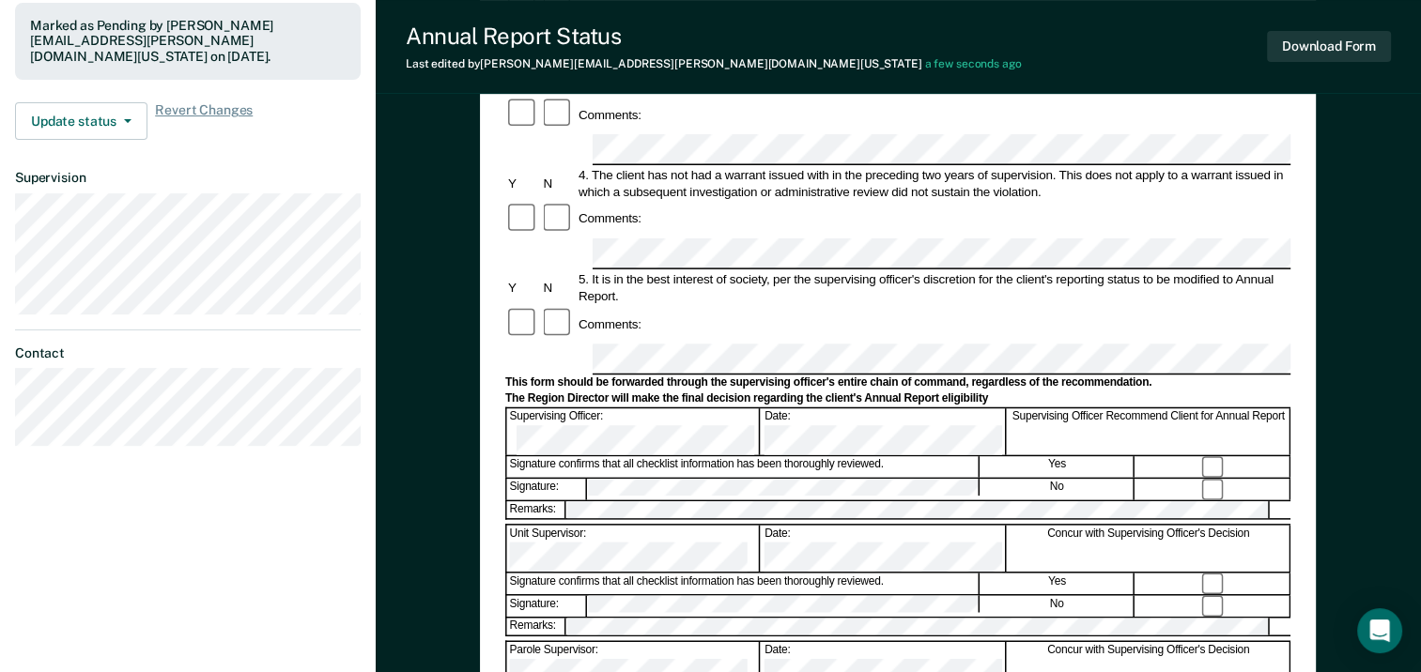
scroll to position [469, 0]
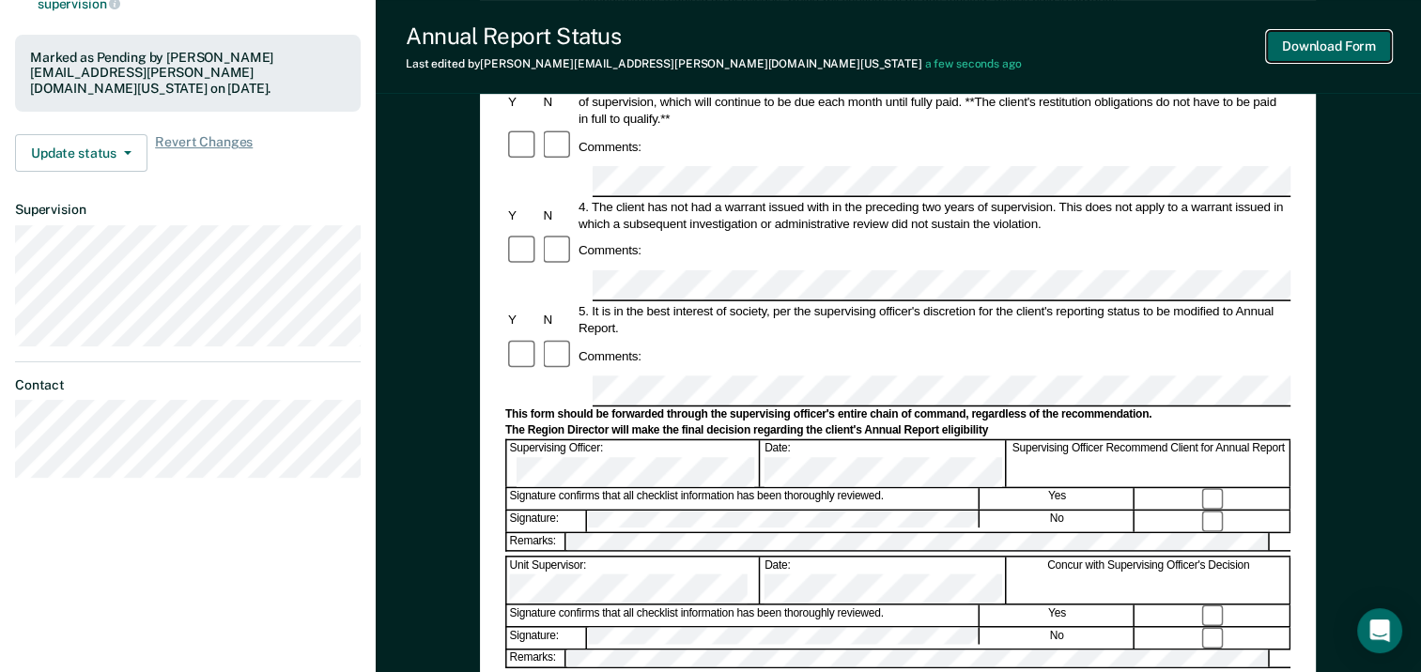
click at [1328, 48] on button "Download Form" at bounding box center [1329, 46] width 124 height 31
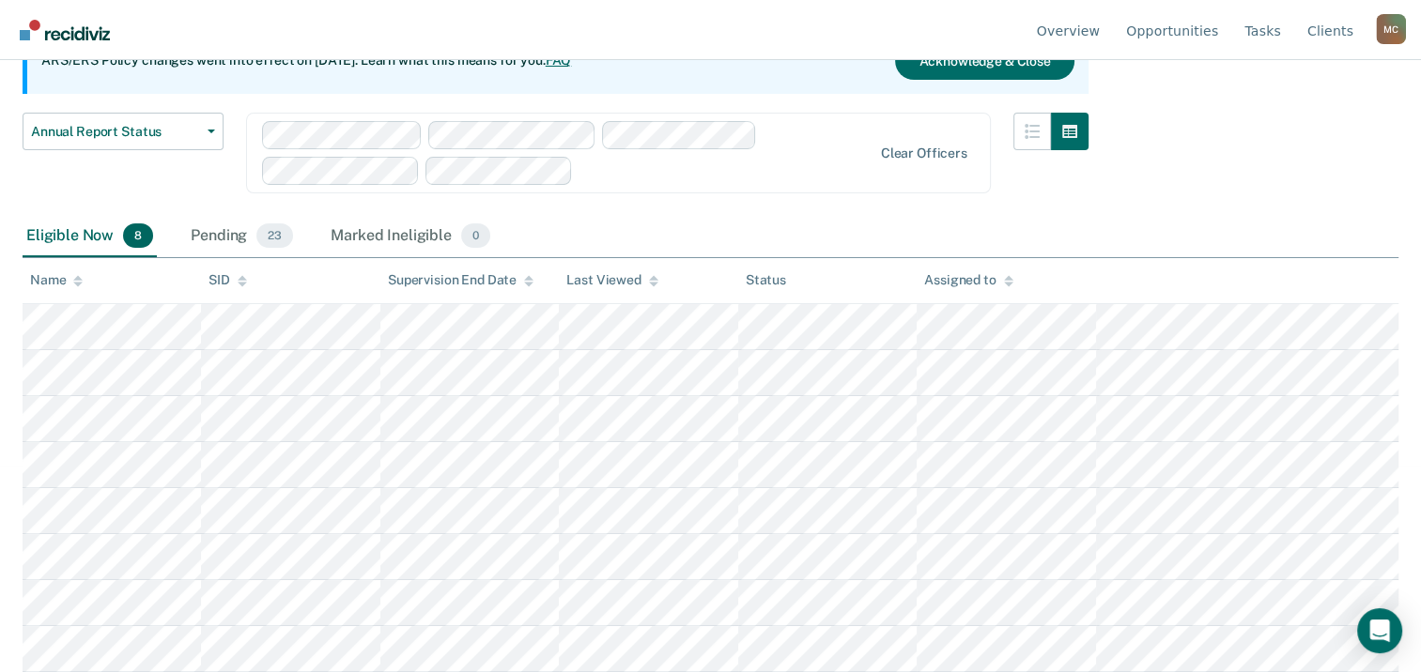
scroll to position [203, 0]
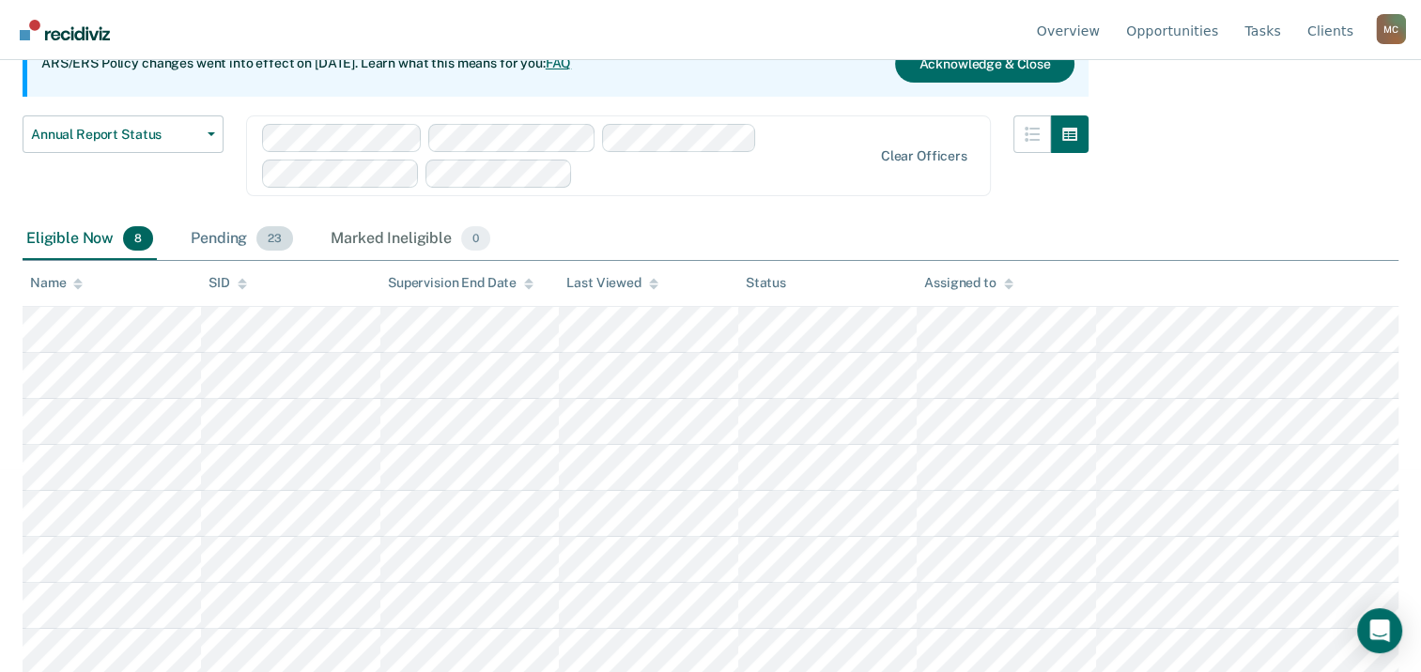
click at [220, 238] on div "Pending 23" at bounding box center [242, 239] width 110 height 41
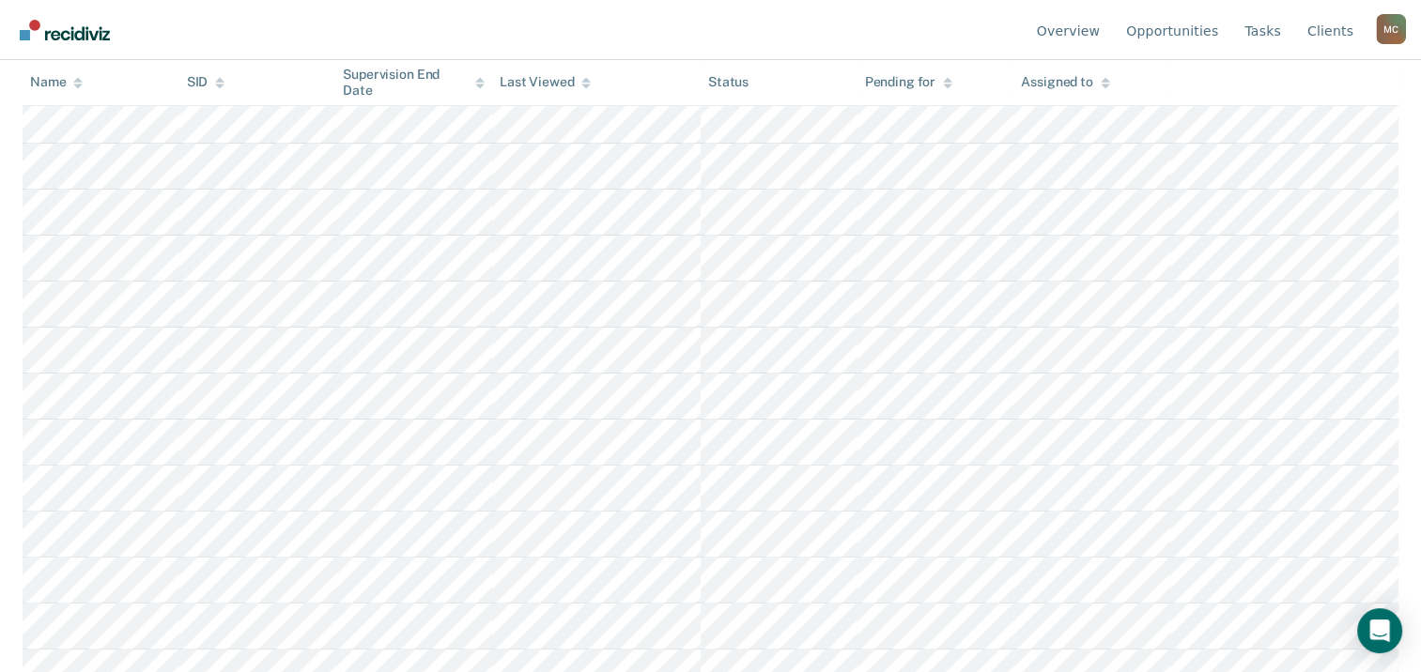
scroll to position [485, 0]
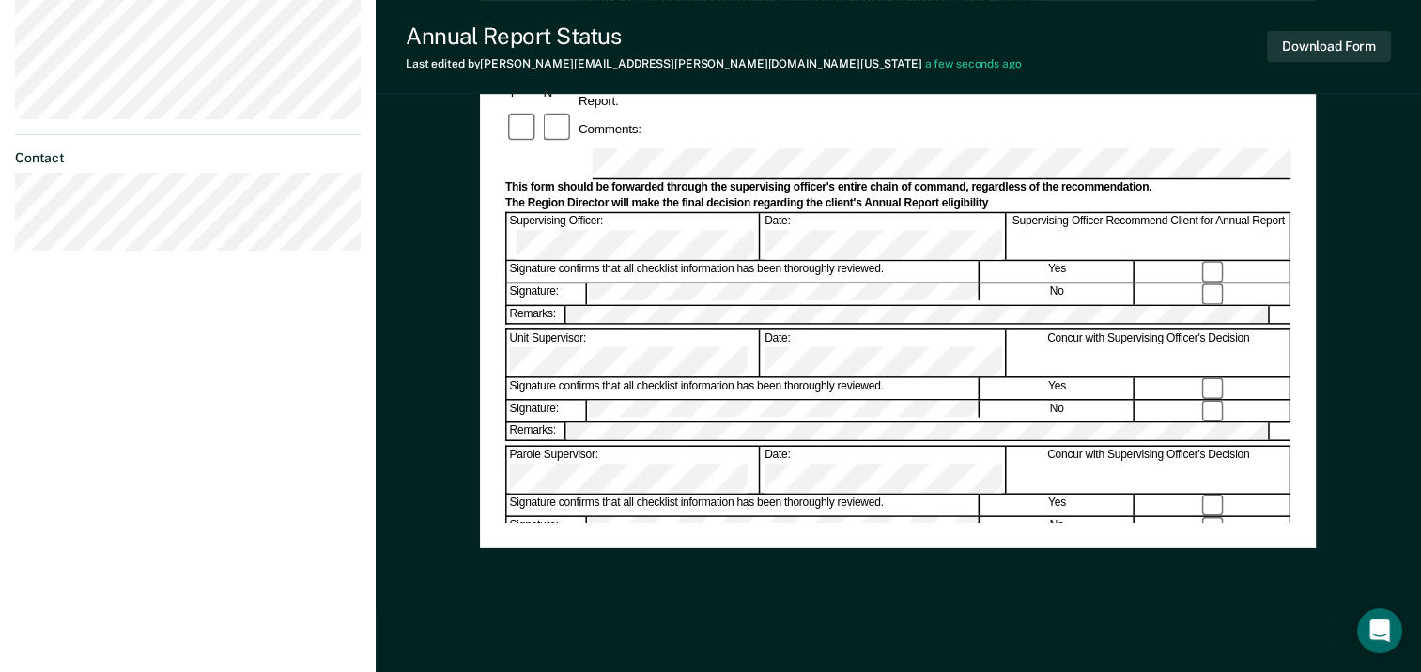
scroll to position [718, 0]
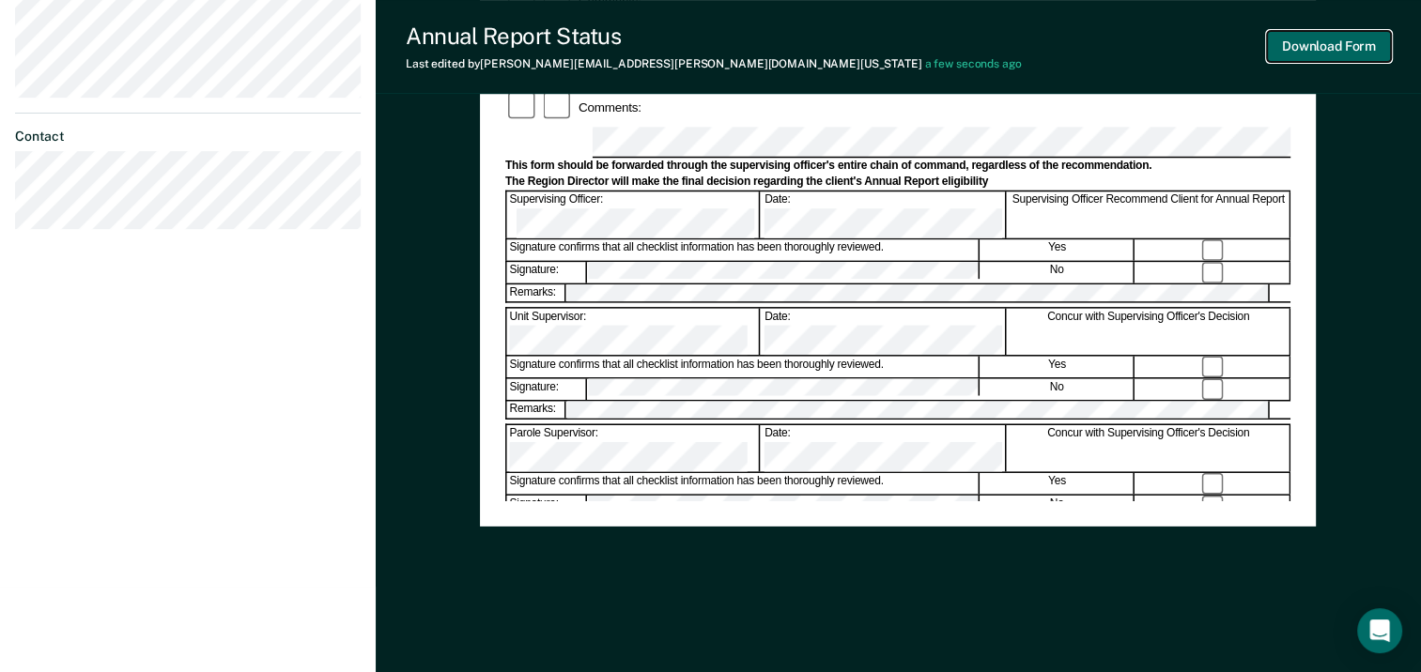
click at [1326, 45] on button "Download Form" at bounding box center [1329, 46] width 124 height 31
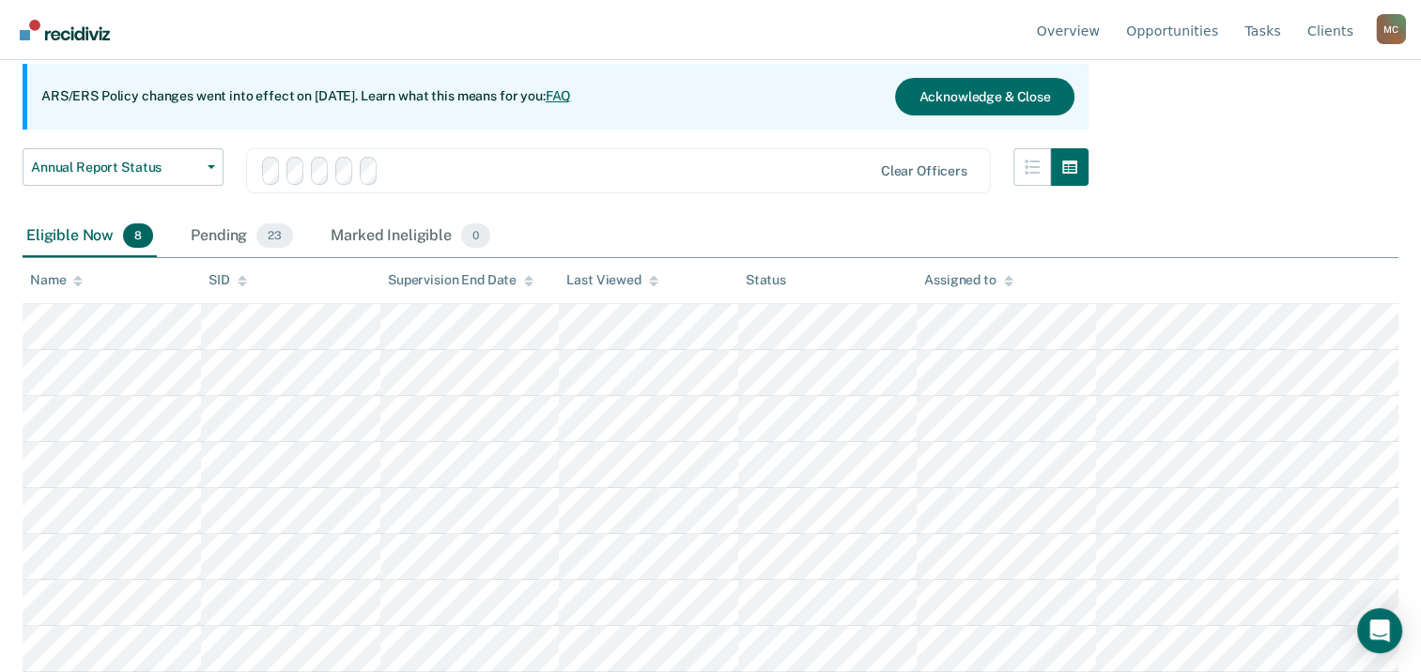
scroll to position [203, 0]
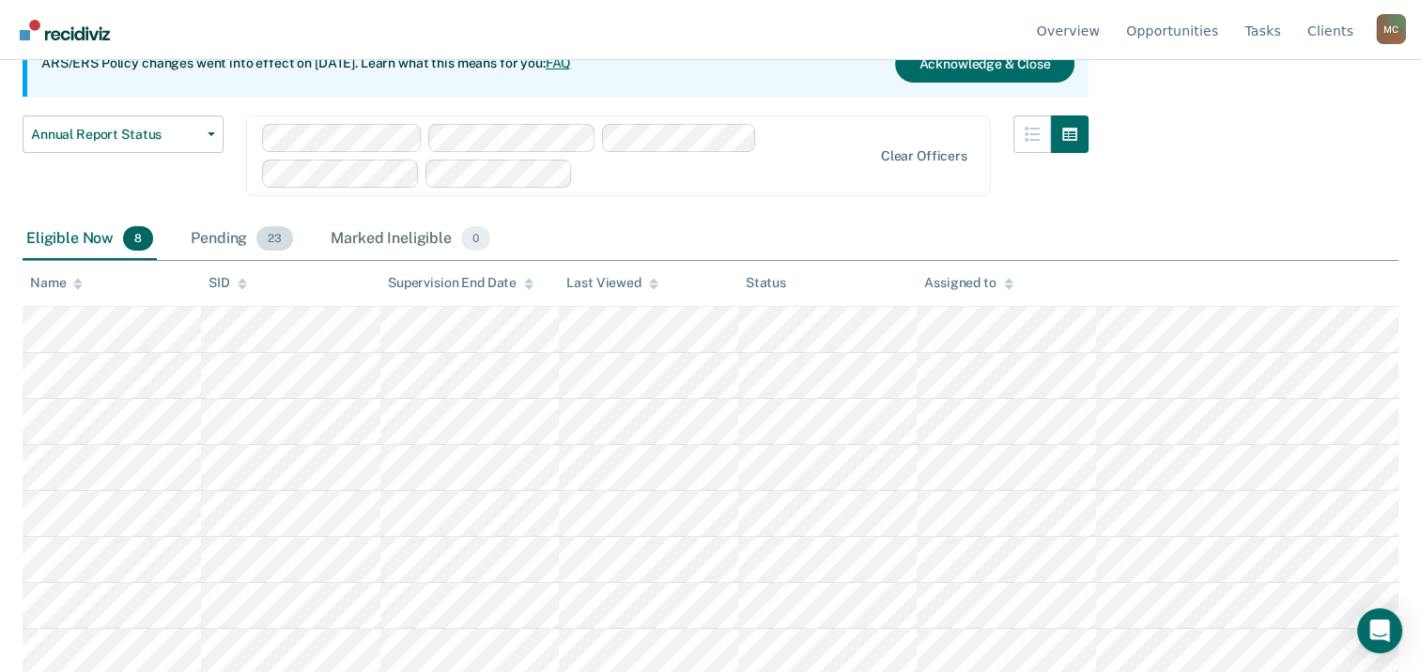
click at [214, 236] on div "Pending 23" at bounding box center [242, 239] width 110 height 41
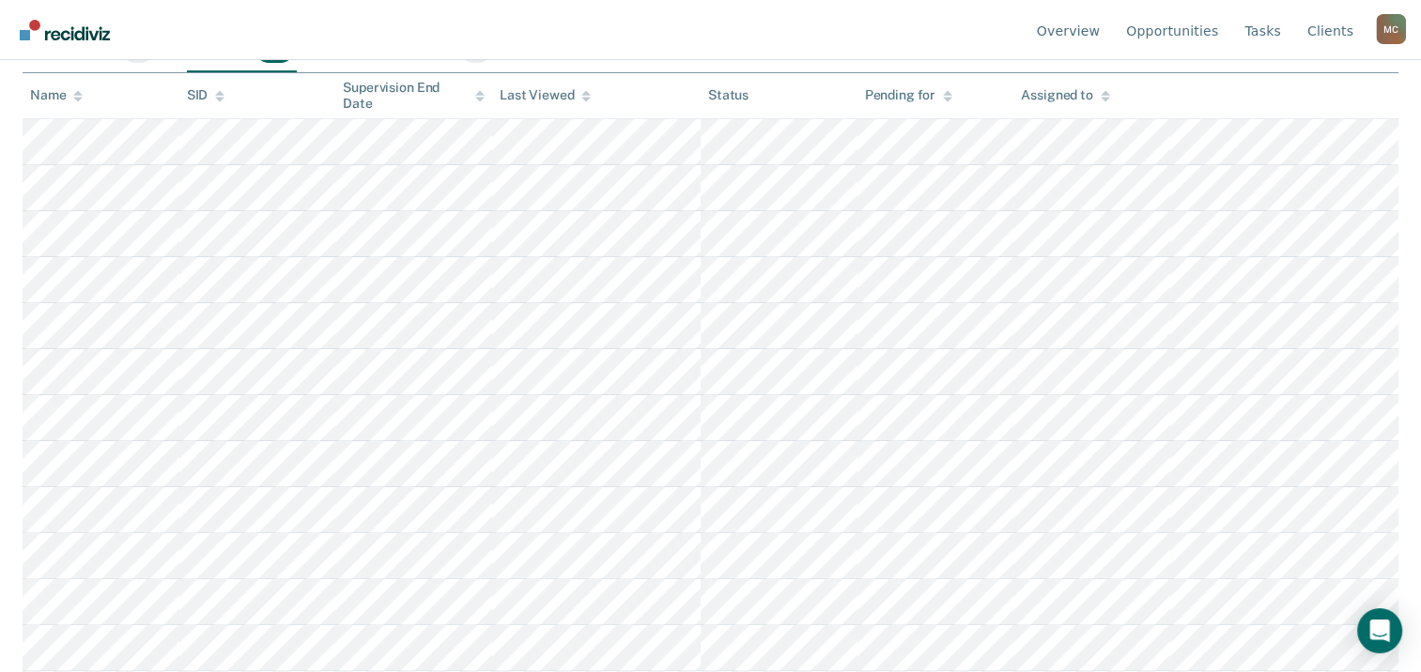
scroll to position [485, 0]
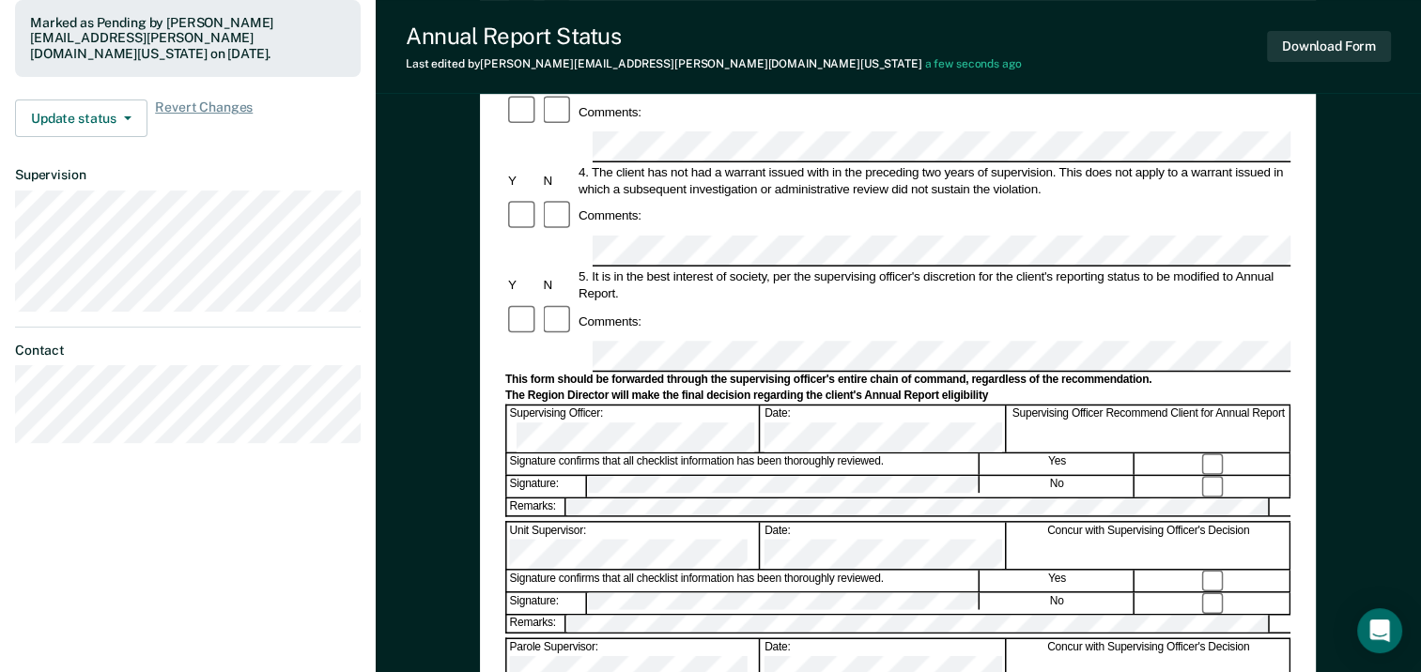
scroll to position [563, 0]
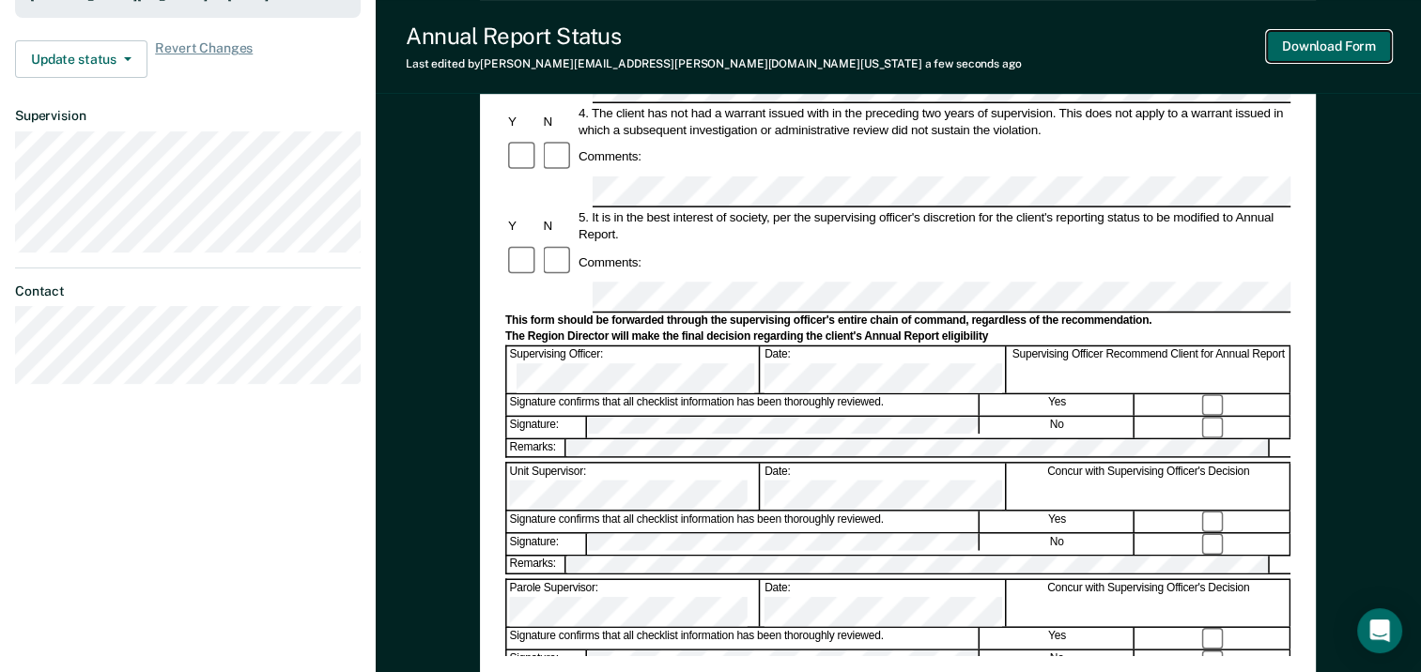
click at [1296, 44] on button "Download Form" at bounding box center [1329, 46] width 124 height 31
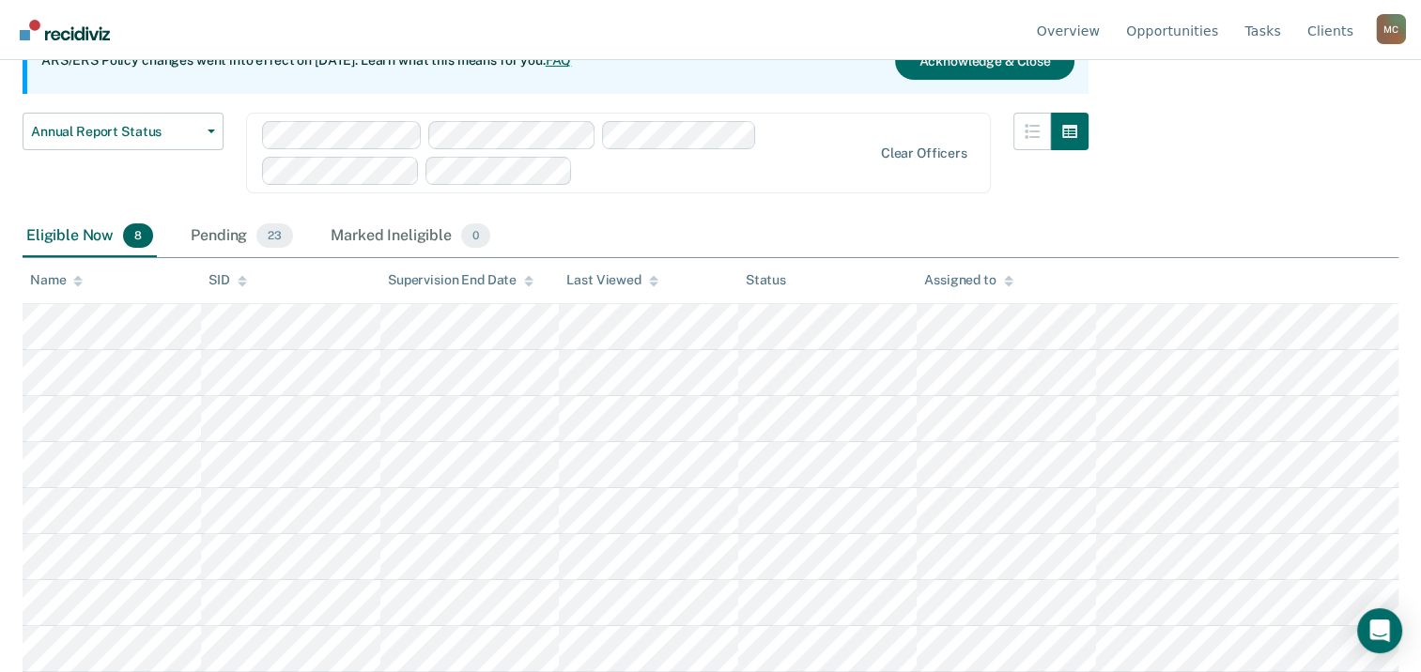
scroll to position [203, 0]
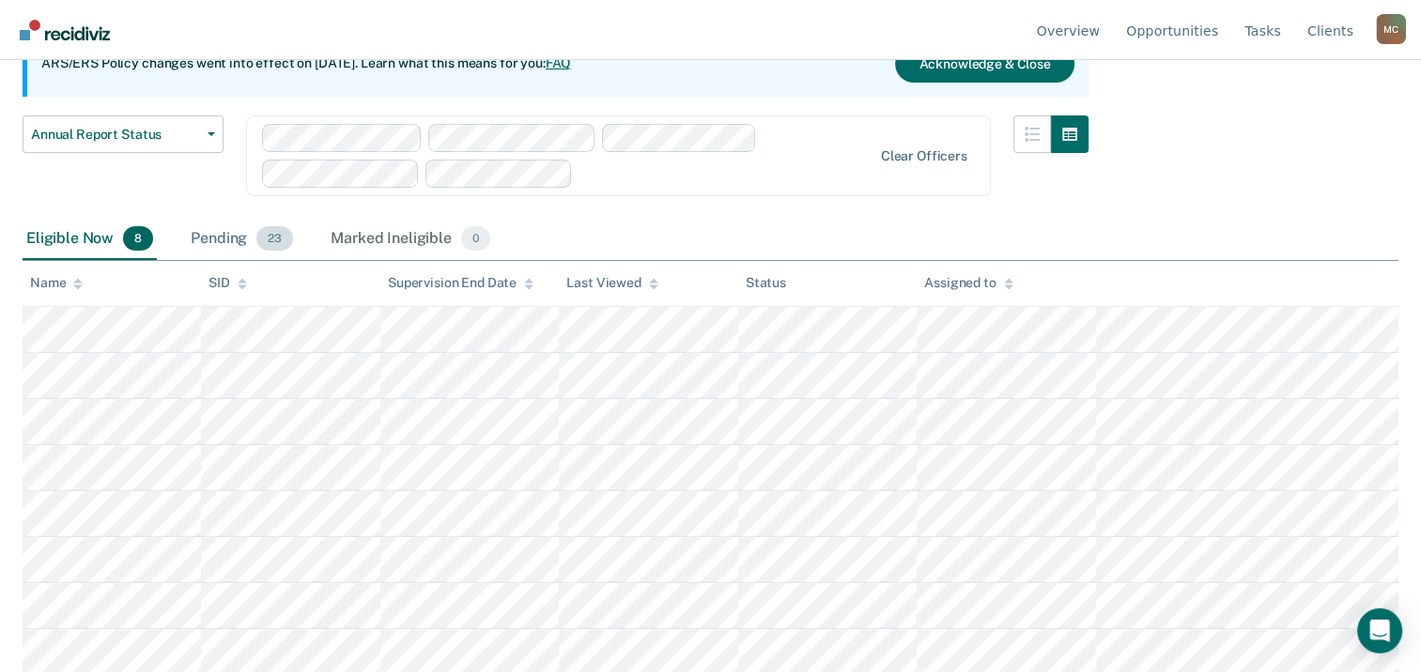
click at [230, 231] on div "Pending 23" at bounding box center [242, 239] width 110 height 41
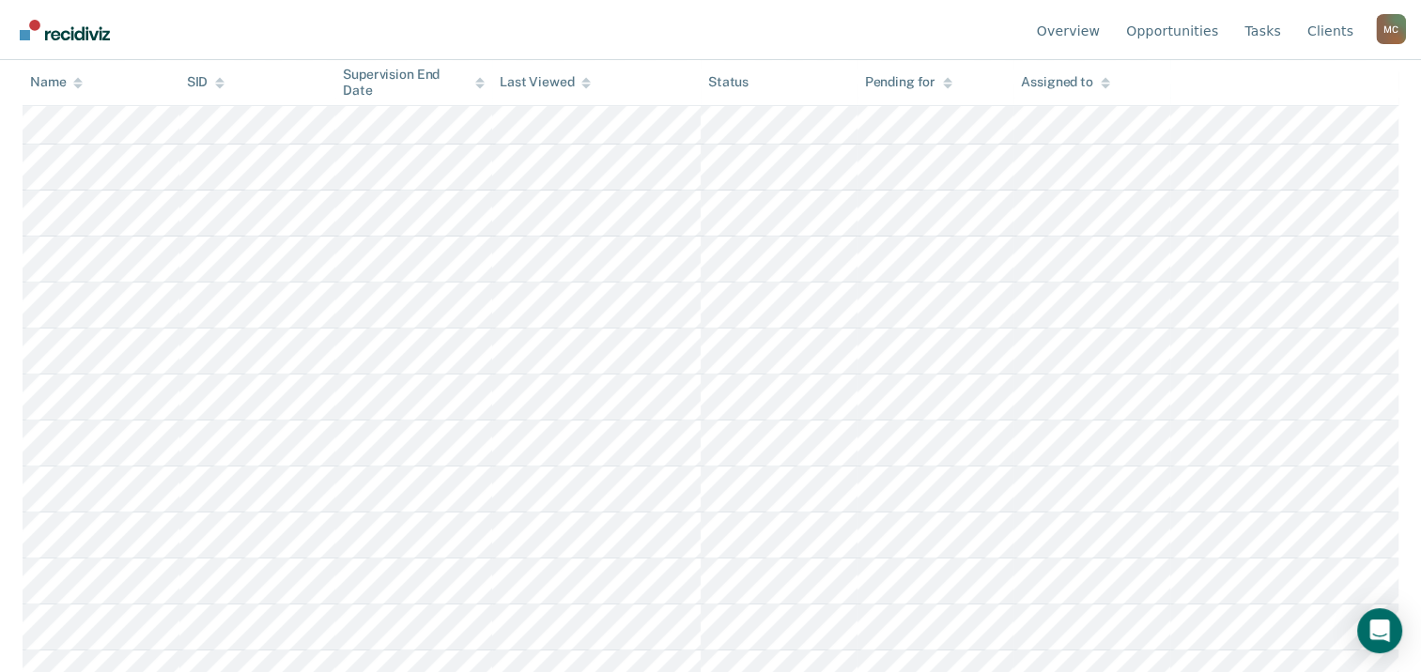
scroll to position [672, 0]
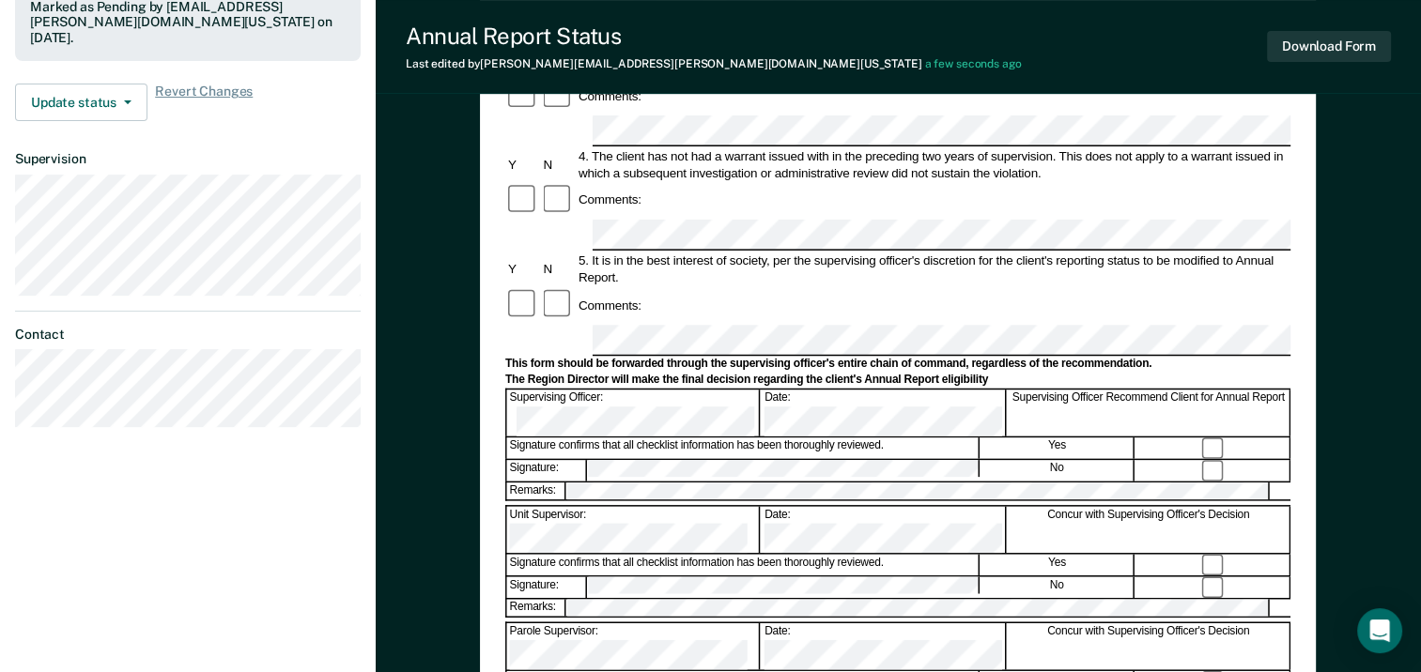
scroll to position [376, 0]
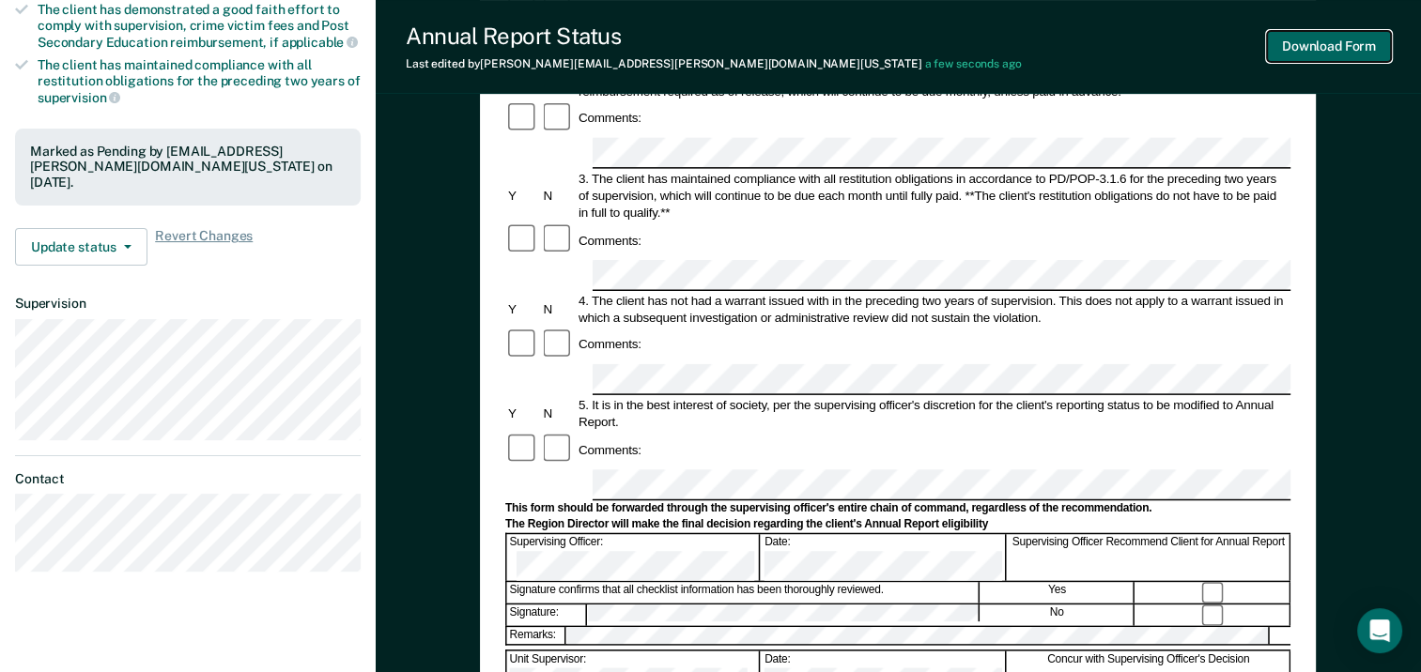
click at [1354, 53] on button "Download Form" at bounding box center [1329, 46] width 124 height 31
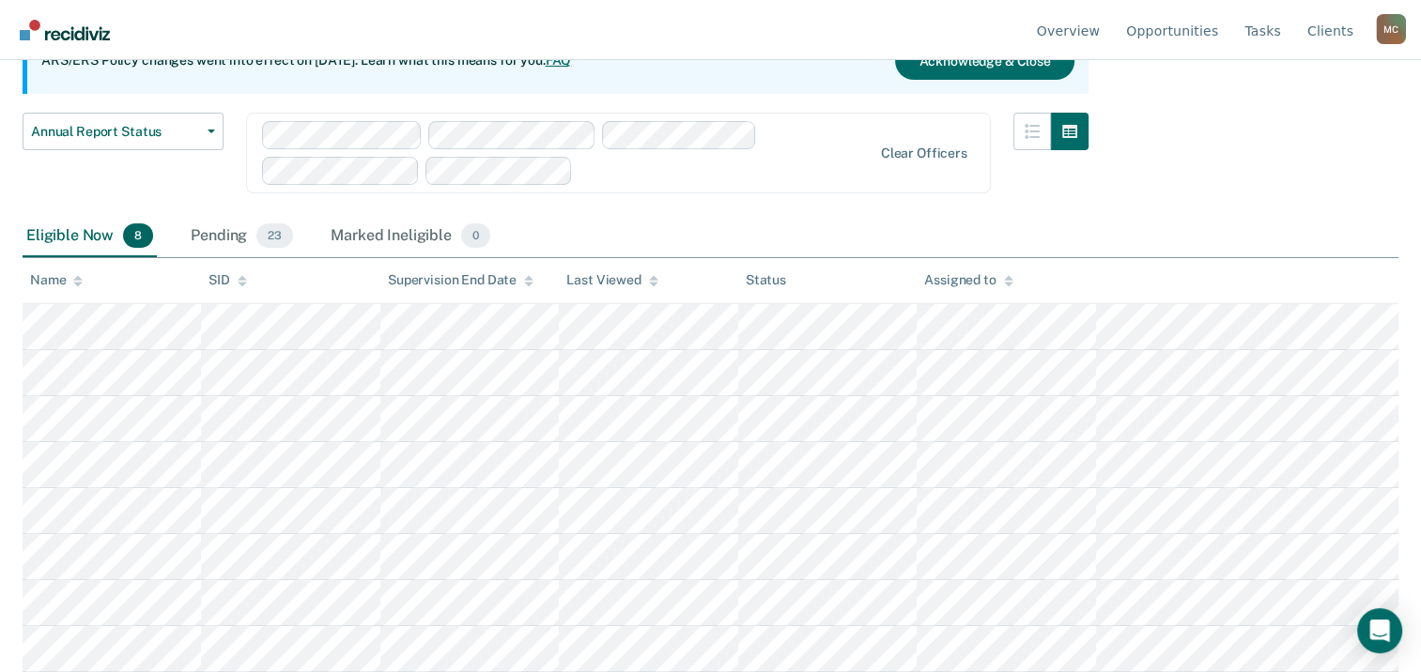
scroll to position [203, 0]
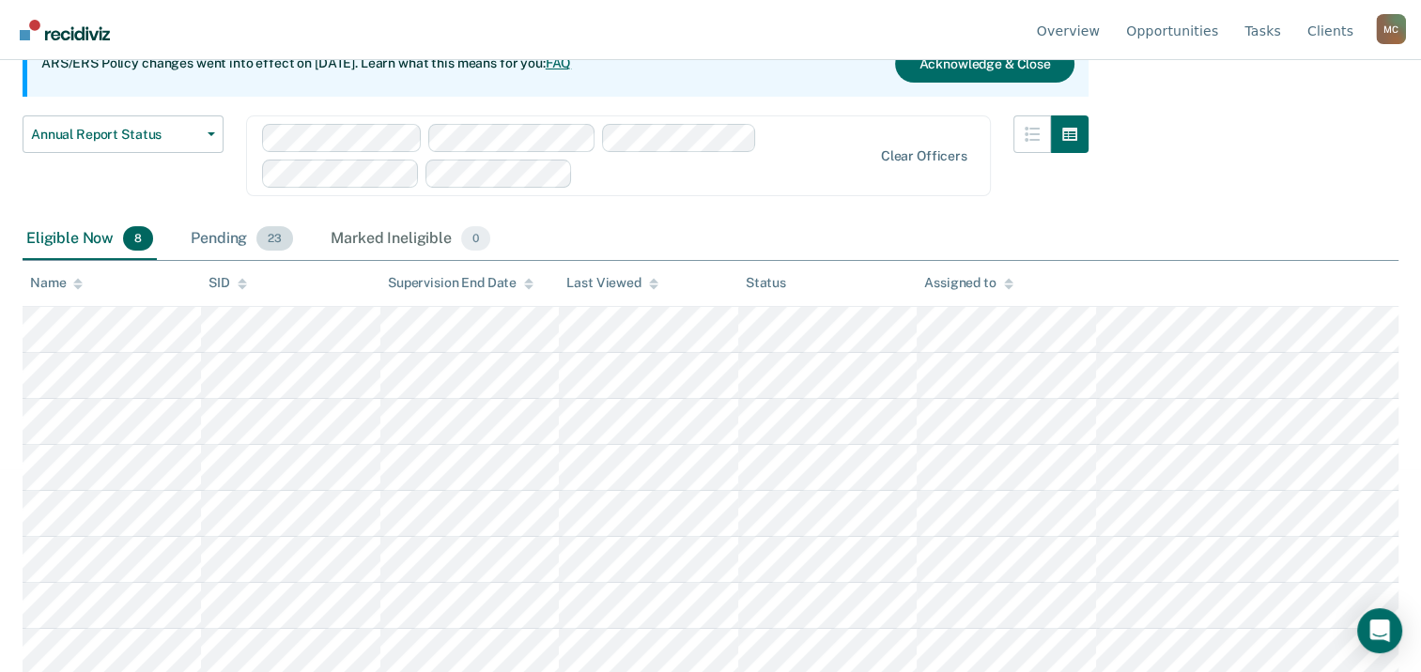
click at [192, 238] on div "Pending 23" at bounding box center [242, 239] width 110 height 41
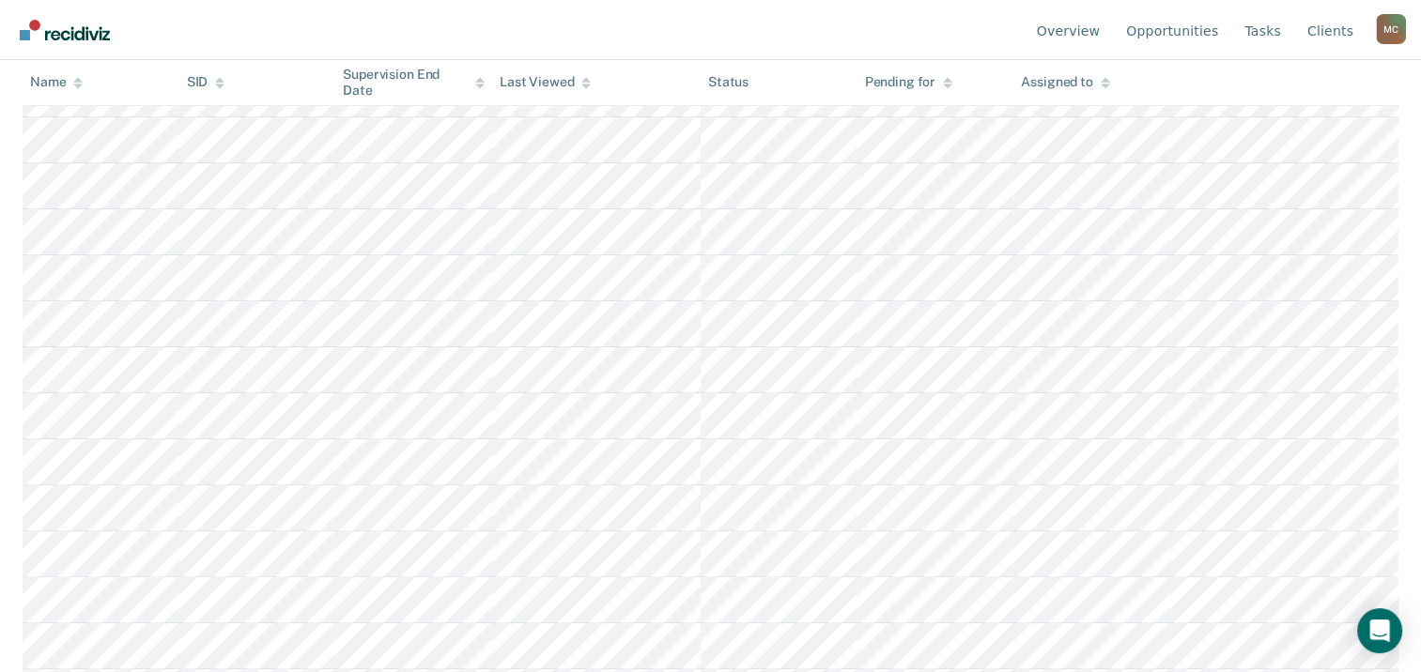
scroll to position [578, 0]
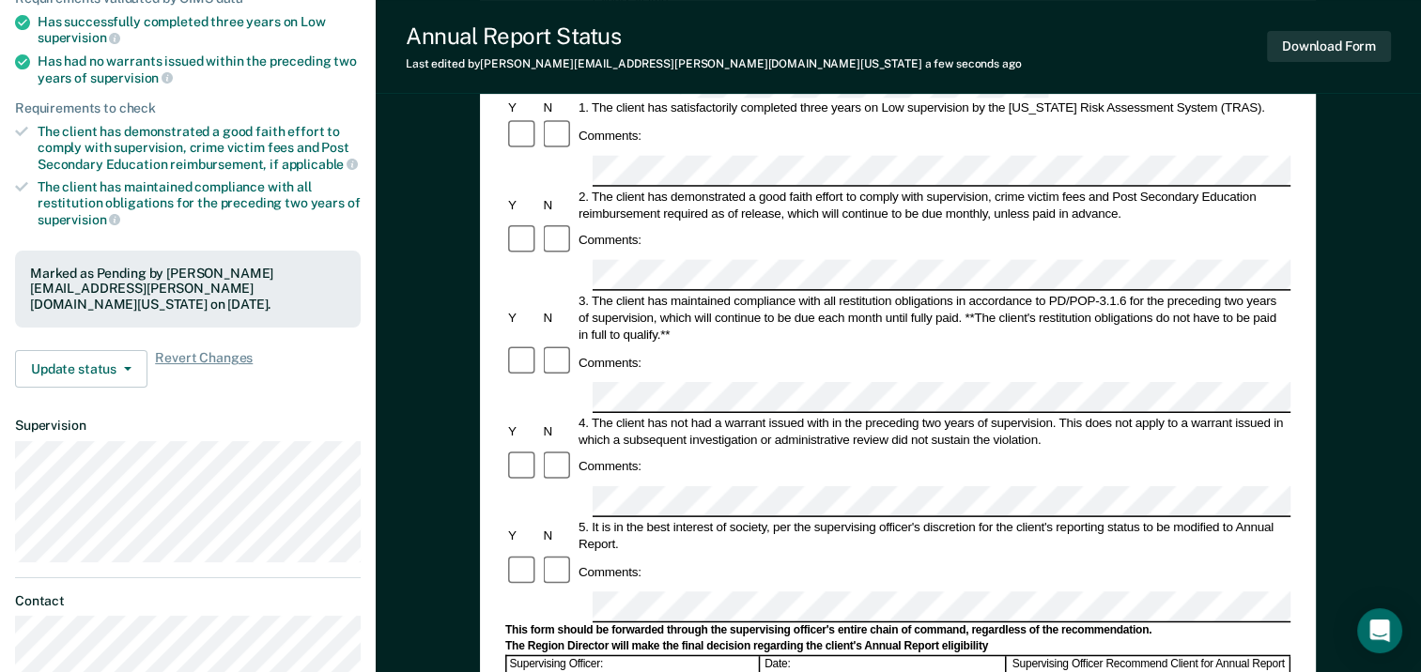
scroll to position [188, 0]
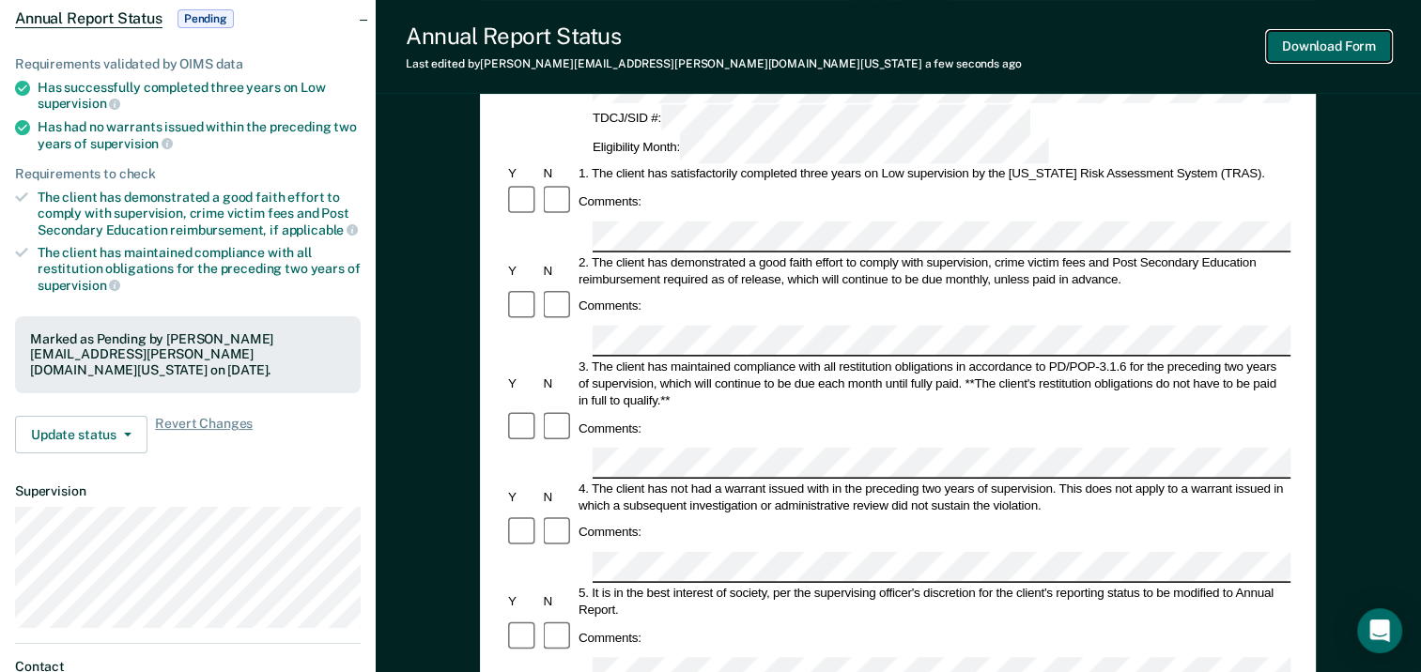
click at [1349, 52] on button "Download Form" at bounding box center [1329, 46] width 124 height 31
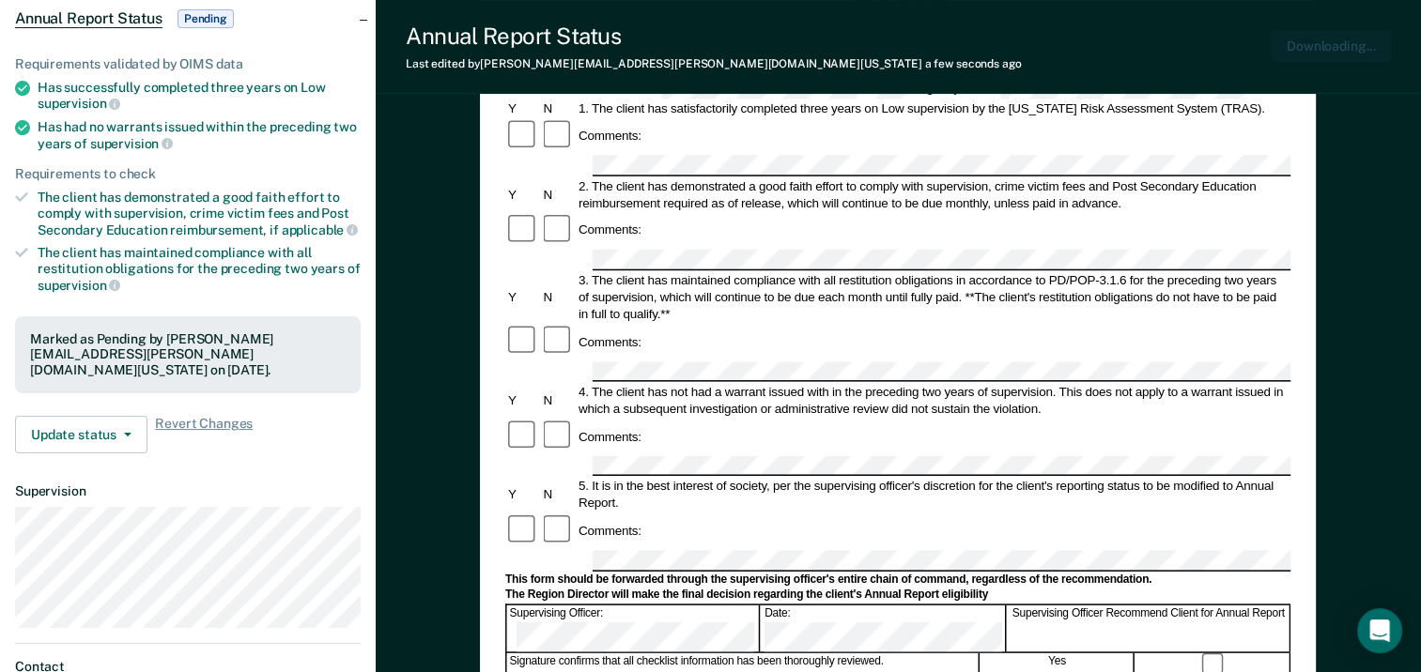
scroll to position [0, 0]
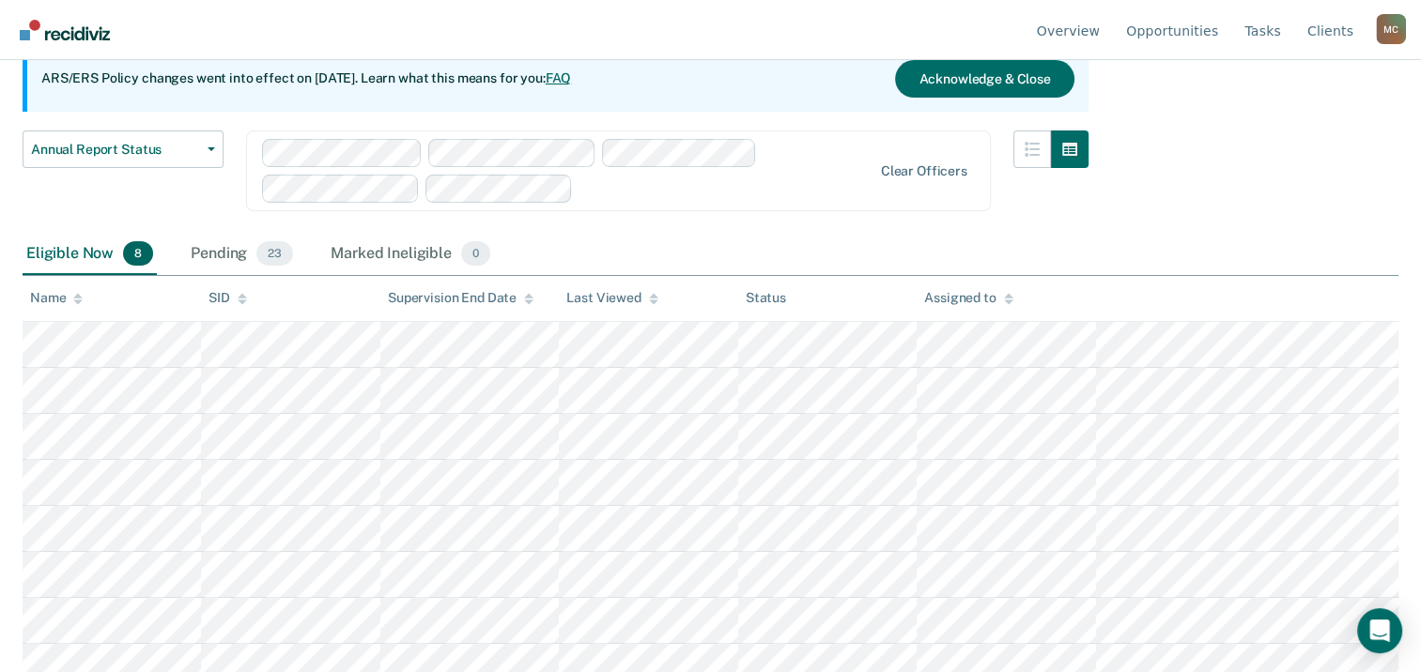
scroll to position [203, 0]
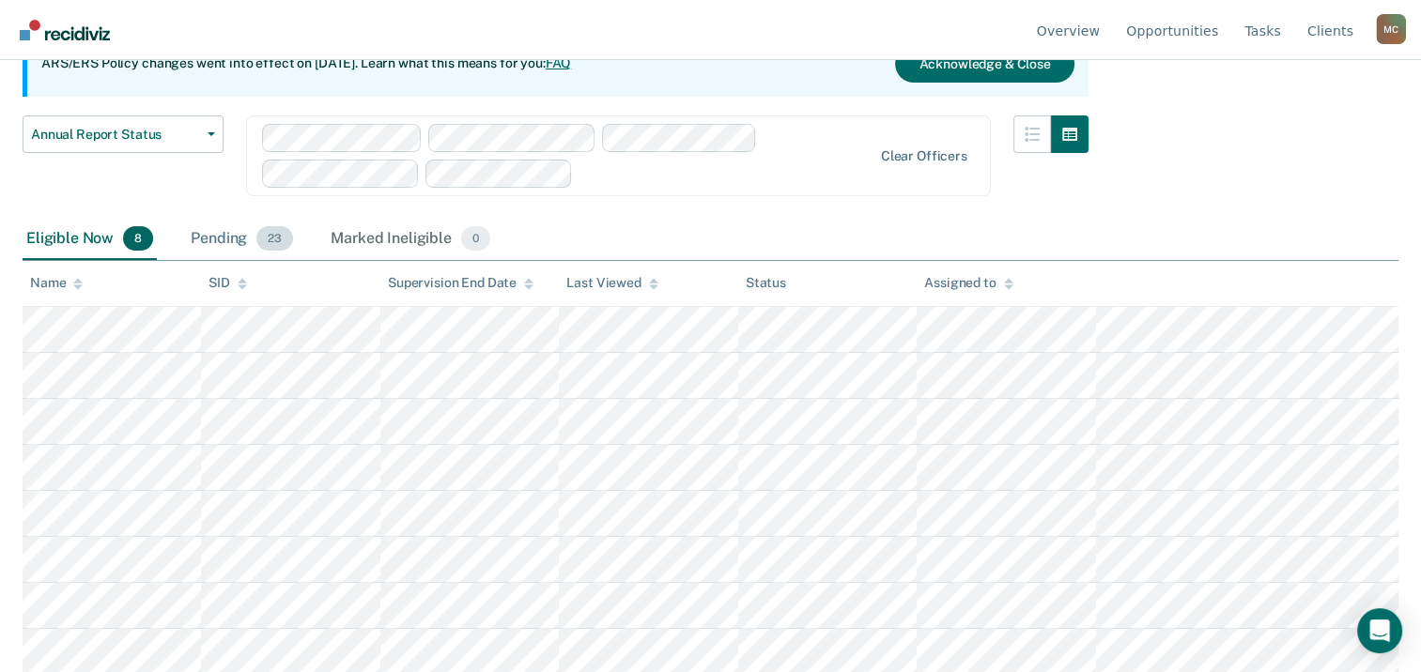
click at [227, 237] on div "Pending 23" at bounding box center [242, 239] width 110 height 41
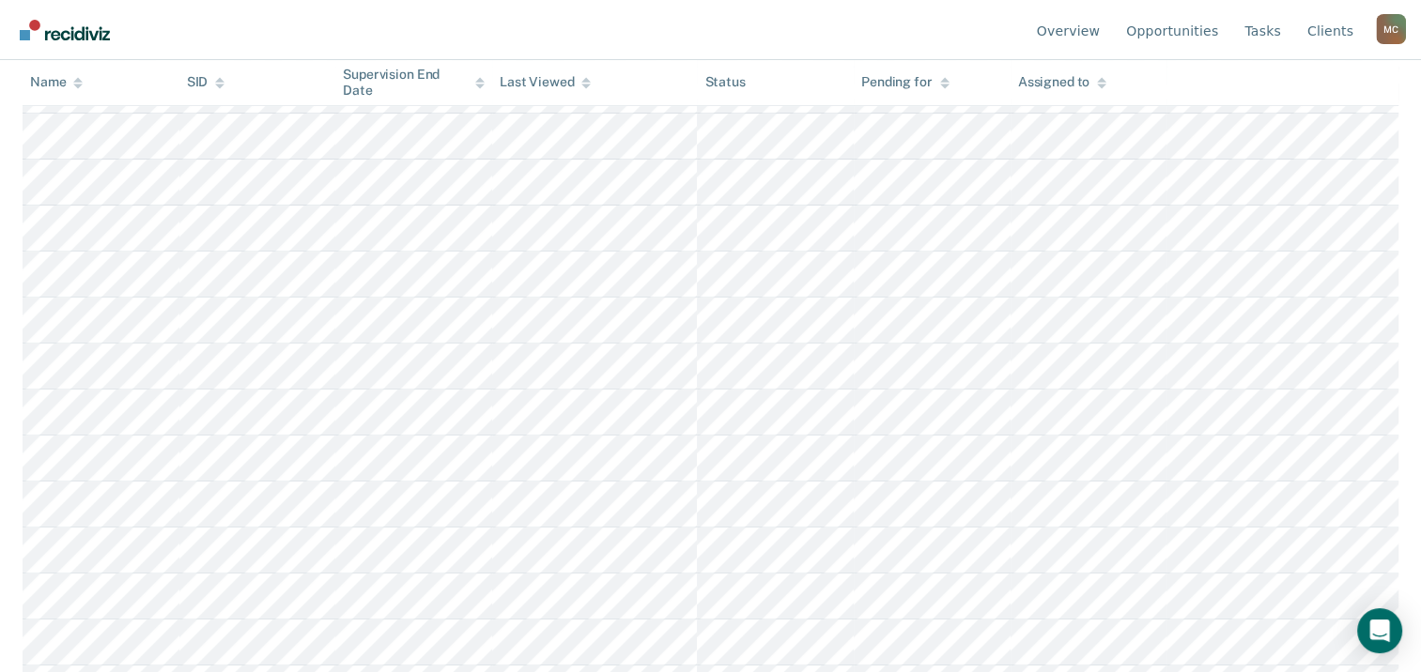
scroll to position [766, 0]
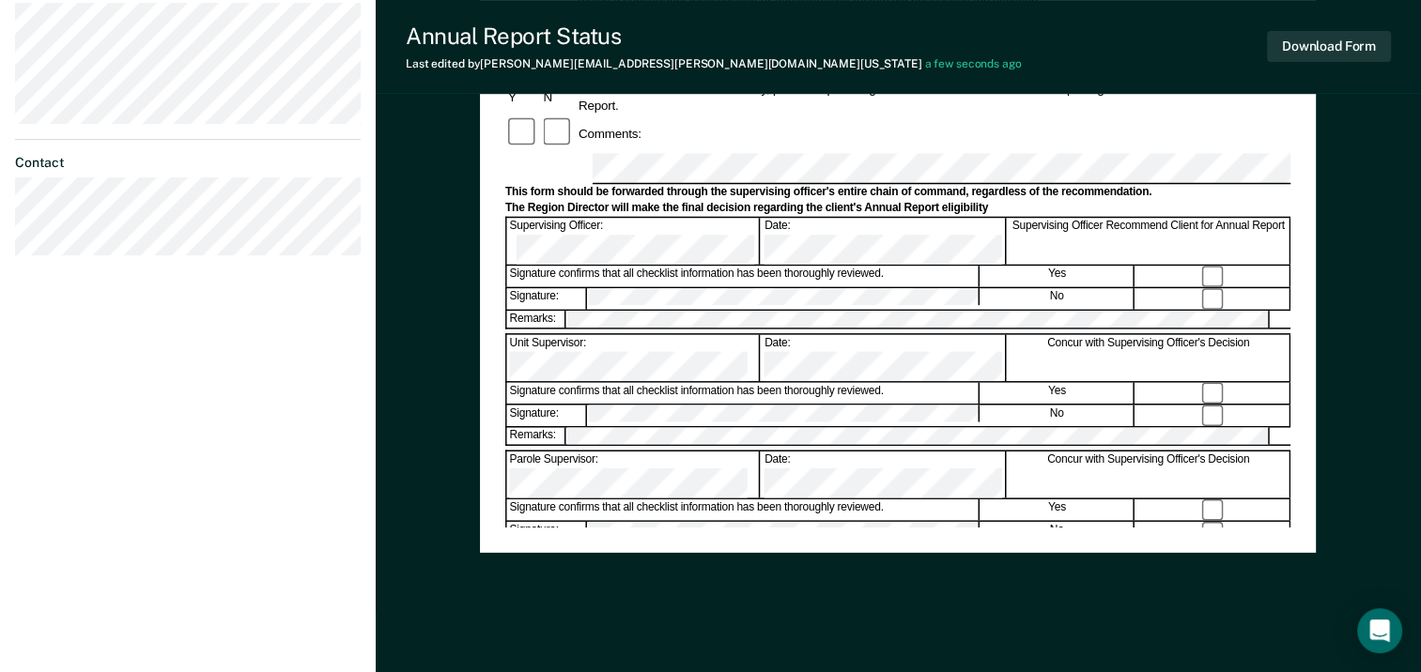
scroll to position [718, 0]
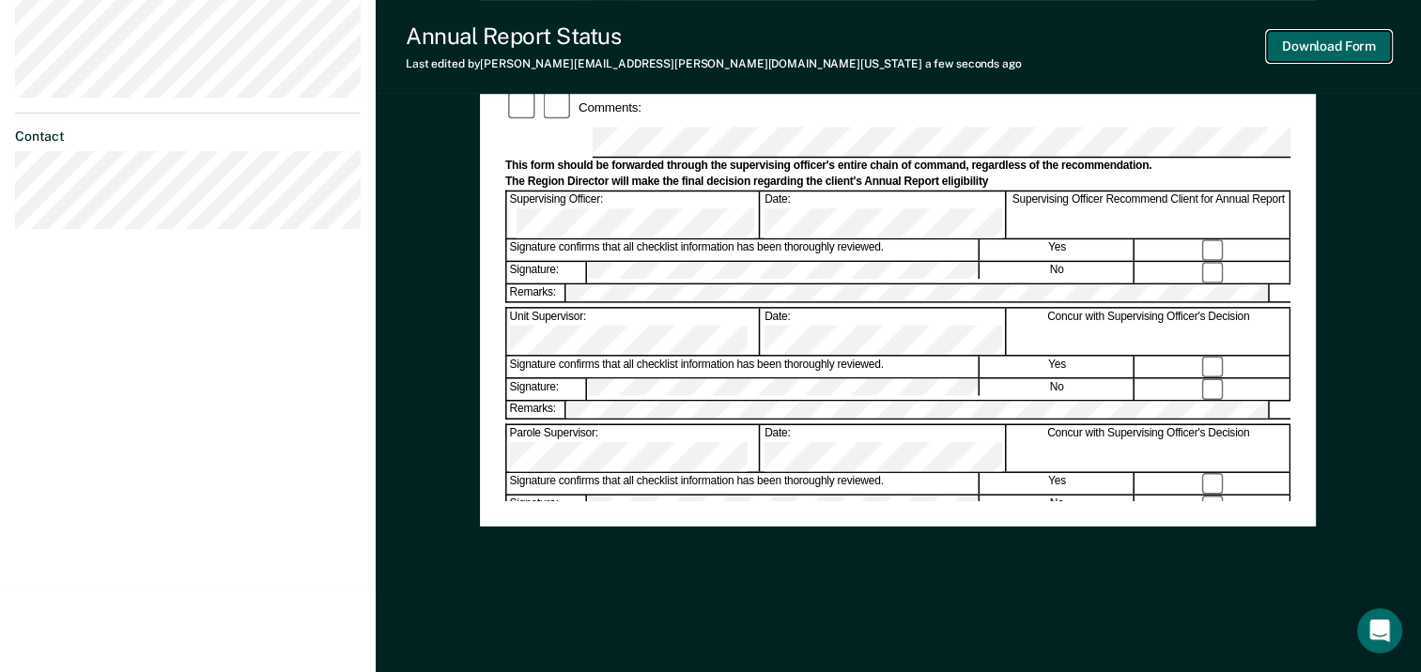
click at [1314, 52] on button "Download Form" at bounding box center [1329, 46] width 124 height 31
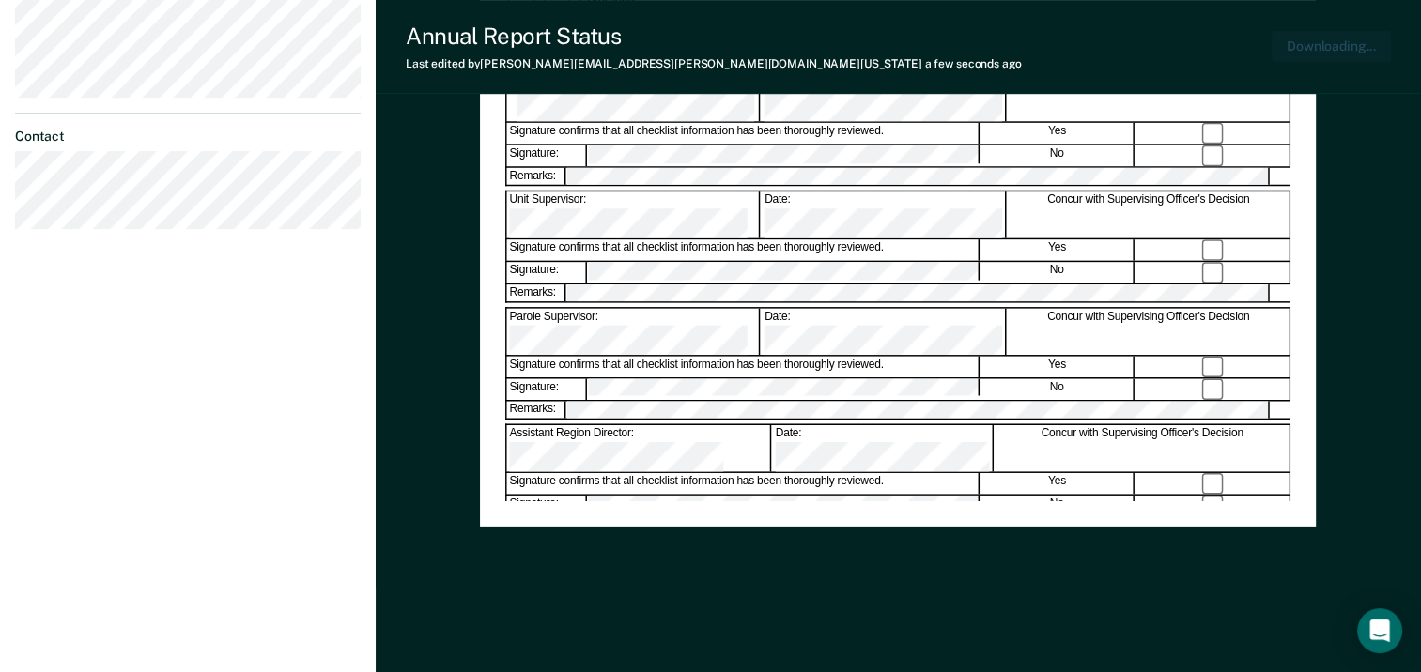
scroll to position [0, 0]
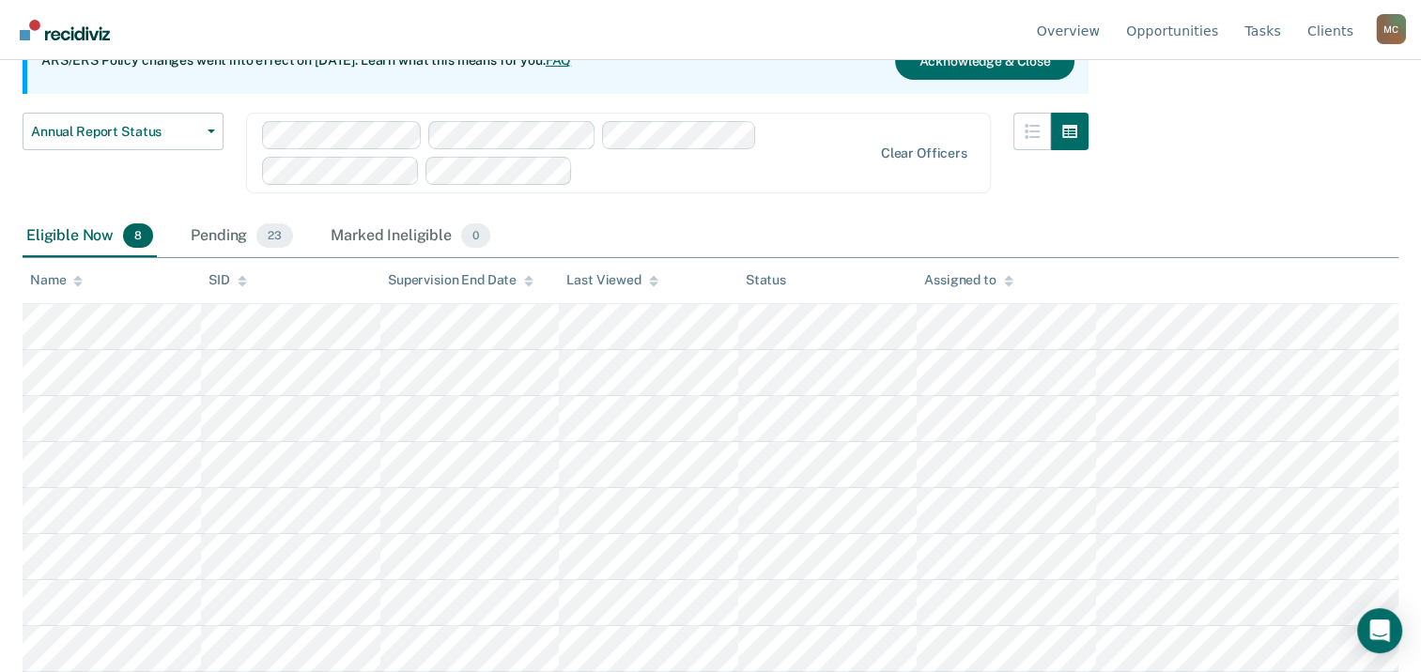
scroll to position [203, 0]
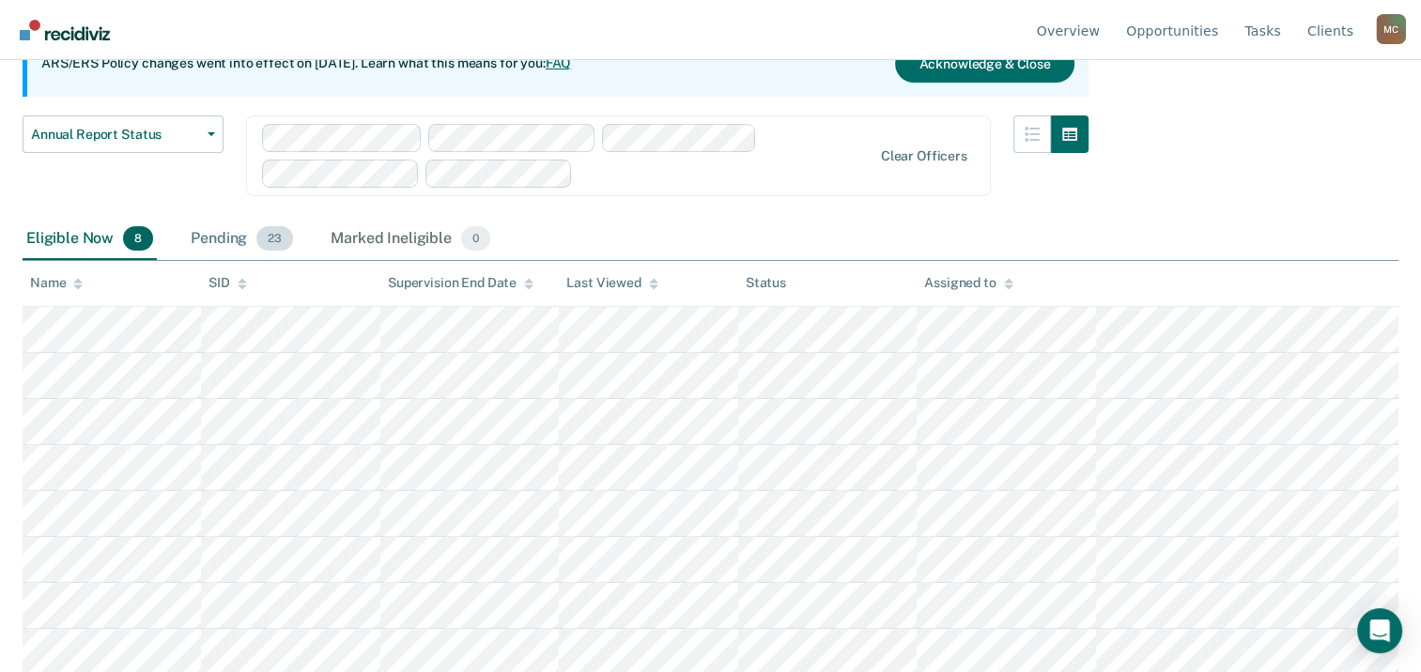
click at [242, 238] on div "Pending 23" at bounding box center [242, 239] width 110 height 41
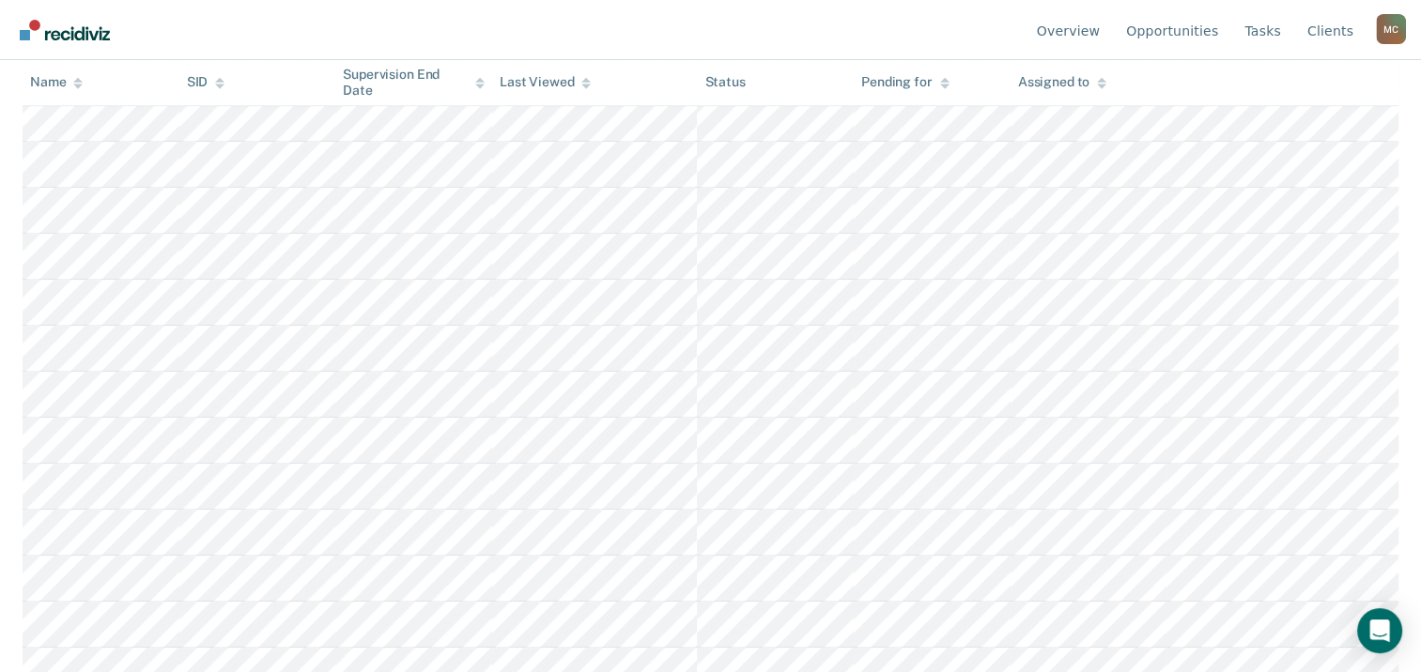
scroll to position [860, 0]
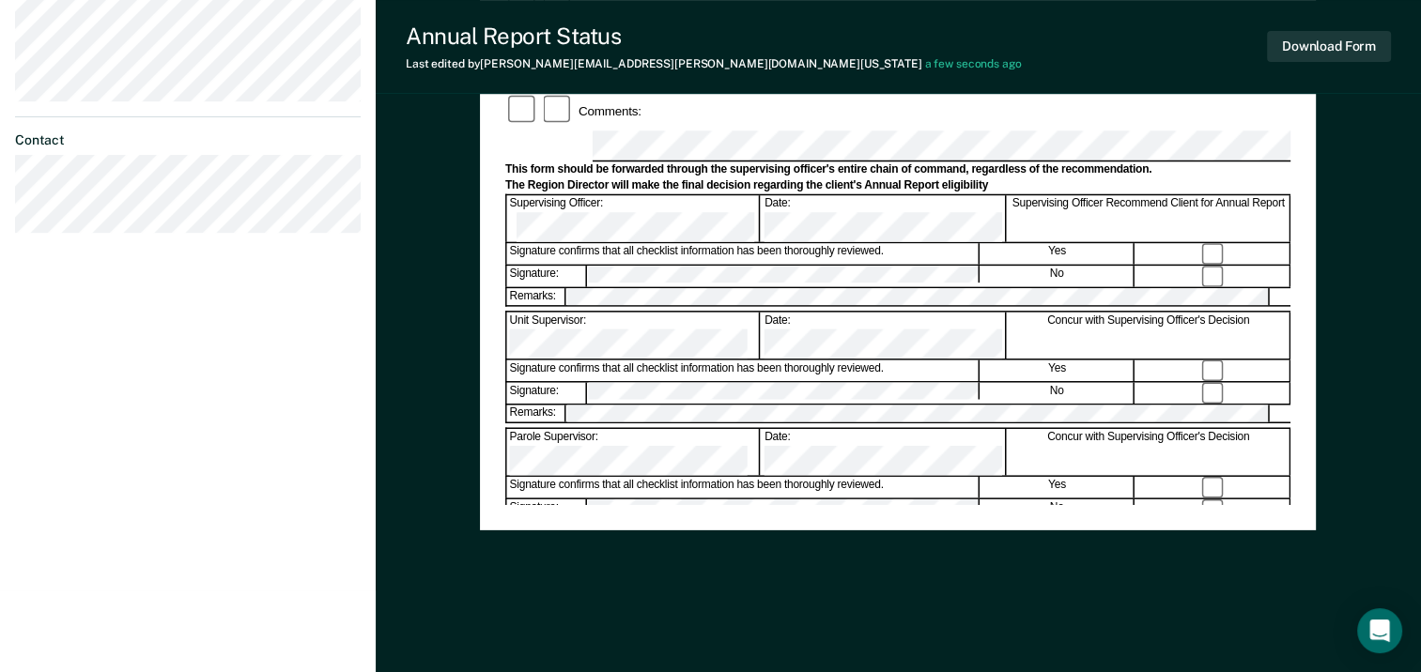
scroll to position [718, 0]
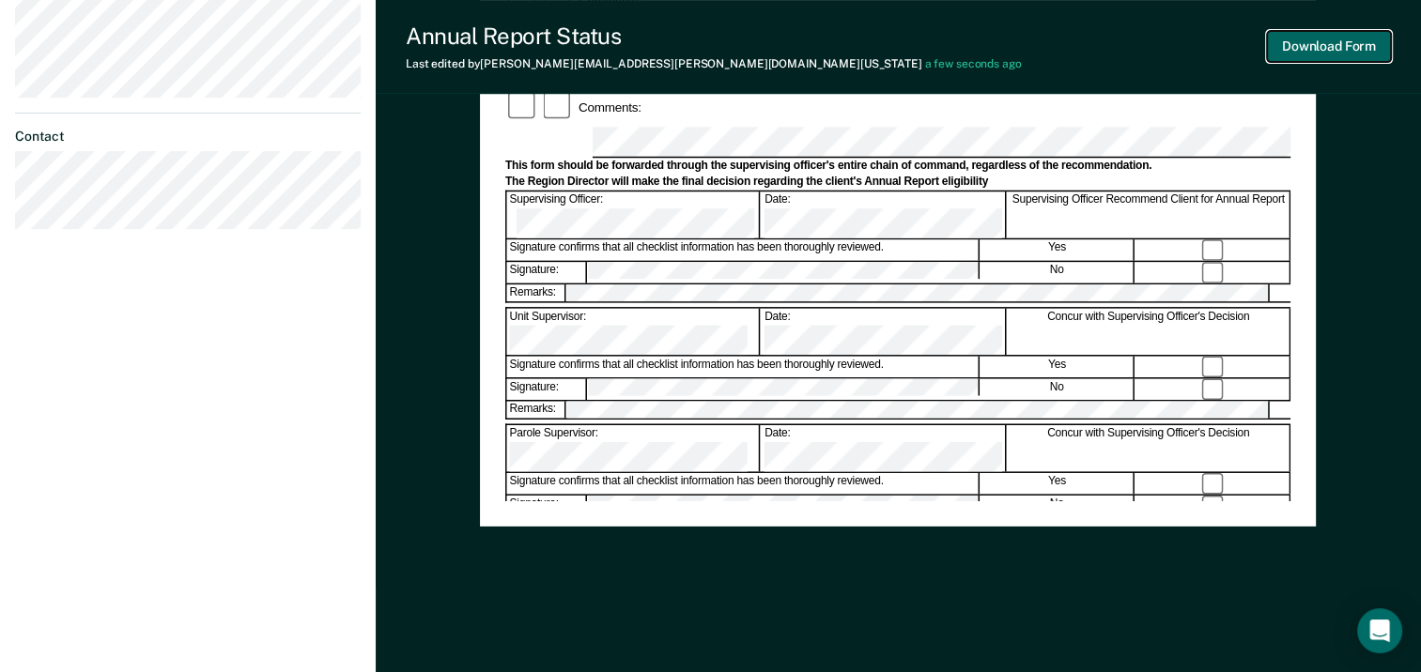
click at [1312, 50] on button "Download Form" at bounding box center [1329, 46] width 124 height 31
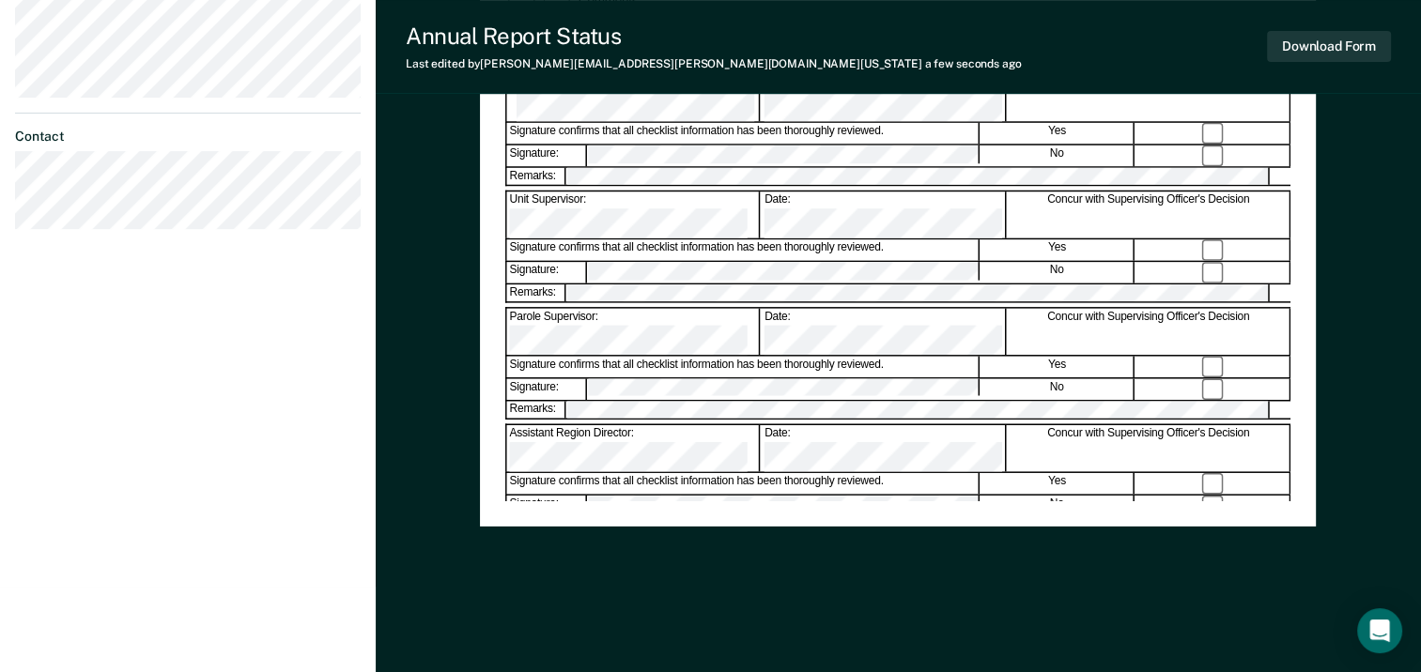
scroll to position [203, 0]
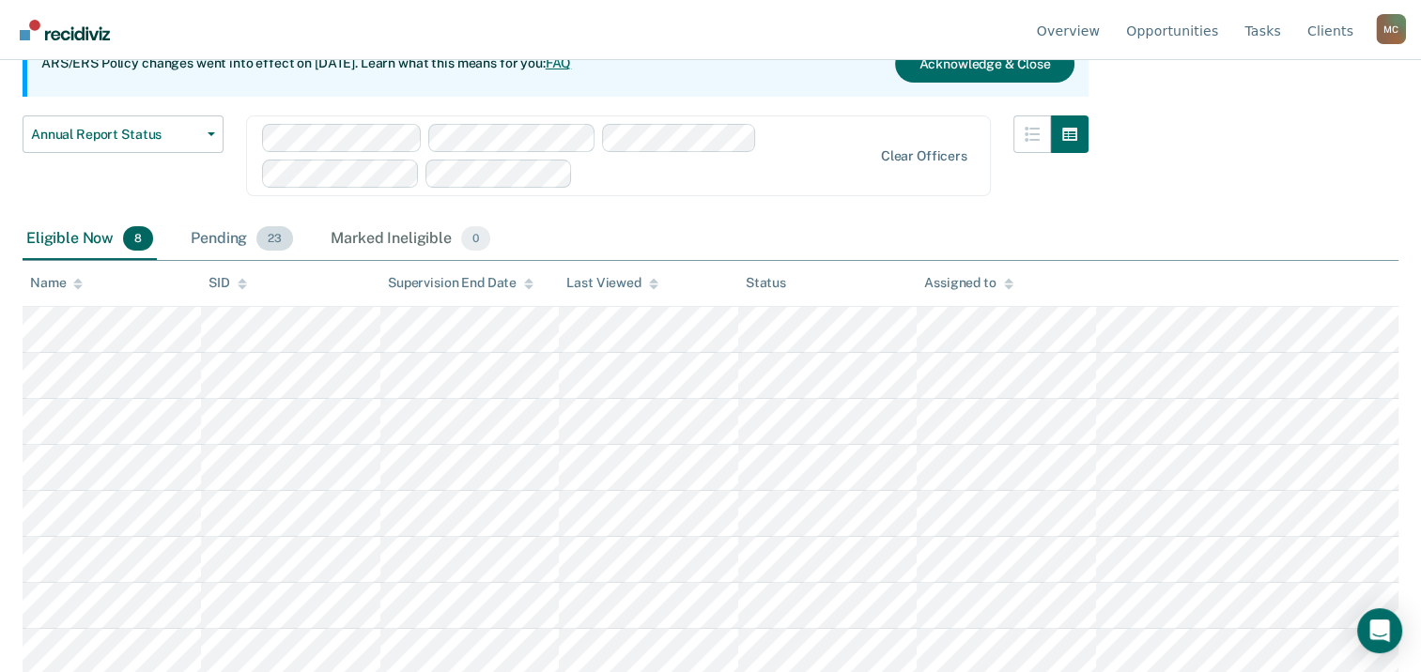
click at [229, 239] on div "Pending 23" at bounding box center [242, 239] width 110 height 41
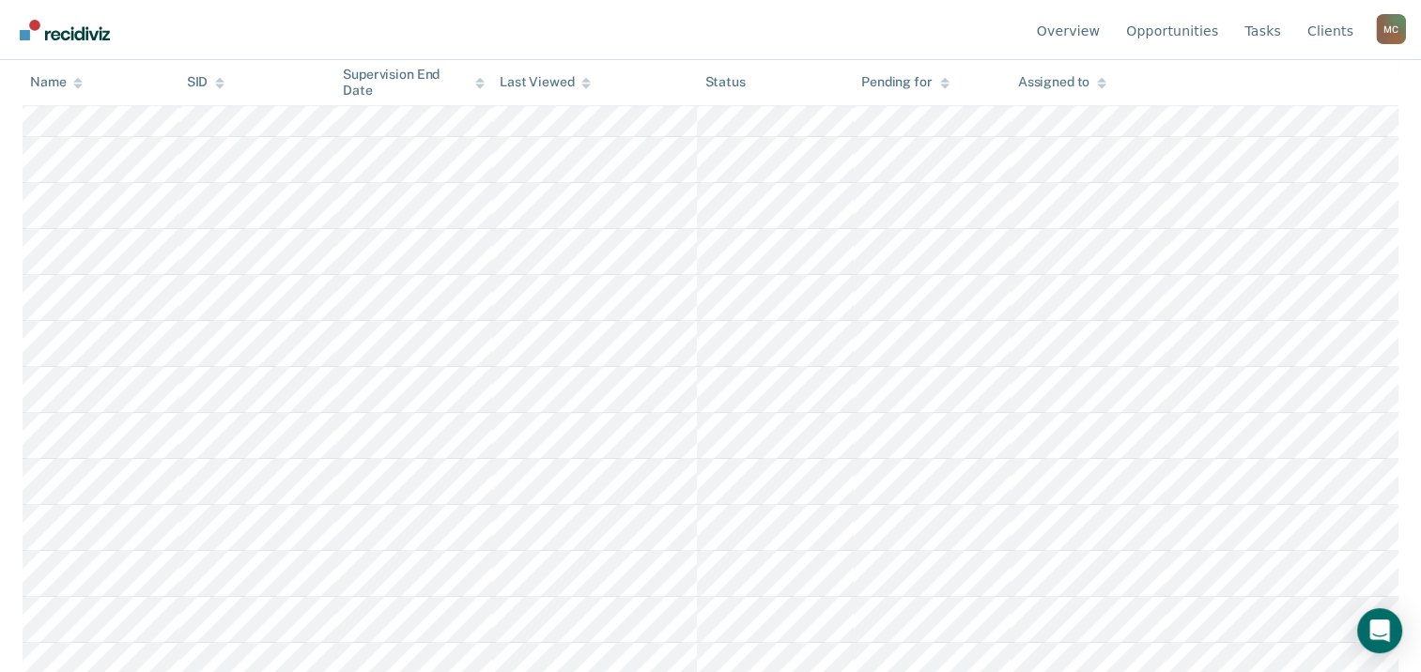
scroll to position [894, 0]
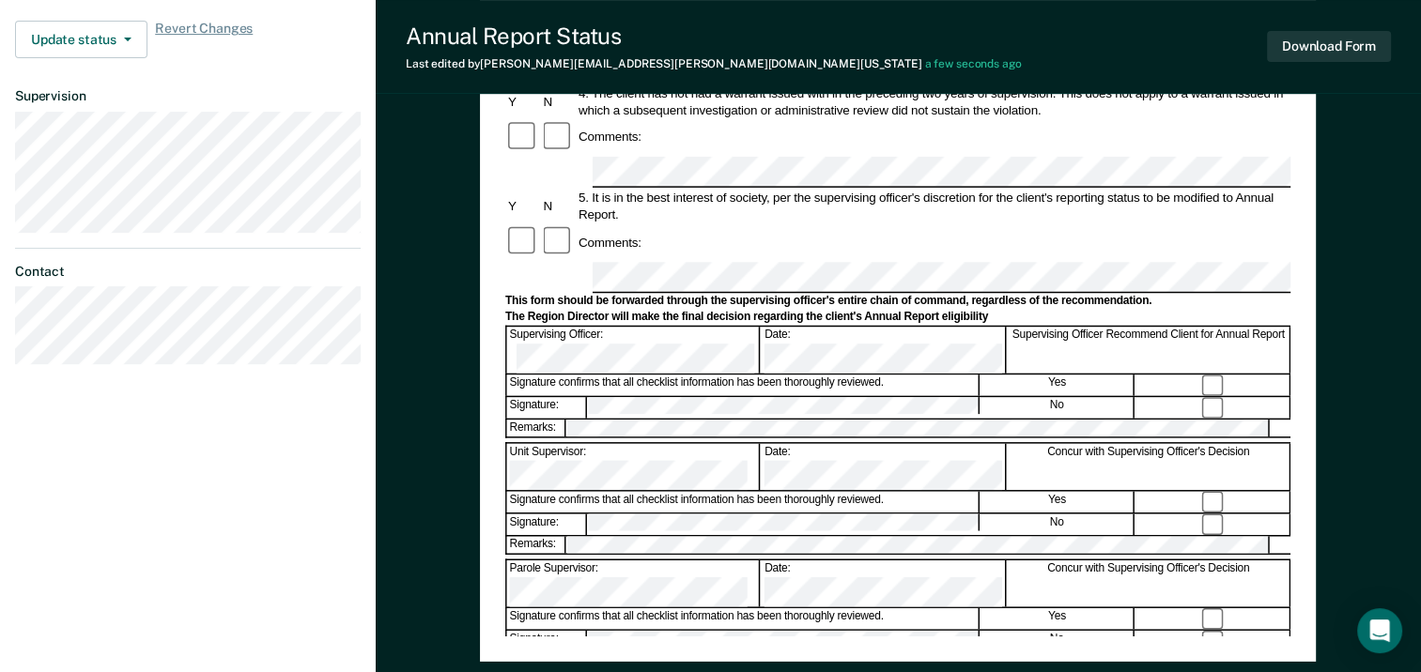
scroll to position [531, 0]
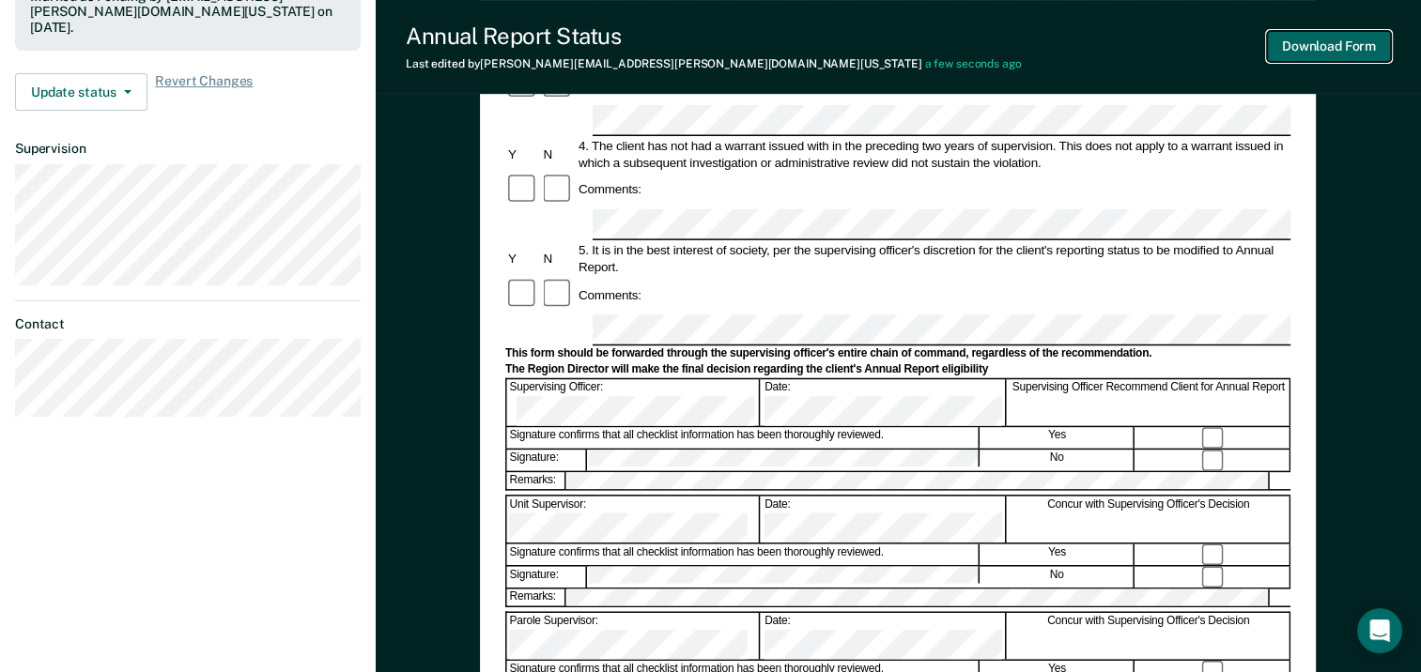
click at [1345, 48] on button "Download Form" at bounding box center [1329, 46] width 124 height 31
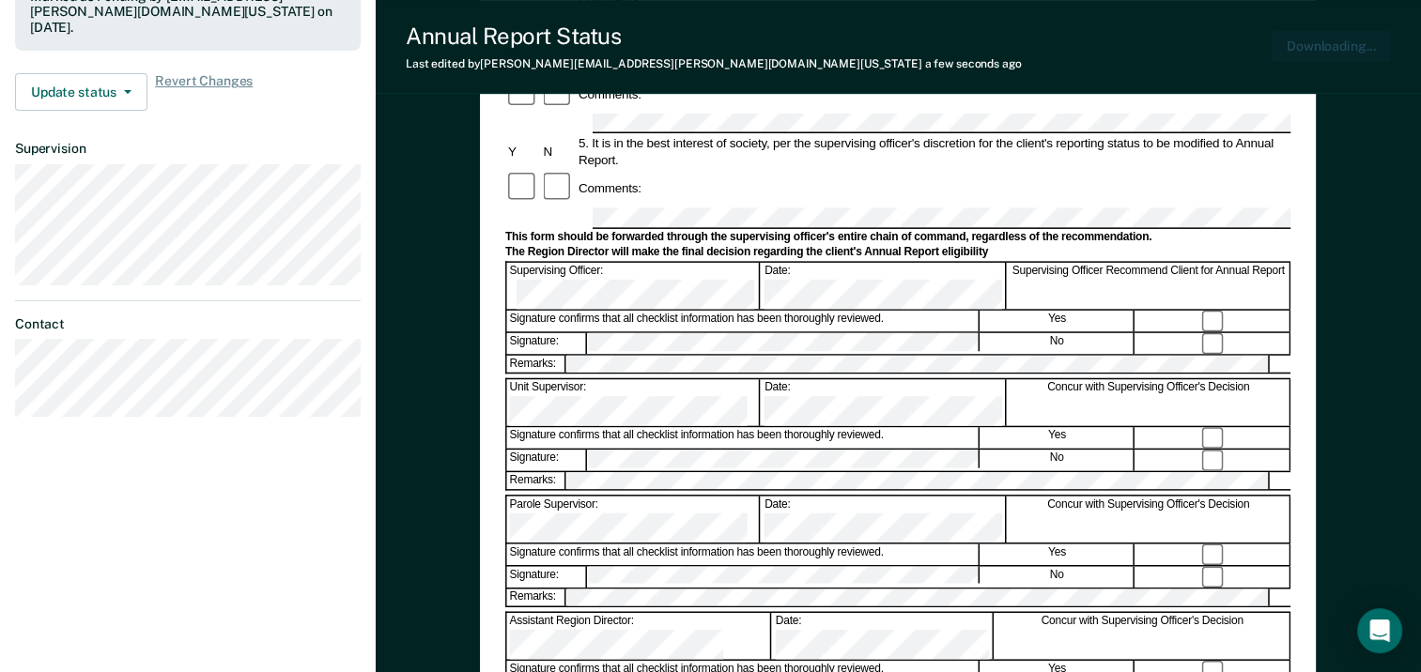
scroll to position [0, 0]
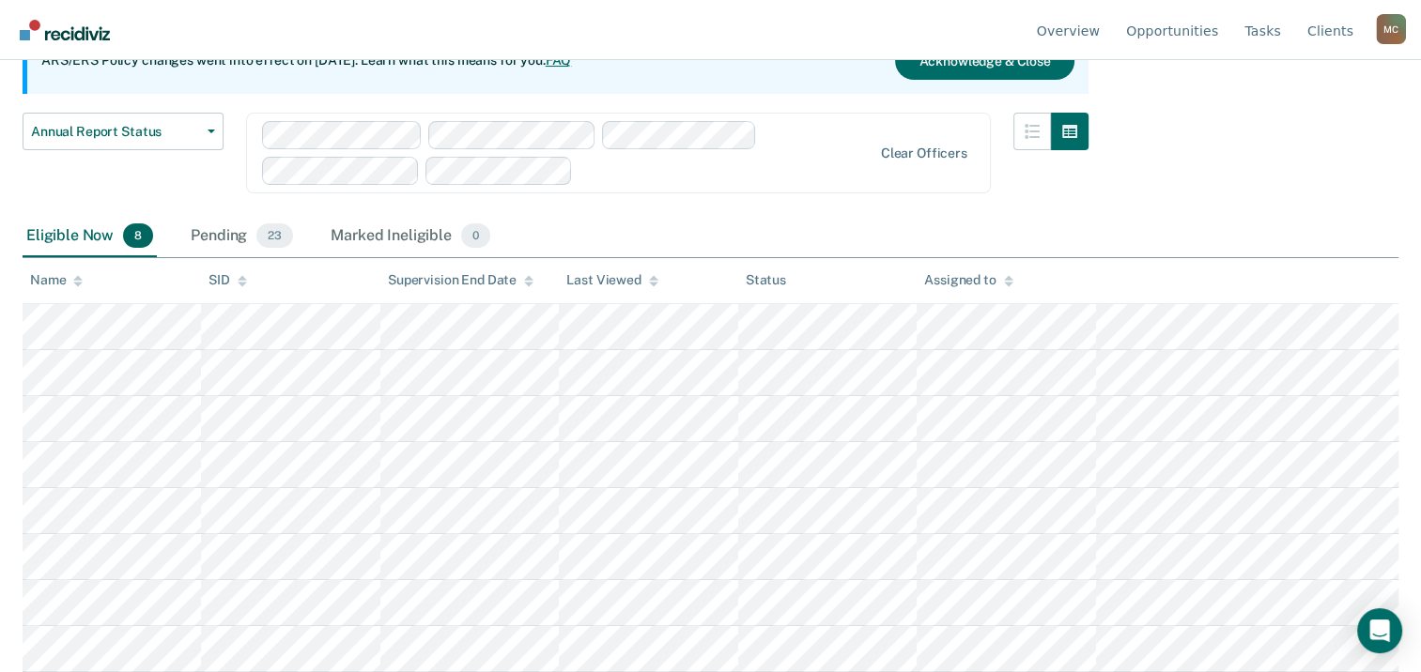
scroll to position [203, 0]
